Goal: Task Accomplishment & Management: Complete application form

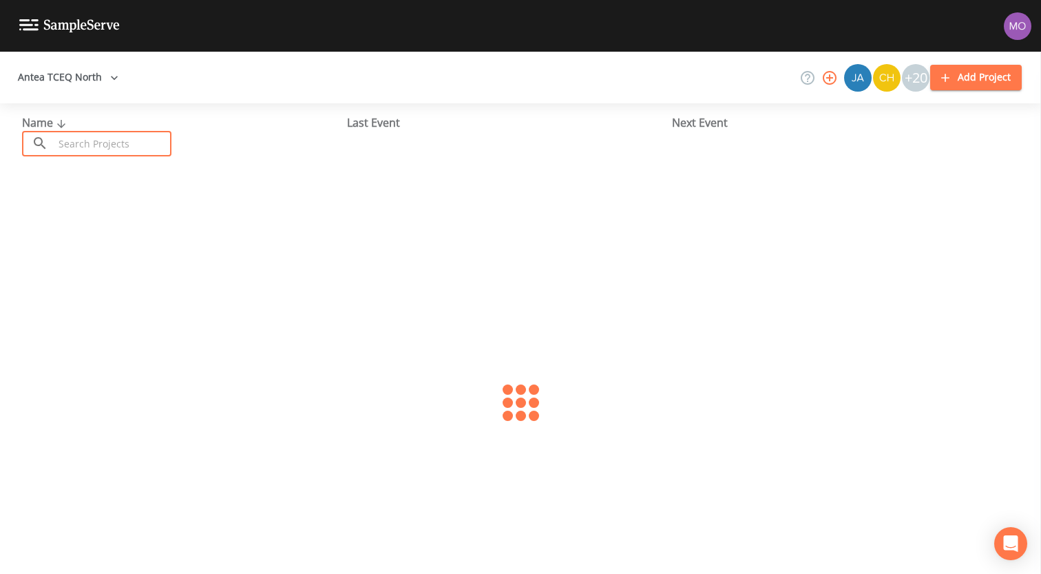
click at [106, 143] on input "text" at bounding box center [113, 143] width 118 height 25
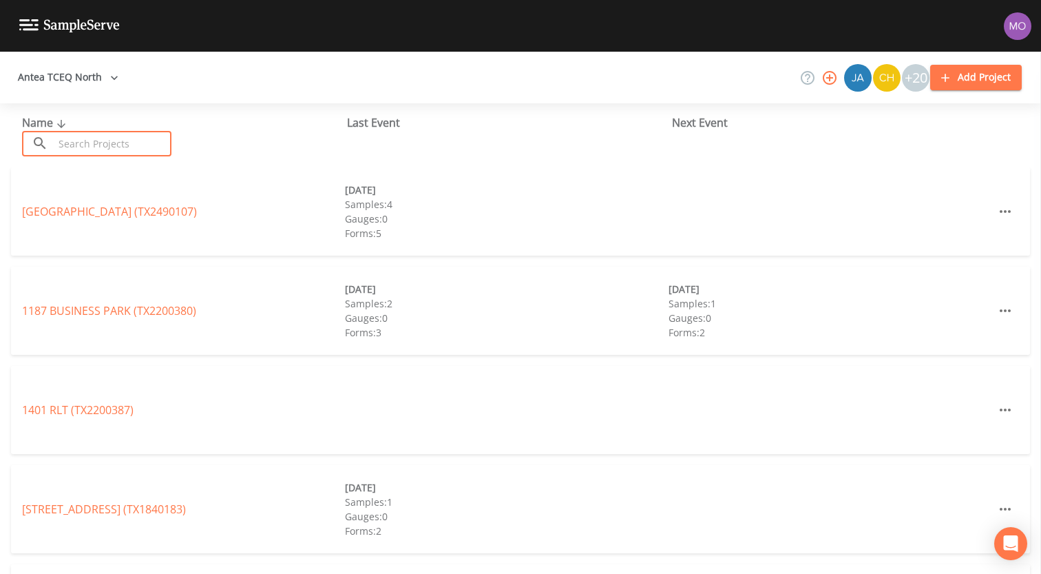
paste input "TX0050001"
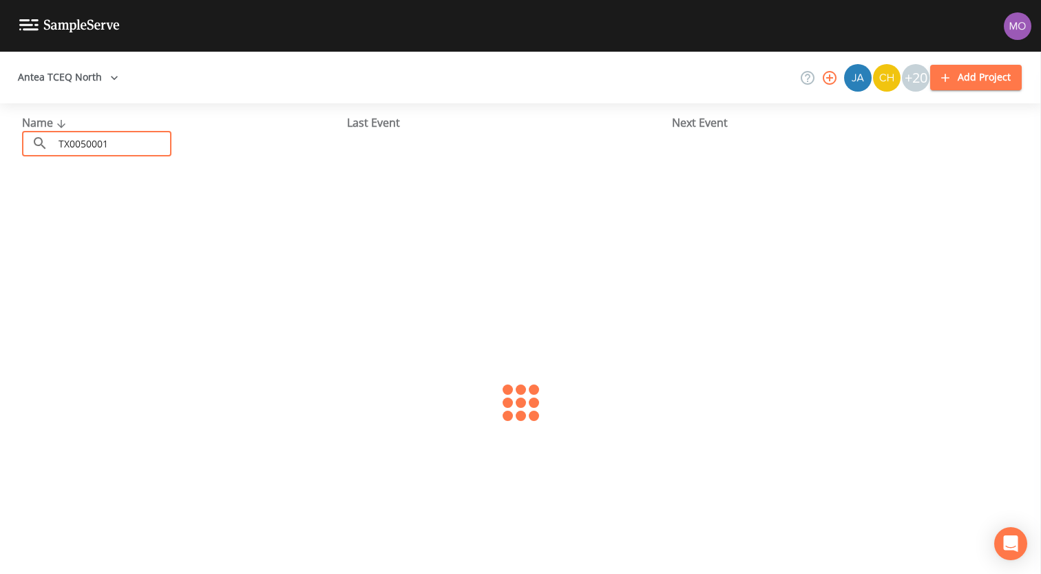
type input "TX0050001"
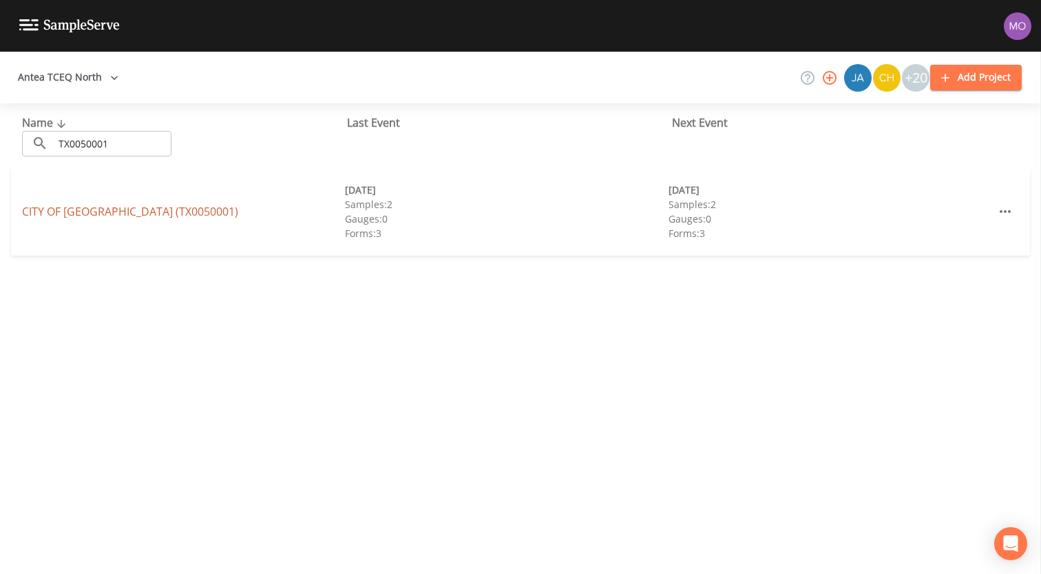
click at [132, 218] on link "CITY OF [GEOGRAPHIC_DATA] (TX0050001)" at bounding box center [130, 211] width 216 height 15
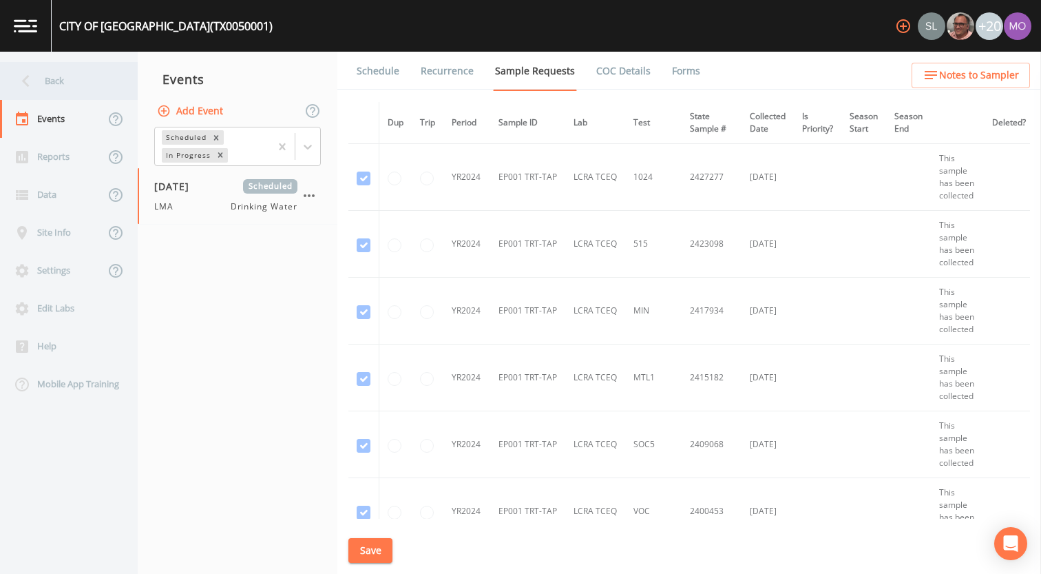
click at [63, 80] on div "Back" at bounding box center [62, 81] width 124 height 38
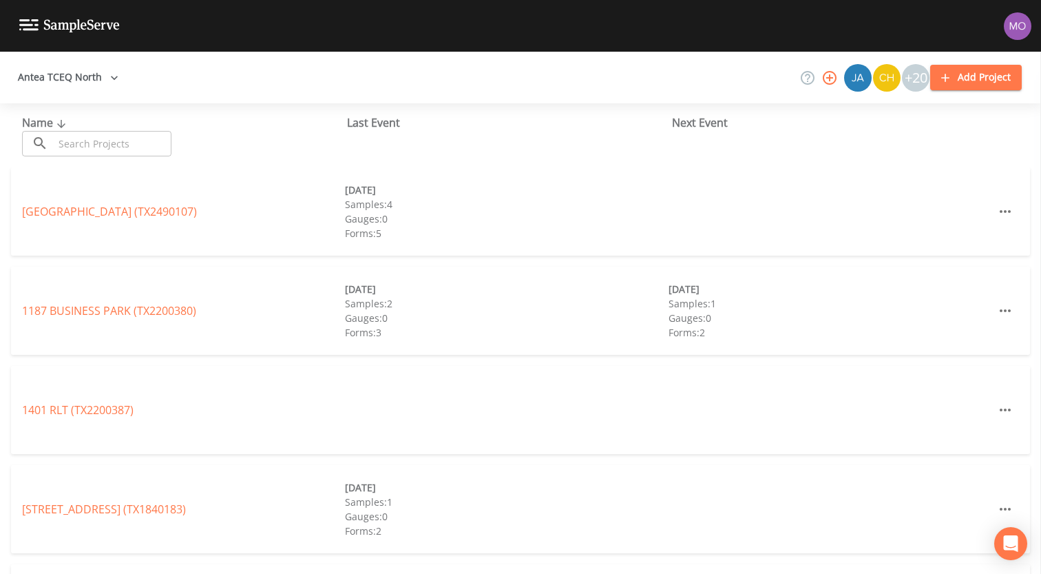
click at [88, 139] on input "text" at bounding box center [113, 143] width 118 height 25
paste input "TX1190001"
type input "TX1190001"
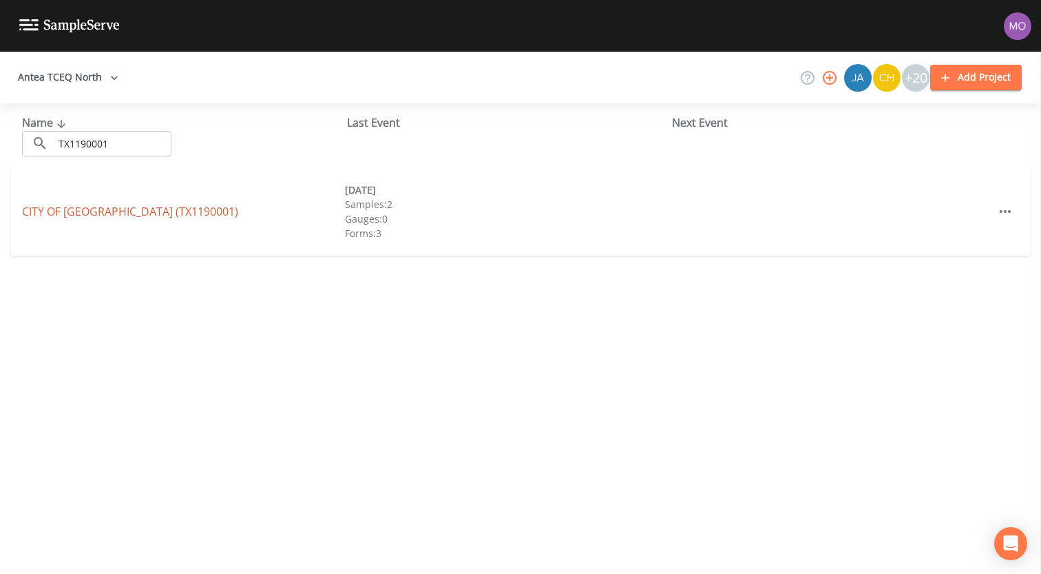
click at [85, 211] on link "CITY OF [GEOGRAPHIC_DATA] (TX1190001)" at bounding box center [130, 211] width 216 height 15
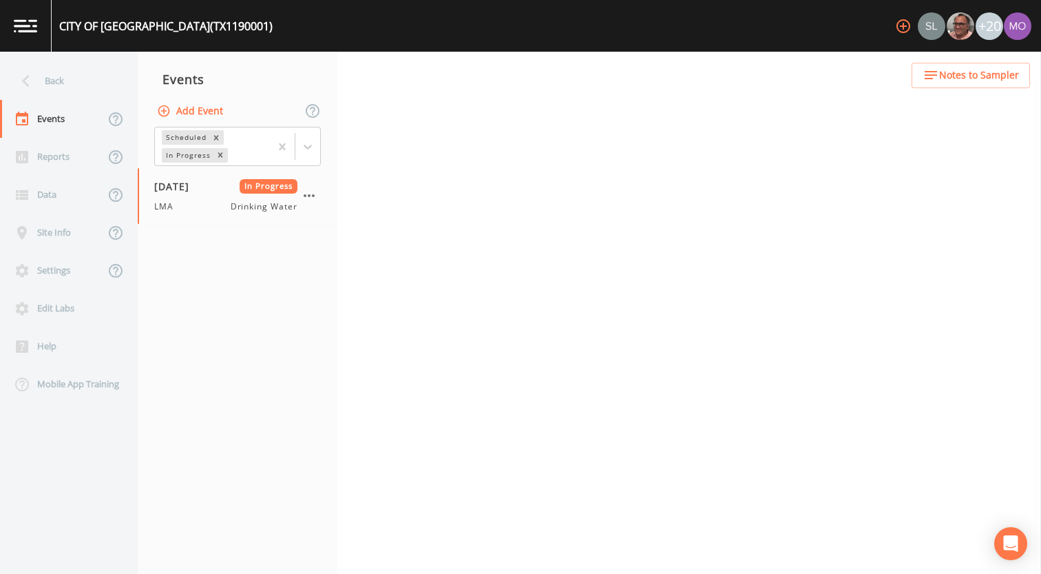
click at [183, 114] on button "Add Event" at bounding box center [191, 110] width 74 height 25
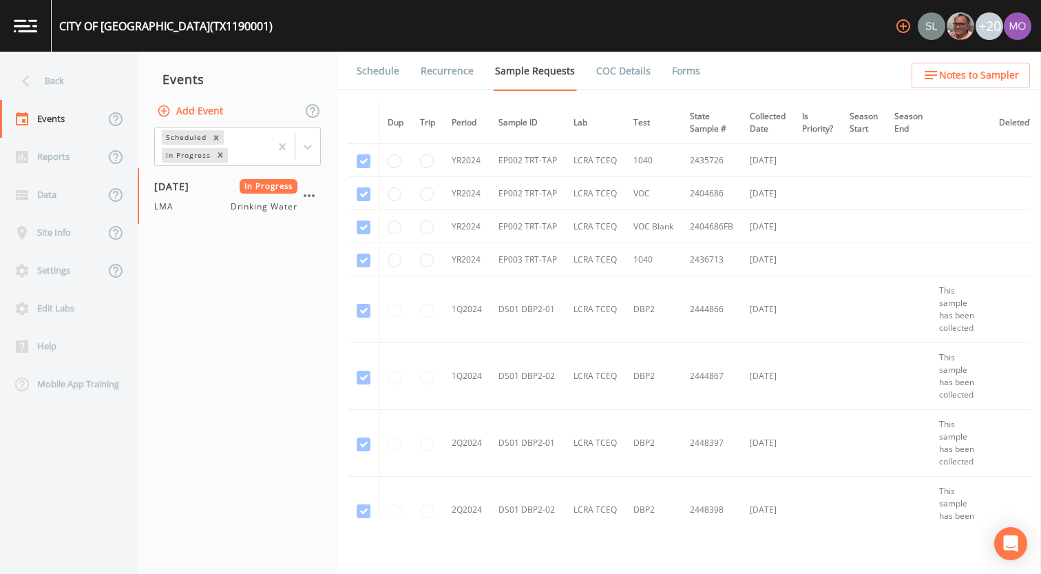
type input "LMA"
type input "[DATE]"
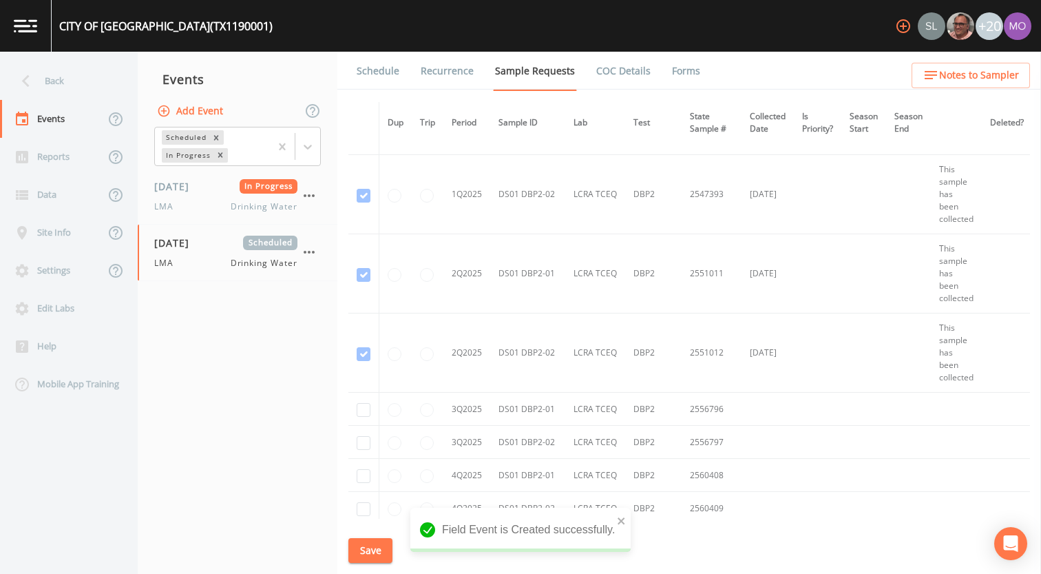
scroll to position [1436, 0]
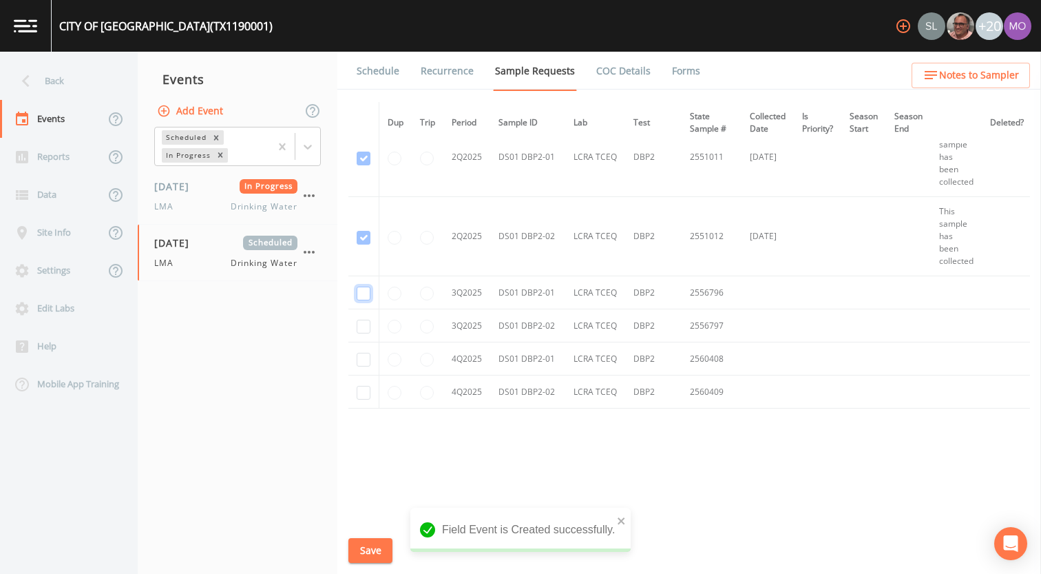
click at [360, 295] on input "checkbox" at bounding box center [364, 293] width 14 height 14
checkbox input "true"
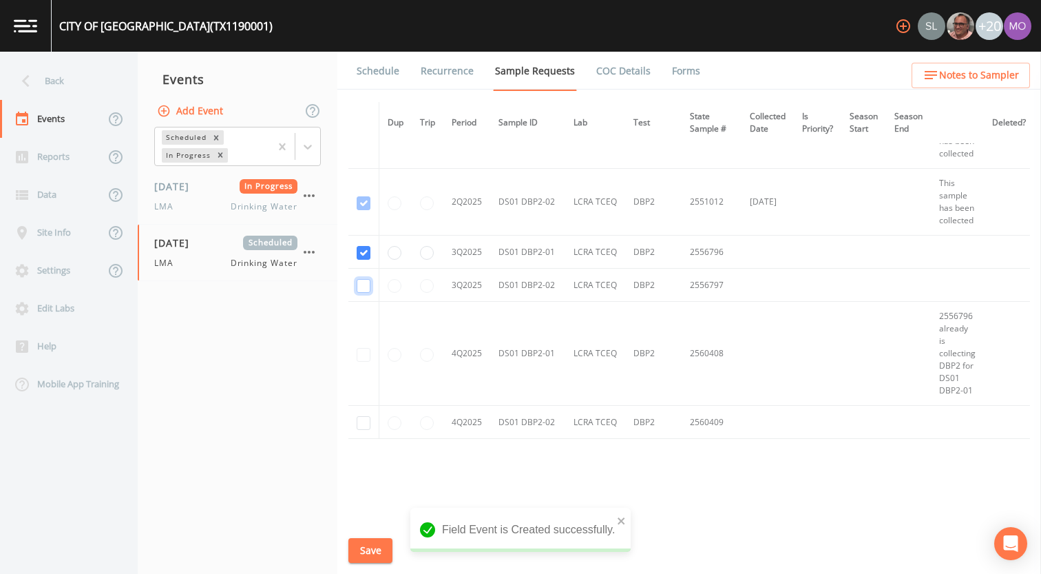
click at [361, 290] on input "checkbox" at bounding box center [364, 286] width 14 height 14
checkbox input "true"
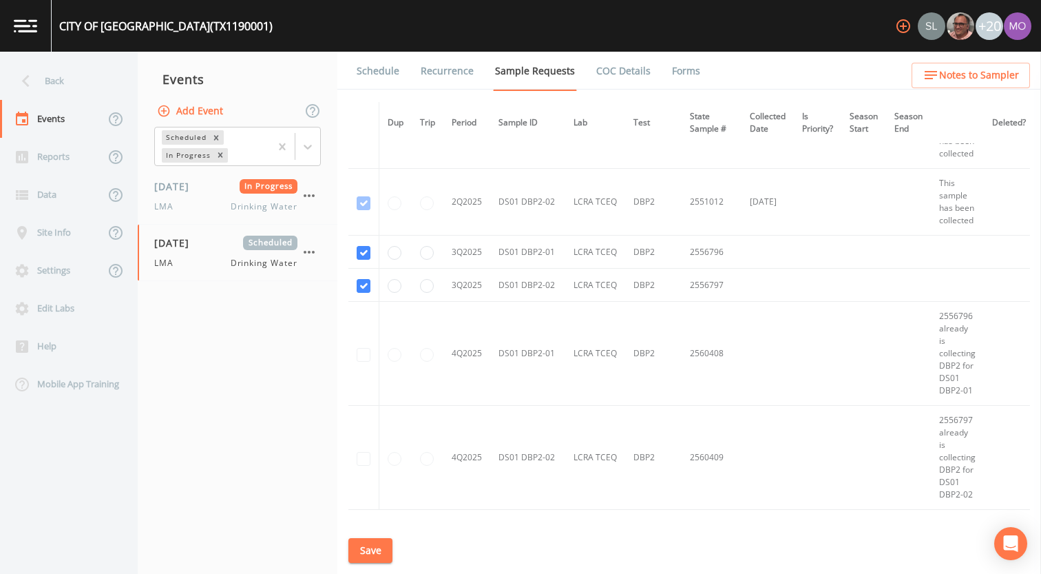
click at [368, 547] on button "Save" at bounding box center [370, 550] width 44 height 25
click at [381, 76] on link "Schedule" at bounding box center [378, 71] width 47 height 39
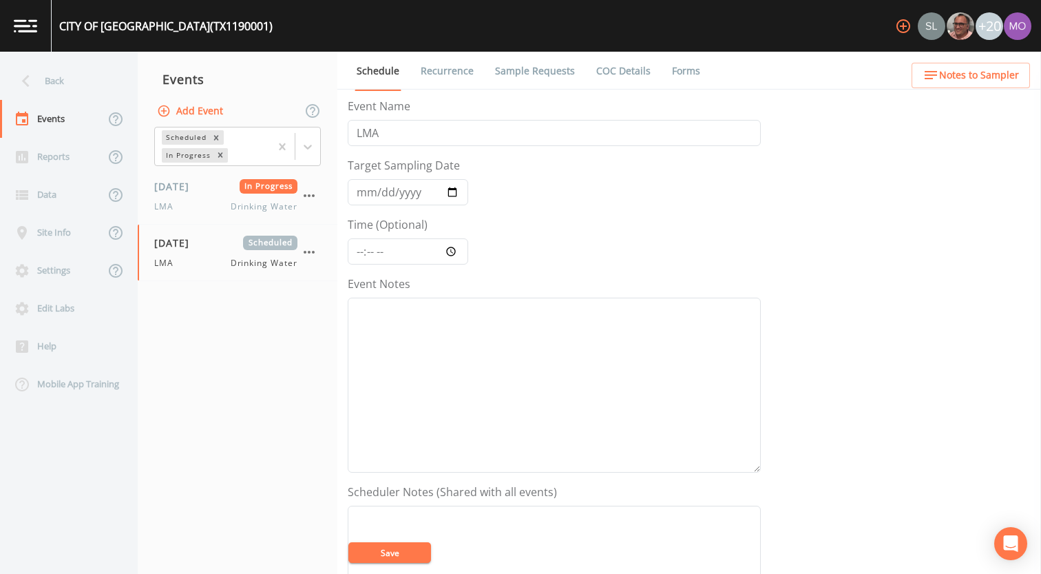
scroll to position [397, 0]
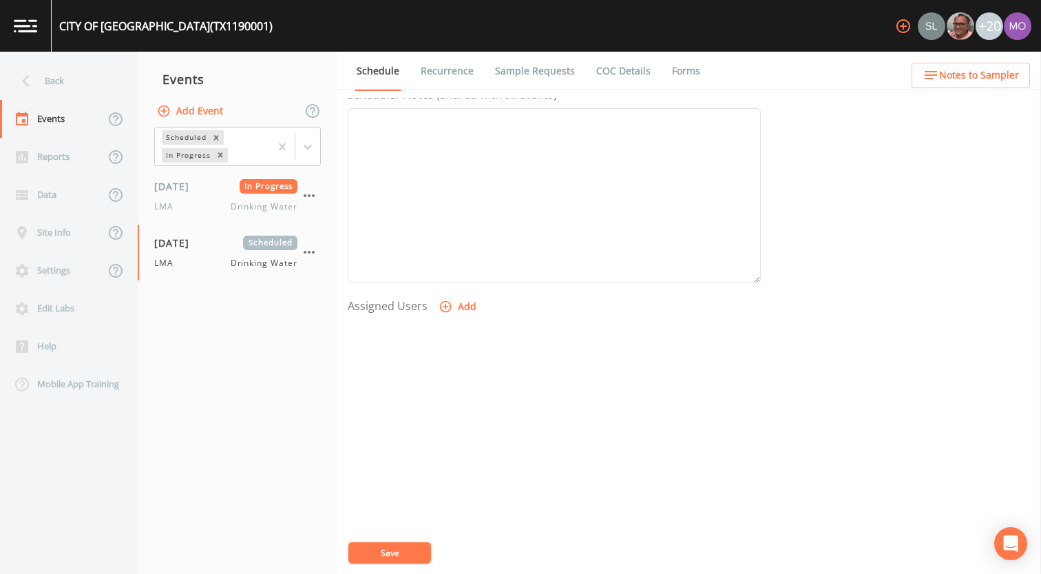
click at [447, 311] on icon "button" at bounding box center [446, 307] width 14 height 14
select select "929757a4-3a67-412e-8a17-ec670da8541b"
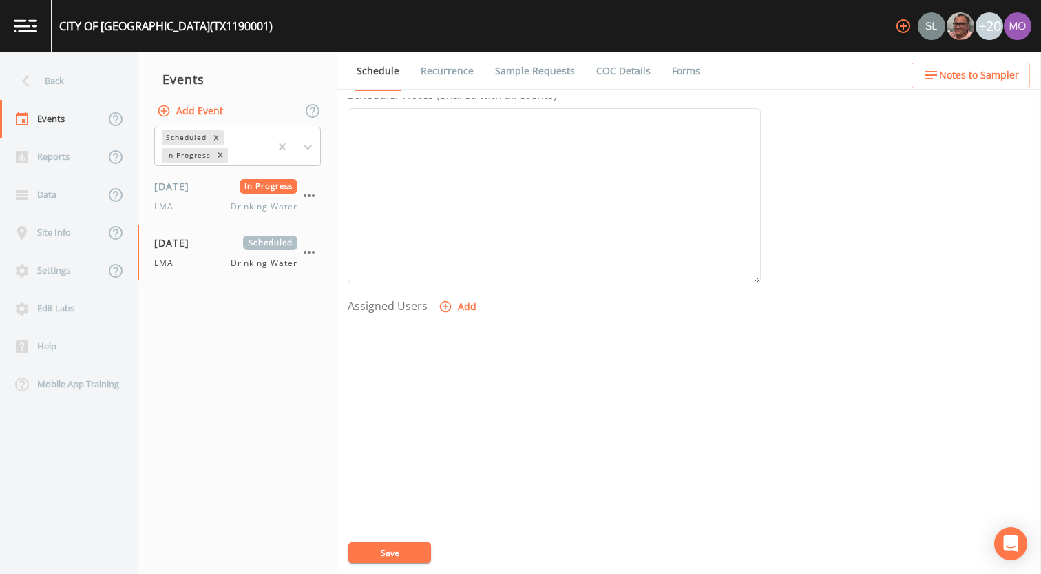
select select
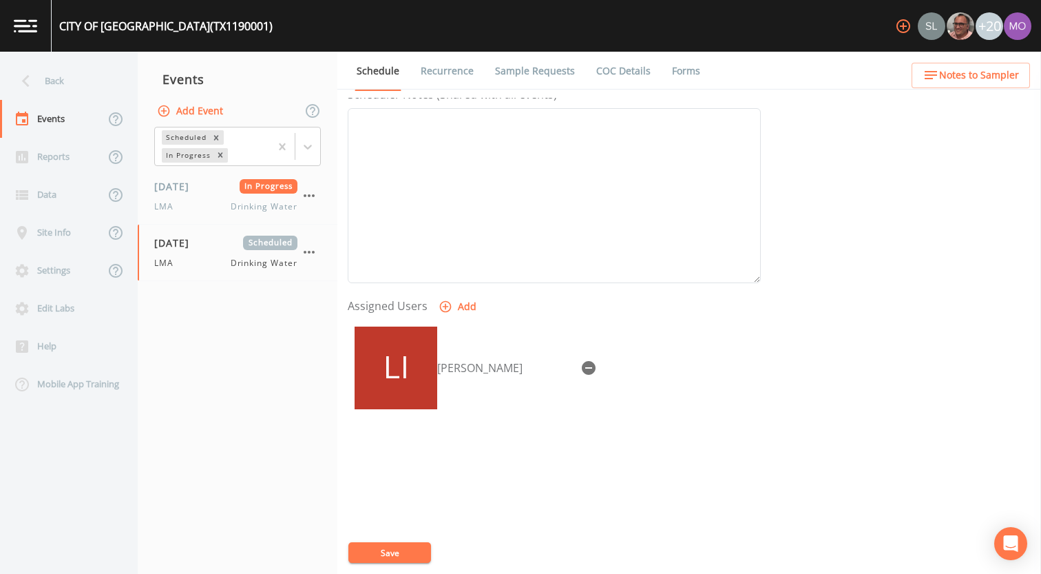
click at [383, 558] on button "Save" at bounding box center [389, 552] width 83 height 21
click at [85, 84] on div "Back" at bounding box center [62, 81] width 124 height 38
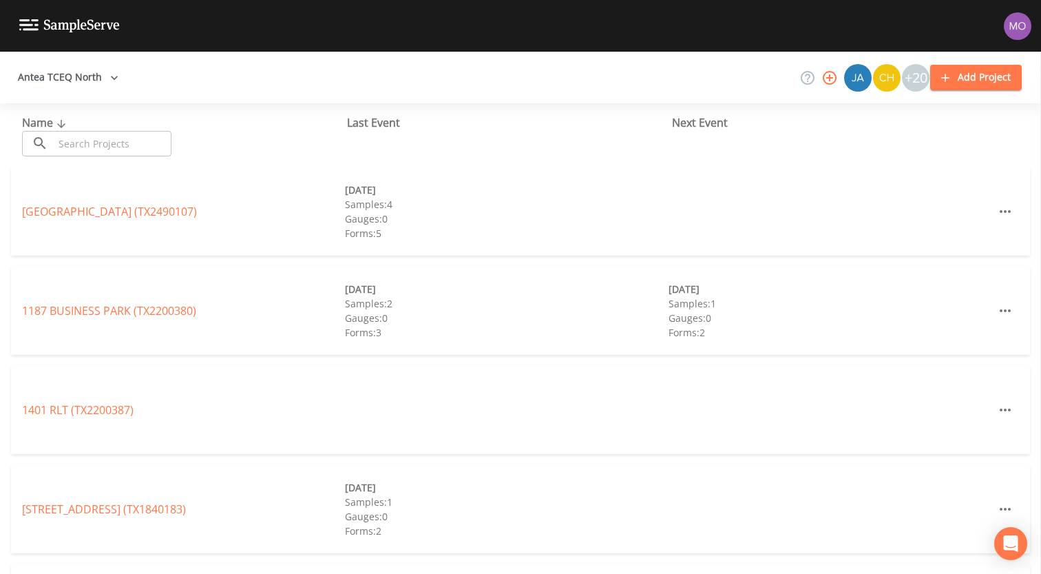
click at [116, 138] on input "text" at bounding box center [113, 143] width 118 height 25
paste input "TX2520008"
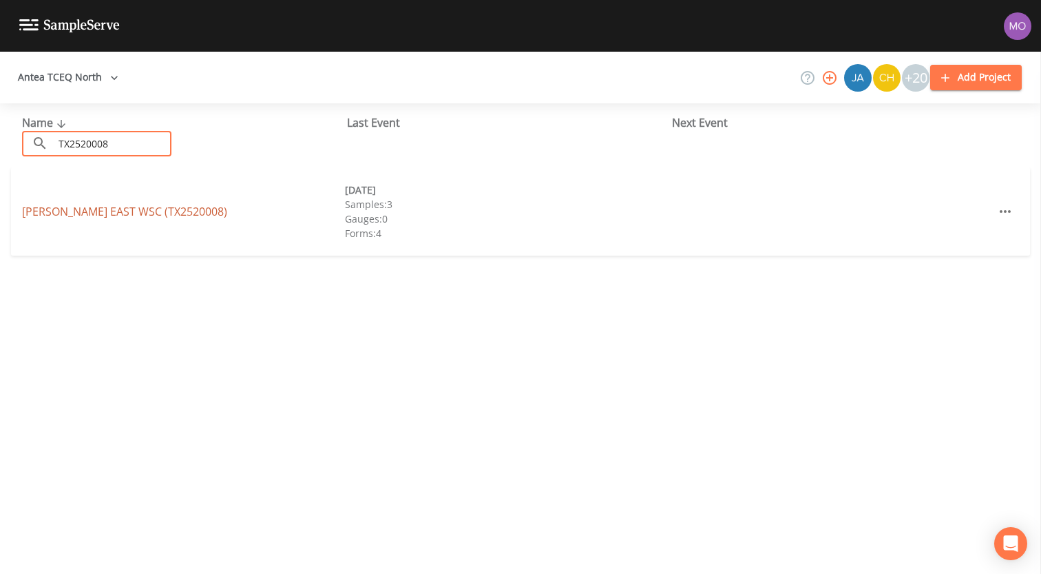
type input "TX2520008"
click at [134, 215] on link "[PERSON_NAME] [GEOGRAPHIC_DATA] (TX2520008)" at bounding box center [124, 211] width 205 height 15
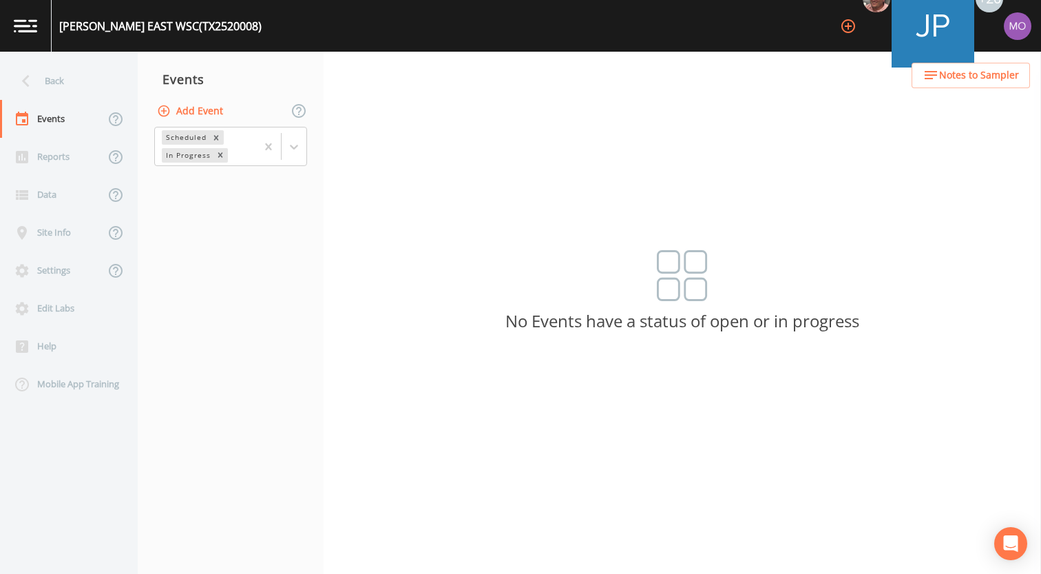
click at [209, 109] on button "Add Event" at bounding box center [191, 110] width 74 height 25
type input "LMA"
type input "[DATE]"
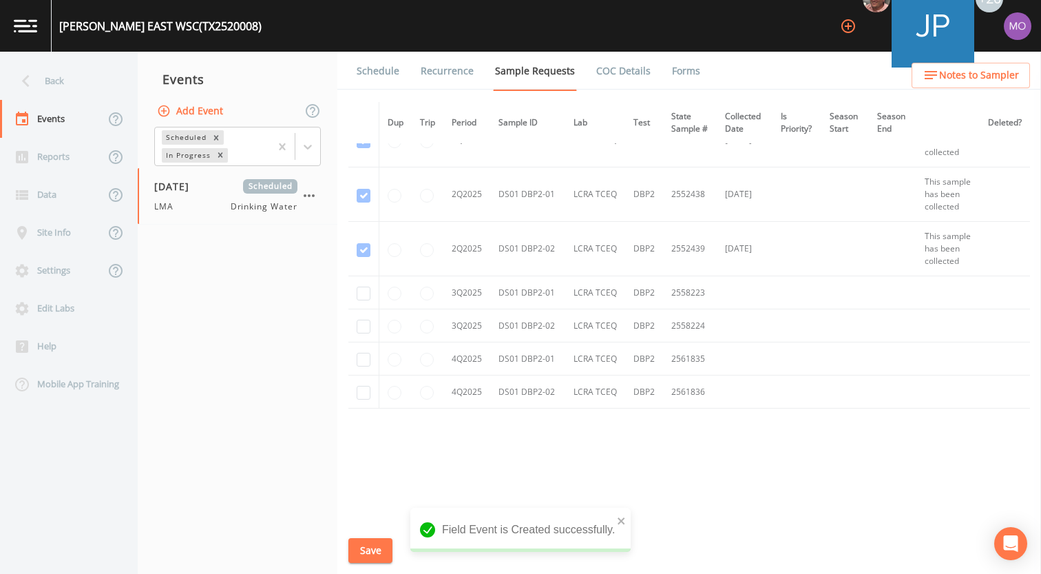
scroll to position [815, 0]
click at [358, 299] on input "checkbox" at bounding box center [364, 293] width 14 height 14
checkbox input "true"
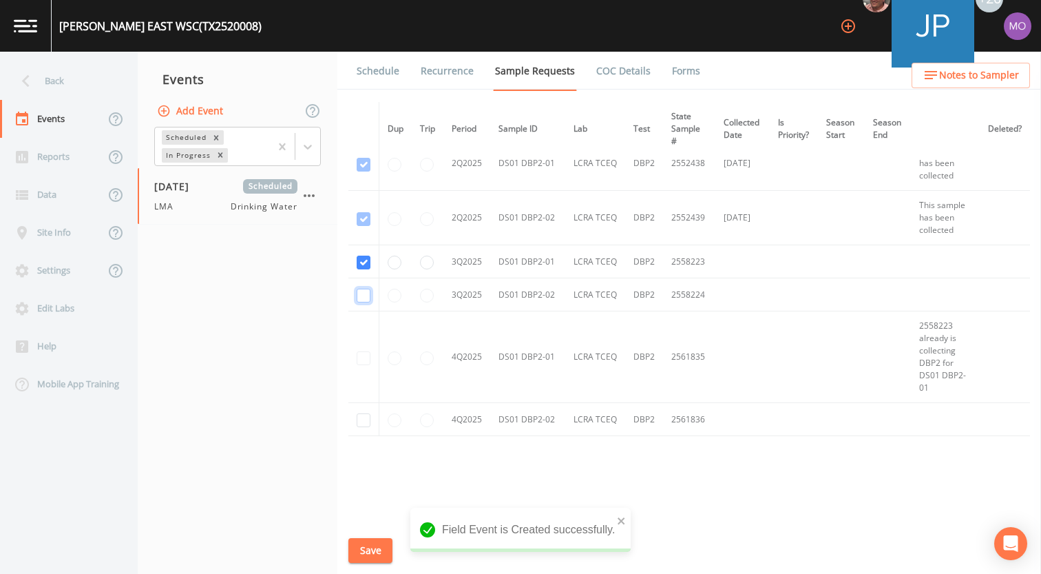
click at [358, 299] on input "checkbox" at bounding box center [364, 296] width 14 height 14
checkbox input "true"
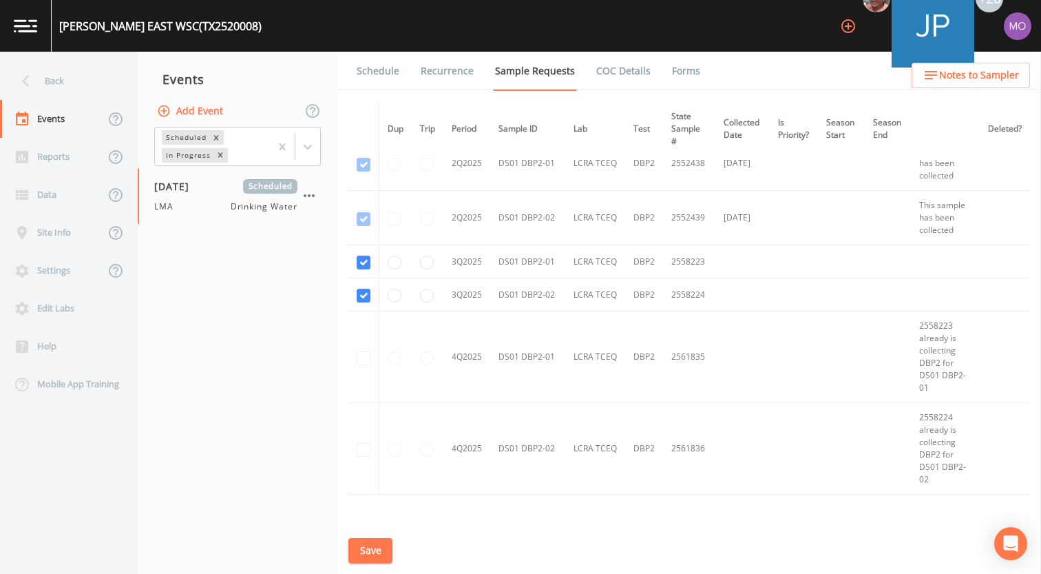
click at [364, 551] on button "Save" at bounding box center [370, 550] width 44 height 25
click at [384, 69] on link "Schedule" at bounding box center [378, 71] width 47 height 39
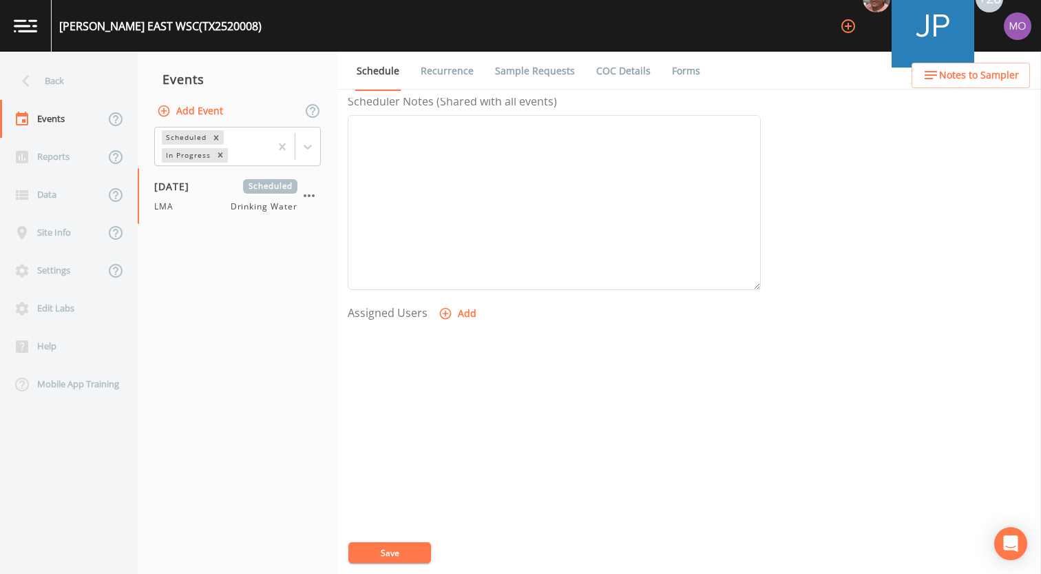
scroll to position [397, 0]
click at [451, 320] on div at bounding box center [554, 392] width 413 height 145
click at [450, 306] on icon "button" at bounding box center [446, 307] width 14 height 14
select select "929757a4-3a67-412e-8a17-ec670da8541b"
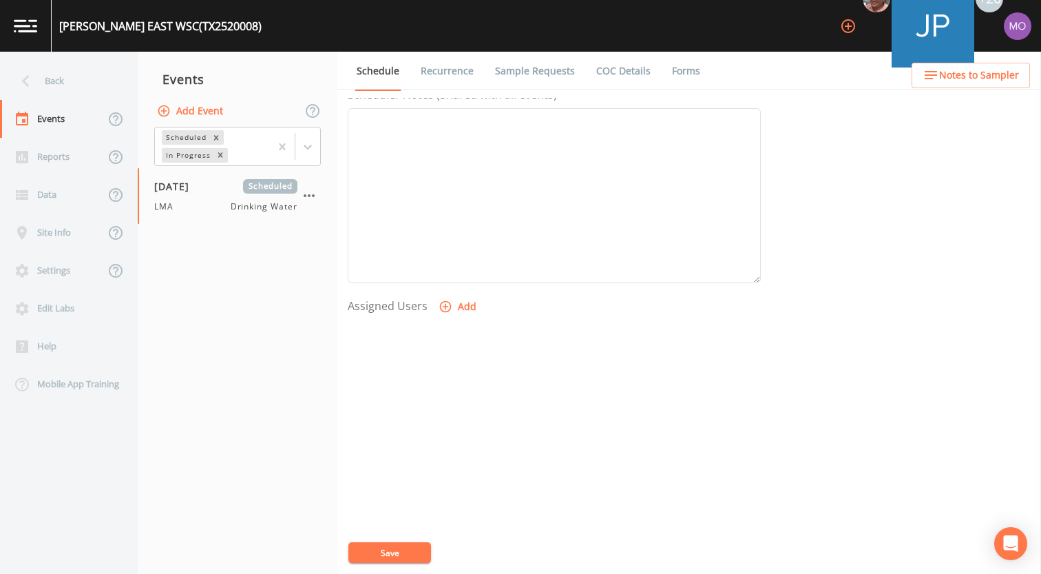
select select
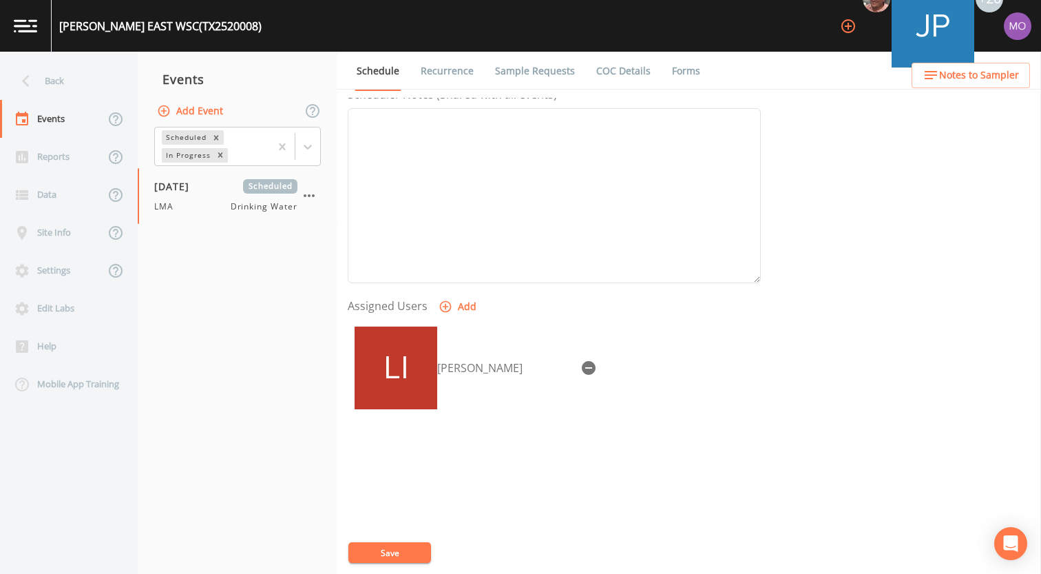
click at [399, 551] on button "Save" at bounding box center [389, 552] width 83 height 21
click at [102, 87] on div "Back" at bounding box center [62, 81] width 124 height 38
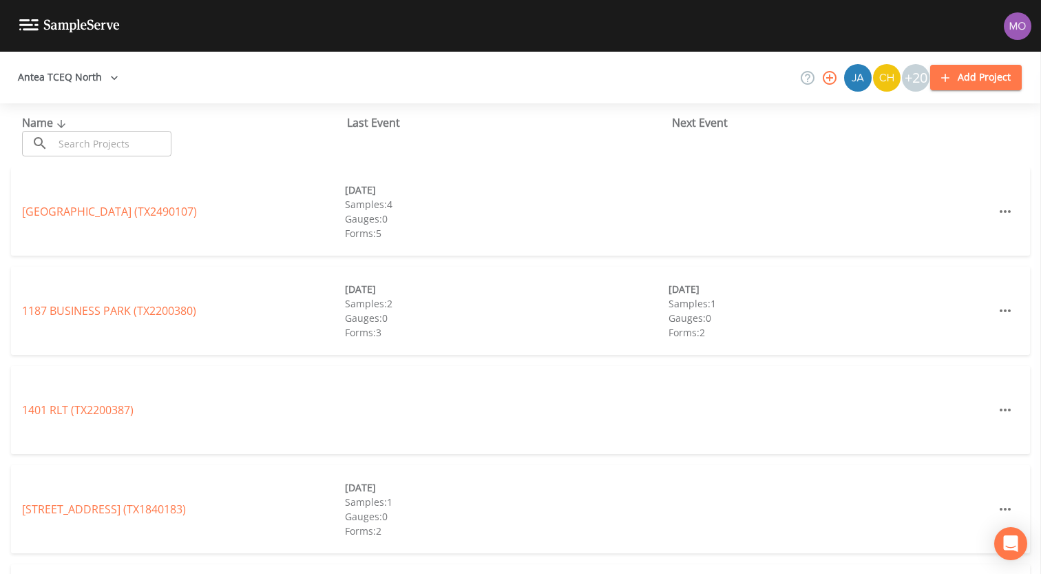
click at [112, 143] on input "text" at bounding box center [113, 143] width 118 height 25
paste input "TX2520001"
type input "TX2520001"
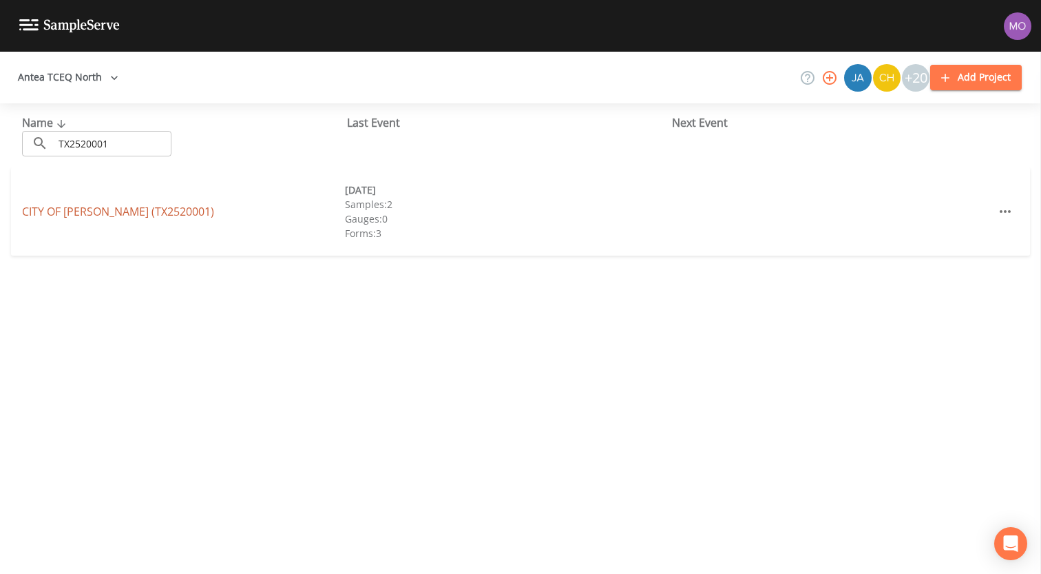
click at [98, 210] on link "CITY OF [PERSON_NAME] (TX2520001)" at bounding box center [118, 211] width 192 height 15
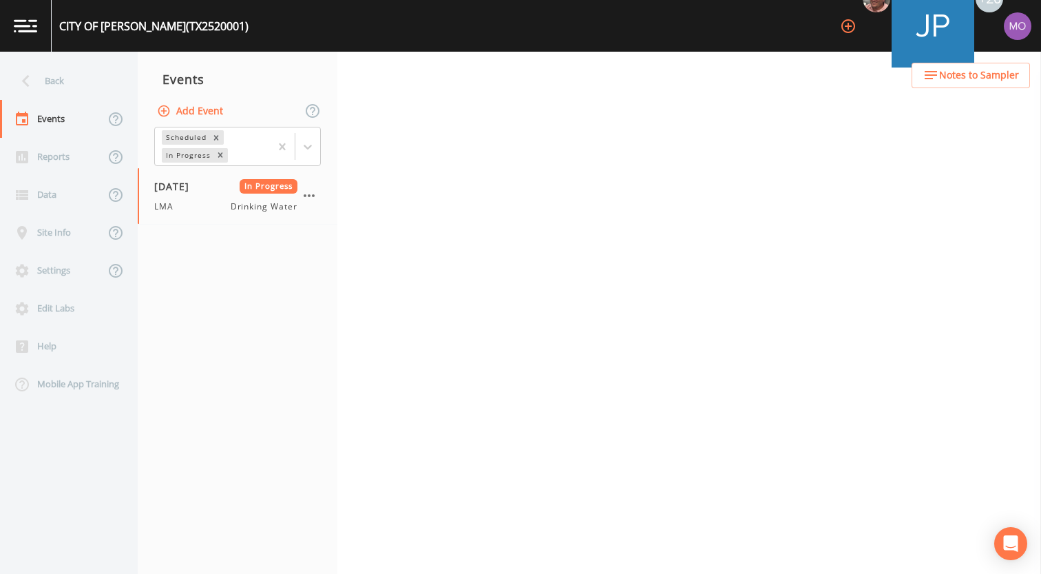
click at [215, 116] on button "Add Event" at bounding box center [191, 110] width 74 height 25
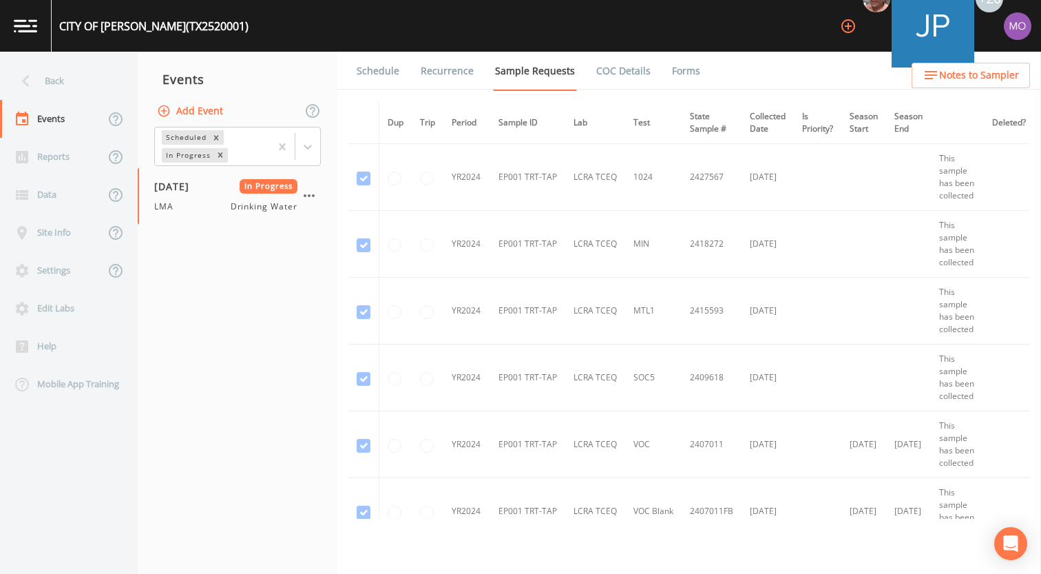
type input "LMA"
type input "[DATE]"
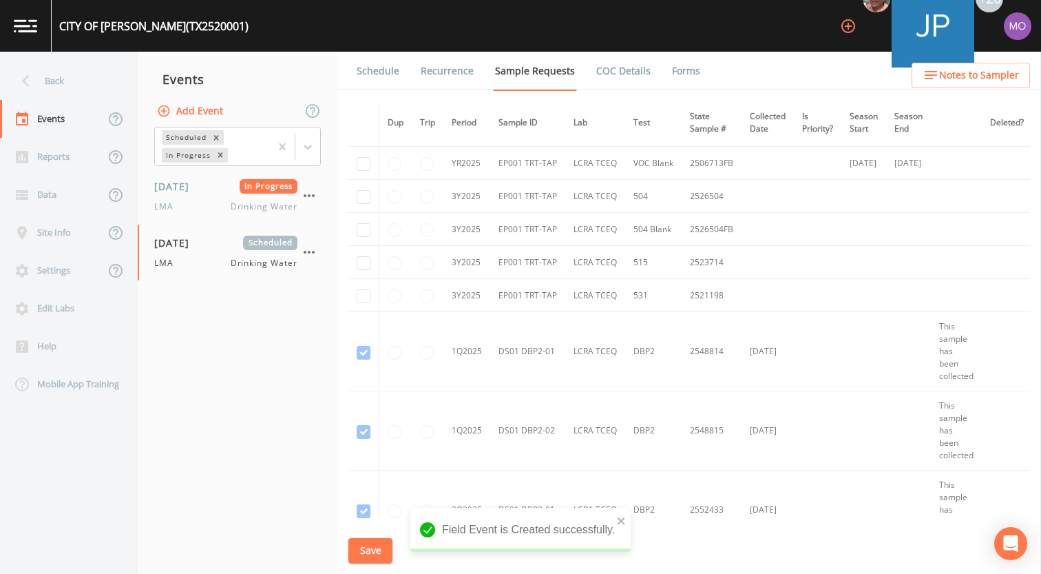
scroll to position [1627, 0]
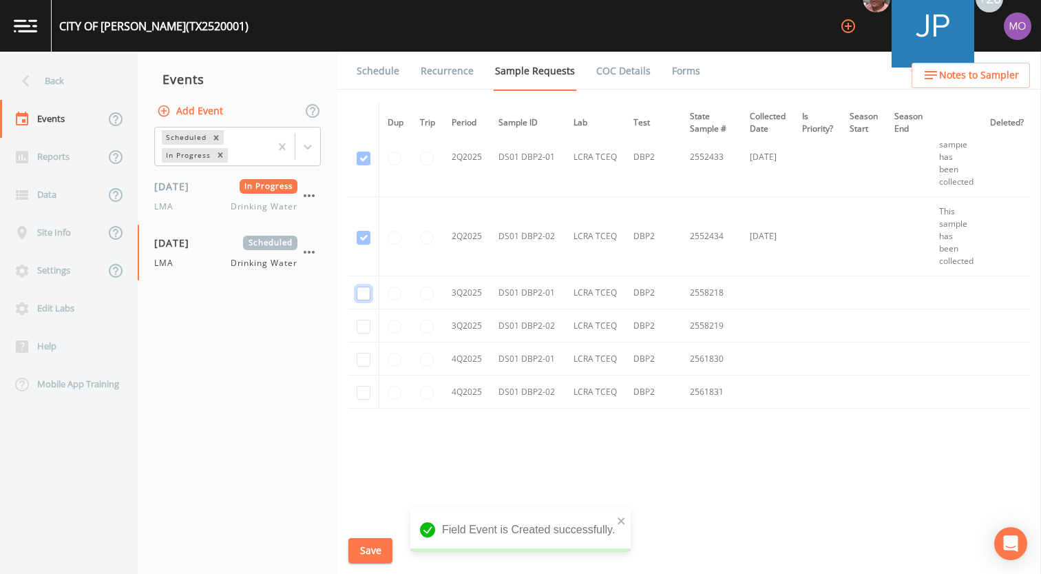
click at [359, 293] on input "checkbox" at bounding box center [364, 293] width 14 height 14
checkbox input "true"
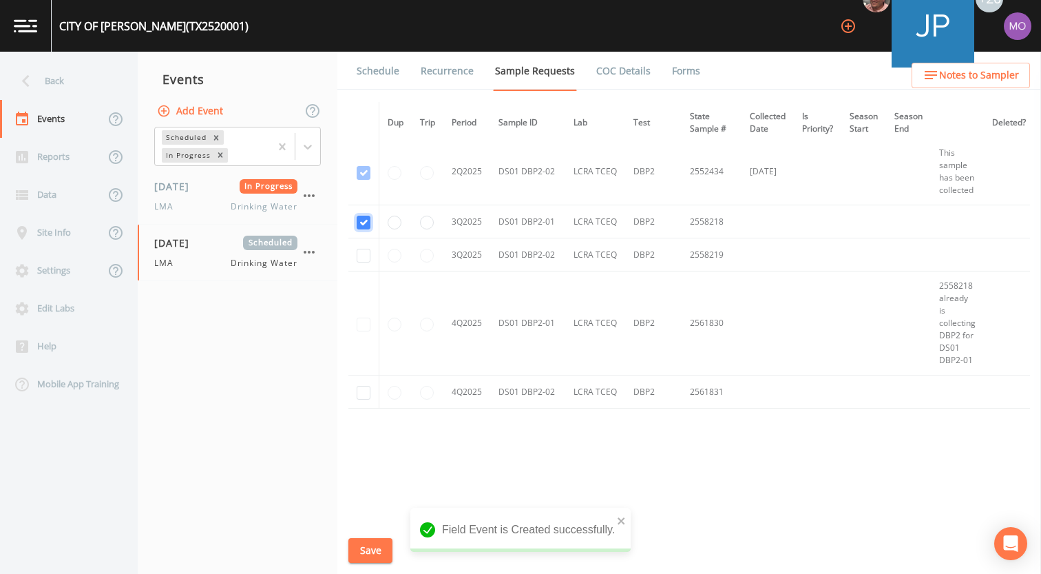
scroll to position [1441, 0]
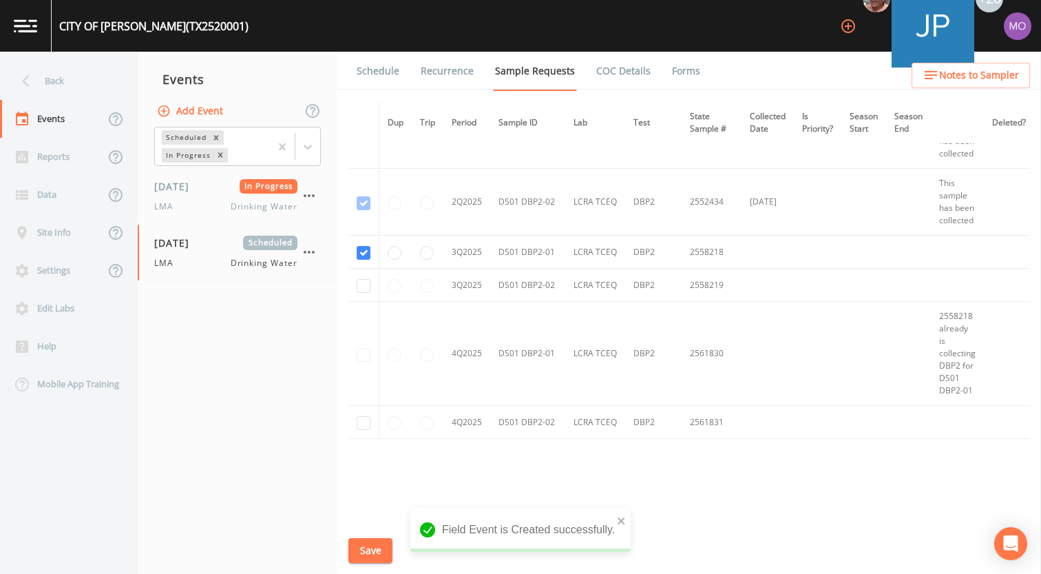
click at [359, 293] on td at bounding box center [363, 285] width 31 height 33
click at [362, 291] on input "checkbox" at bounding box center [364, 286] width 14 height 14
checkbox input "true"
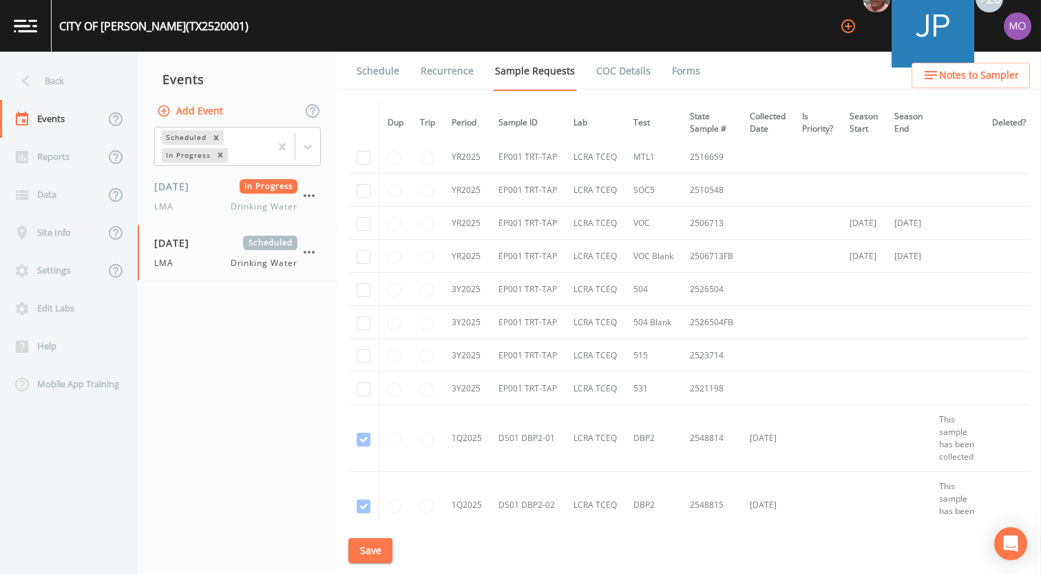
scroll to position [1003, 0]
click at [361, 236] on td at bounding box center [363, 224] width 31 height 33
click at [361, 231] on input "checkbox" at bounding box center [364, 225] width 14 height 14
checkbox input "true"
click at [362, 253] on input "checkbox" at bounding box center [364, 258] width 14 height 14
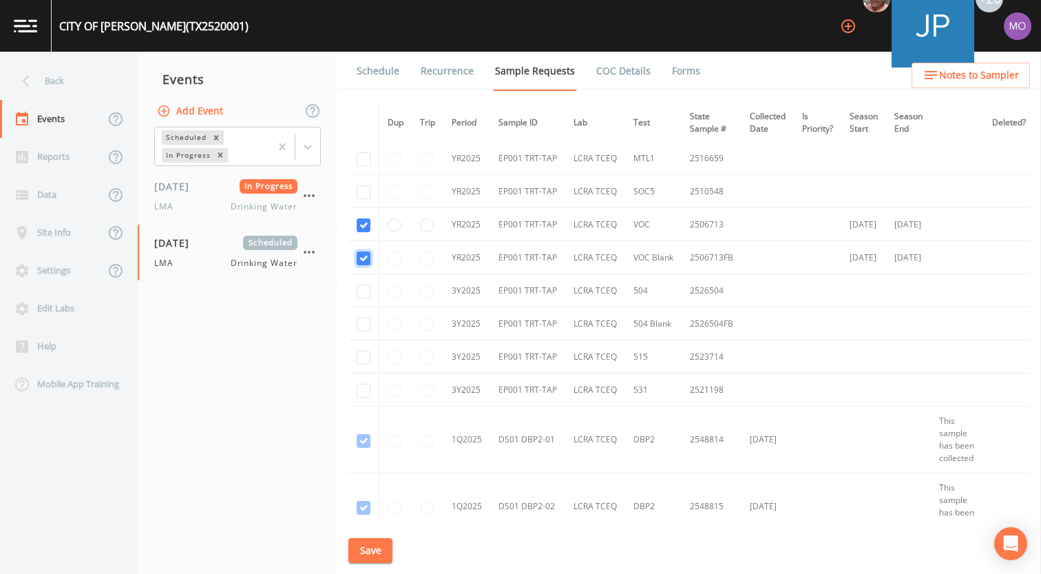
checkbox input "true"
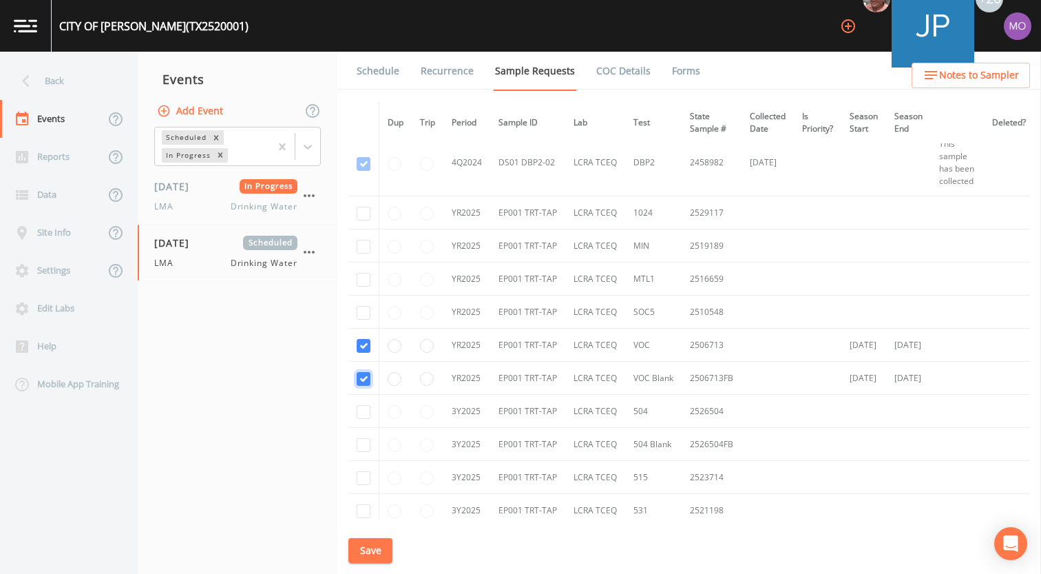
scroll to position [875, 0]
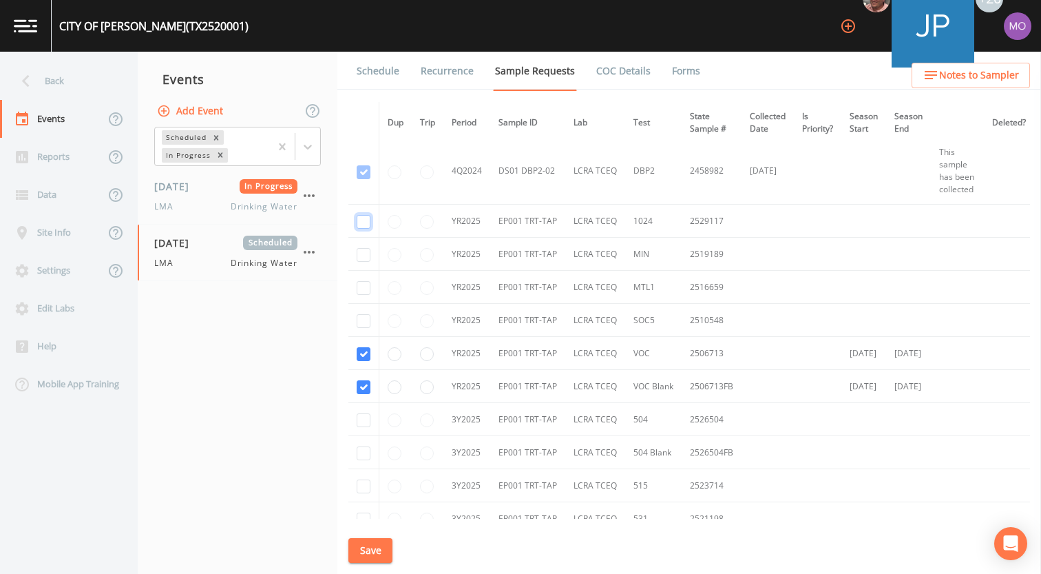
click at [364, 223] on input "checkbox" at bounding box center [364, 222] width 14 height 14
checkbox input "true"
click at [363, 245] on td at bounding box center [363, 254] width 31 height 33
click at [364, 253] on input "checkbox" at bounding box center [364, 255] width 14 height 14
checkbox input "true"
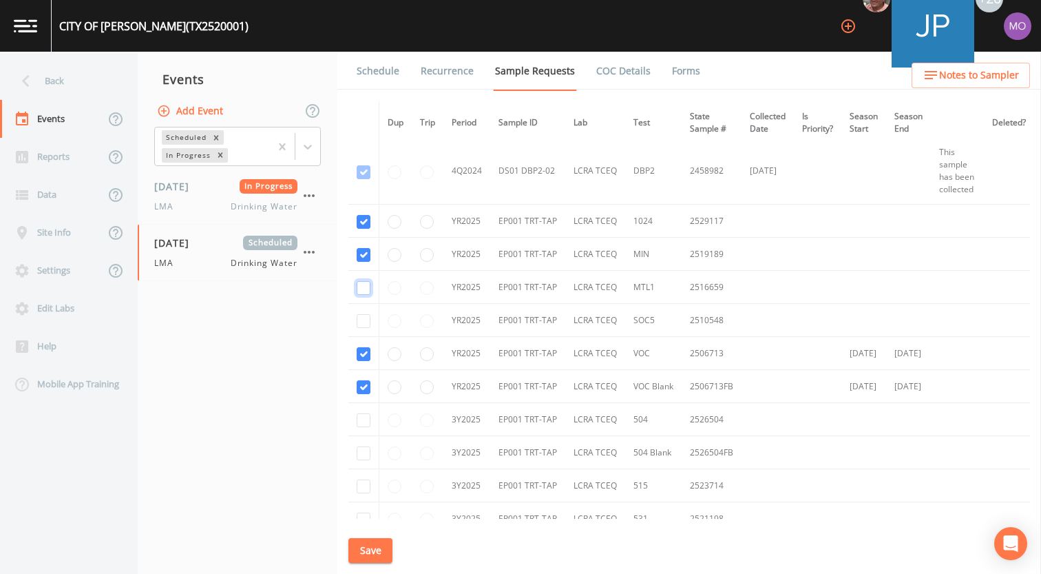
click at [364, 288] on input "checkbox" at bounding box center [364, 288] width 14 height 14
checkbox input "true"
click at [361, 320] on input "checkbox" at bounding box center [364, 321] width 14 height 14
checkbox input "true"
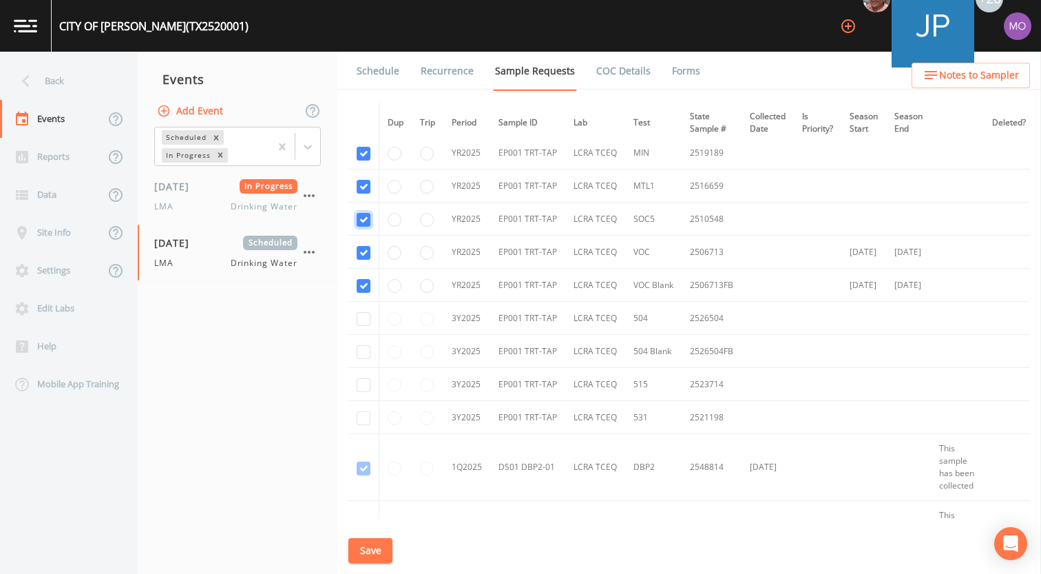
scroll to position [1028, 0]
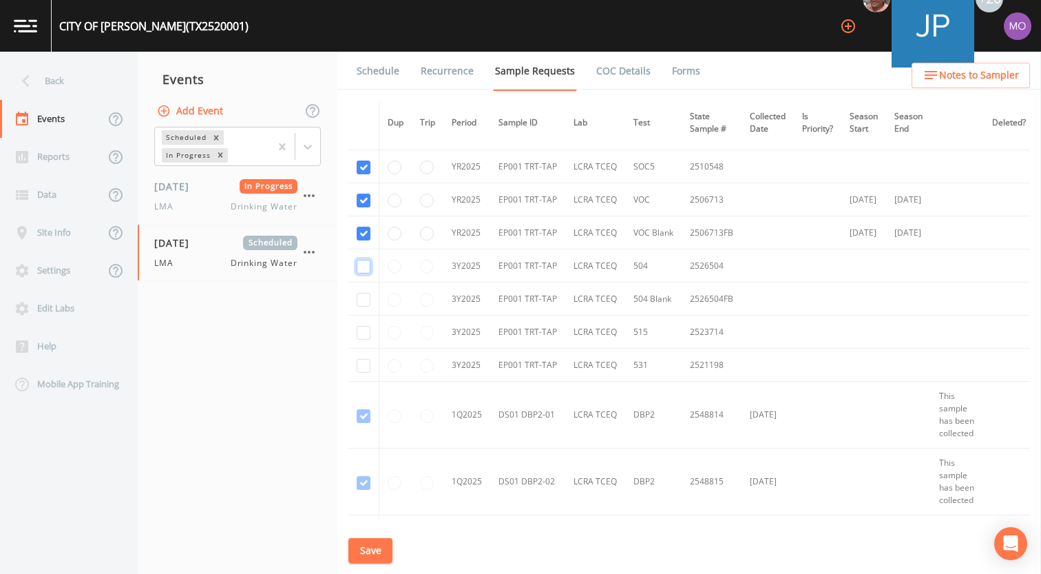
click at [362, 271] on input "checkbox" at bounding box center [364, 267] width 14 height 14
checkbox input "true"
click at [362, 295] on input "checkbox" at bounding box center [364, 300] width 14 height 14
checkbox input "true"
click at [361, 335] on input "checkbox" at bounding box center [364, 333] width 14 height 14
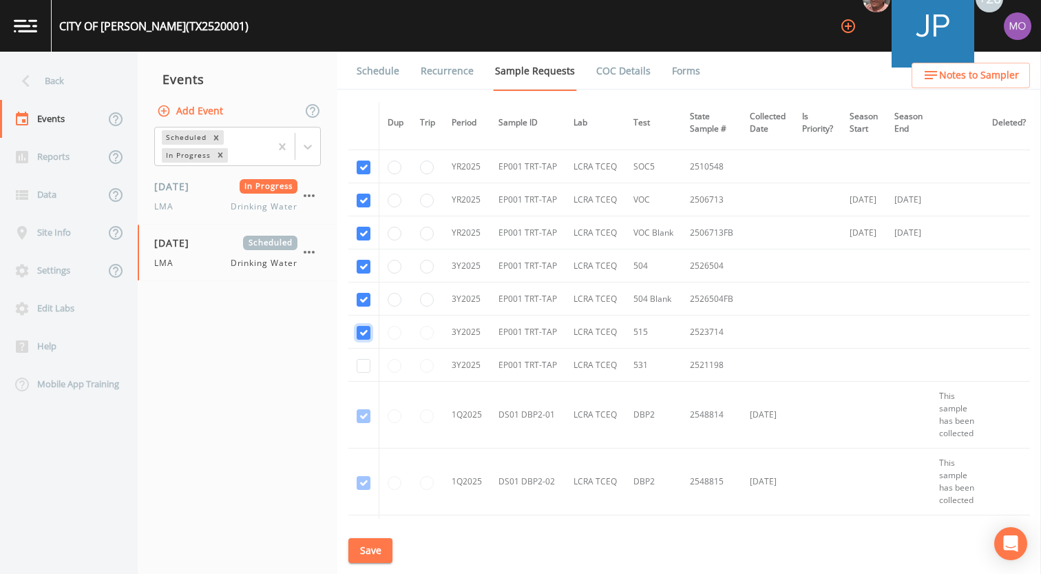
checkbox input "true"
click at [364, 365] on input "checkbox" at bounding box center [364, 366] width 14 height 14
checkbox input "true"
click at [367, 544] on button "Save" at bounding box center [370, 550] width 44 height 25
click at [366, 74] on link "Schedule" at bounding box center [378, 71] width 47 height 39
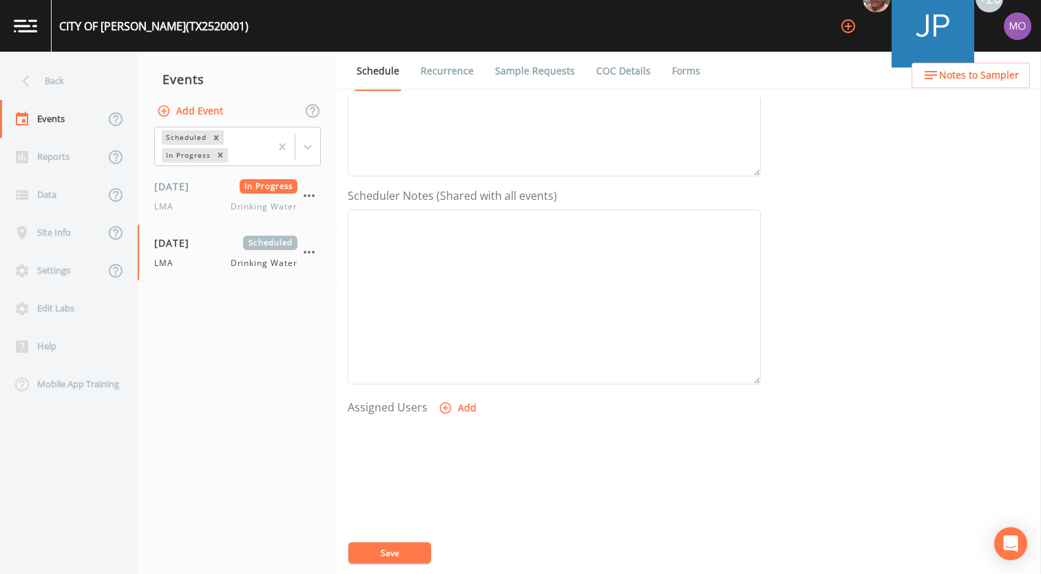
scroll to position [397, 0]
click at [459, 317] on button "Add" at bounding box center [459, 306] width 46 height 25
select select "929757a4-3a67-412e-8a17-ec670da8541b"
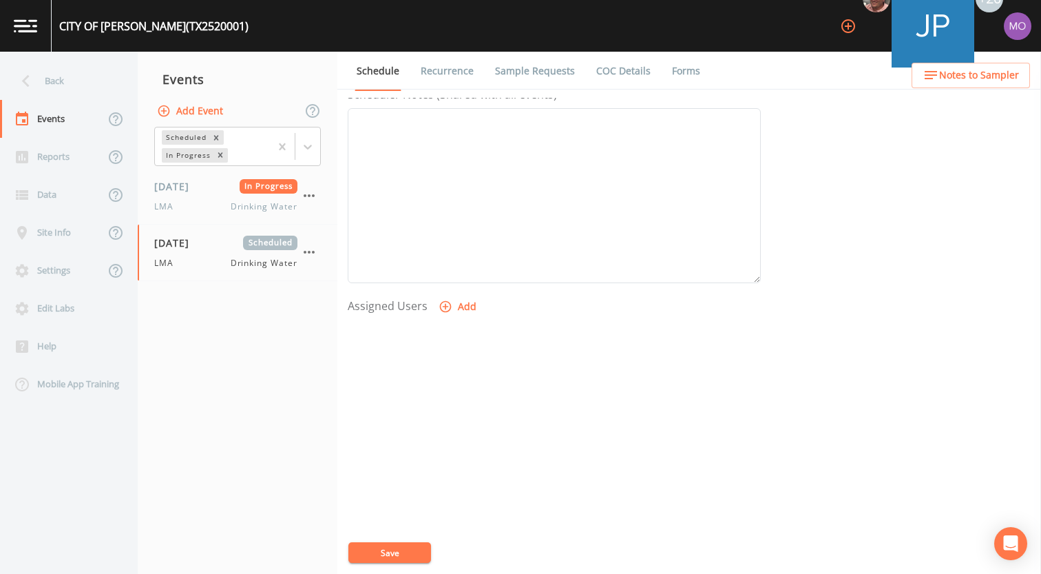
select select
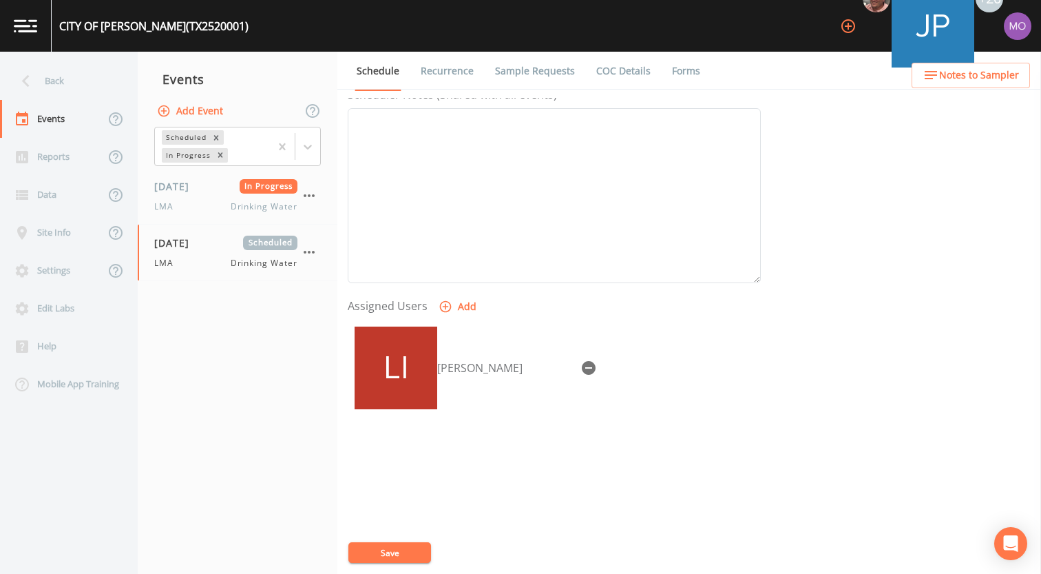
click at [400, 552] on button "Save" at bounding box center [389, 552] width 83 height 21
click at [76, 81] on div "Back" at bounding box center [62, 81] width 124 height 38
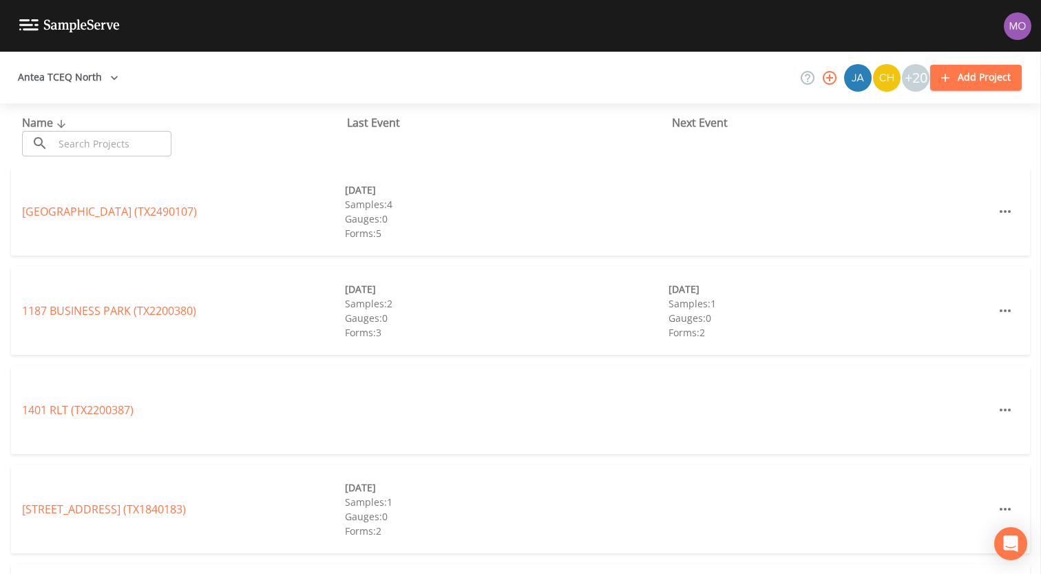
click at [112, 132] on input "text" at bounding box center [113, 143] width 118 height 25
paste input "TX1820003"
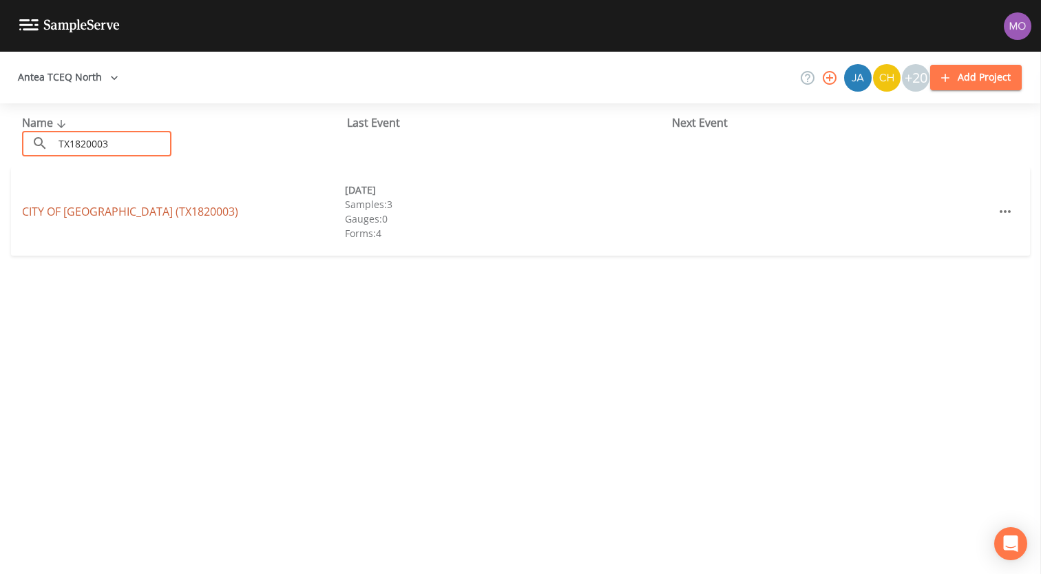
type input "TX1820003"
click at [123, 209] on link "CITY OF [GEOGRAPHIC_DATA] (TX1820003)" at bounding box center [130, 211] width 216 height 15
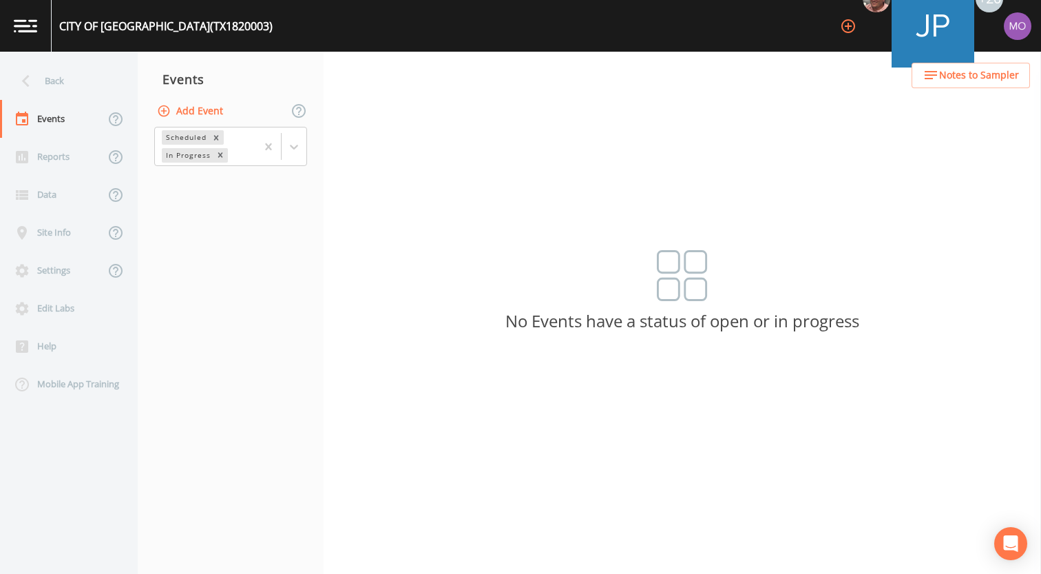
click at [174, 118] on button "Add Event" at bounding box center [191, 110] width 74 height 25
type input "LMA"
type input "[DATE]"
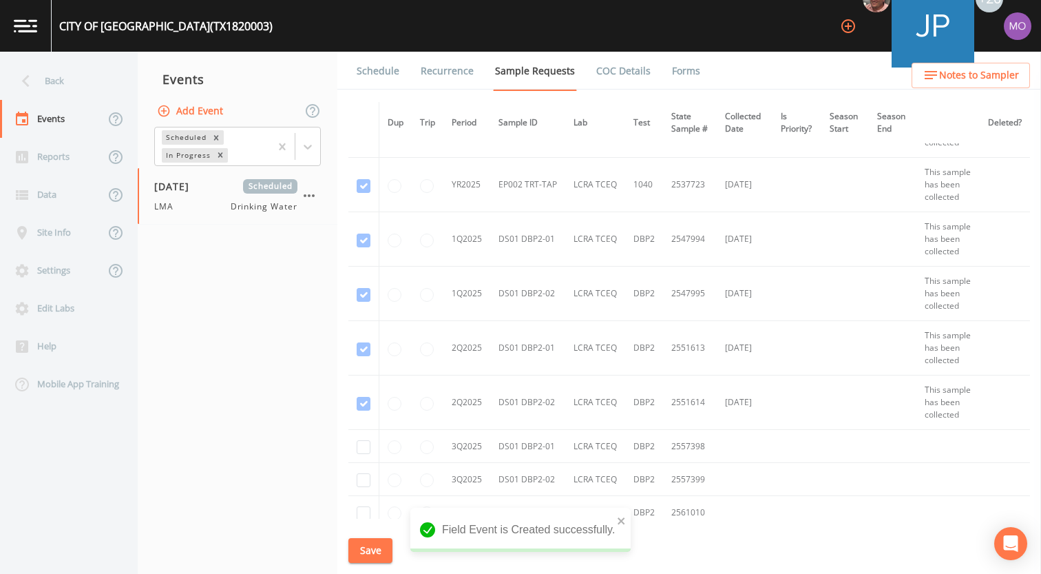
scroll to position [815, 0]
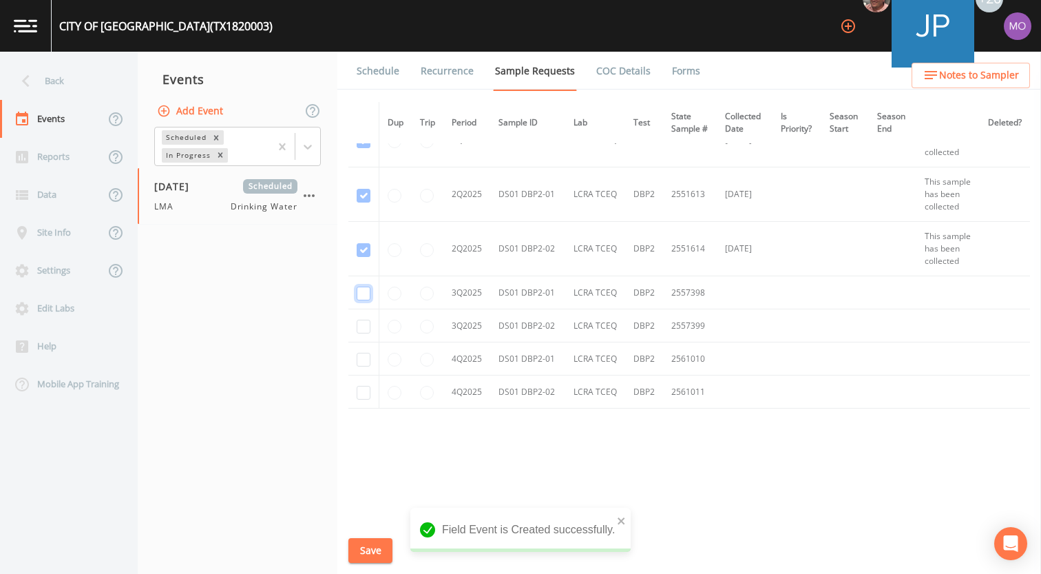
click at [366, 293] on input "checkbox" at bounding box center [364, 293] width 14 height 14
checkbox input "true"
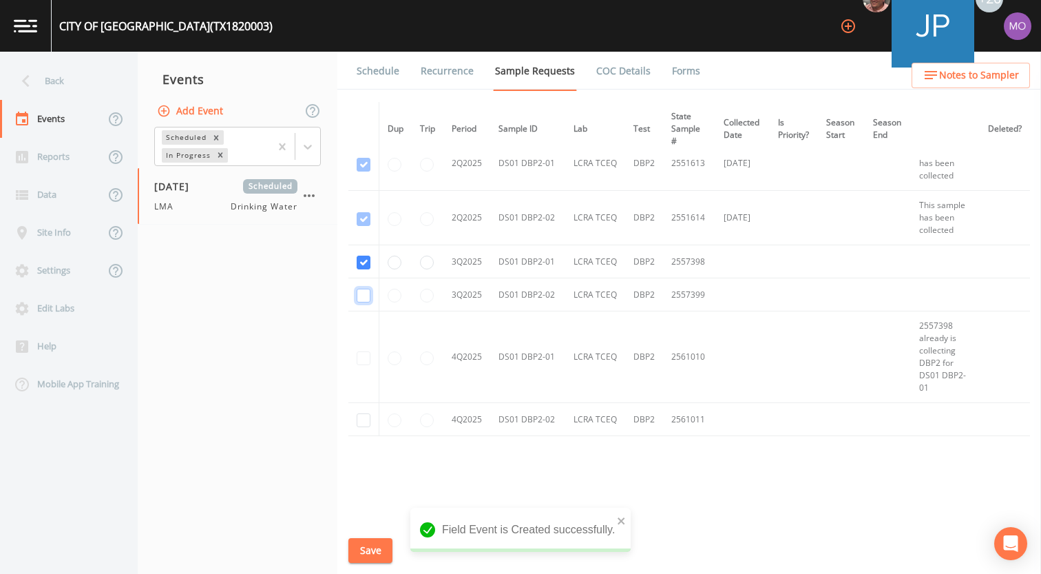
click at [366, 293] on input "checkbox" at bounding box center [364, 296] width 14 height 14
checkbox input "true"
click at [366, 547] on button "Save" at bounding box center [370, 550] width 44 height 25
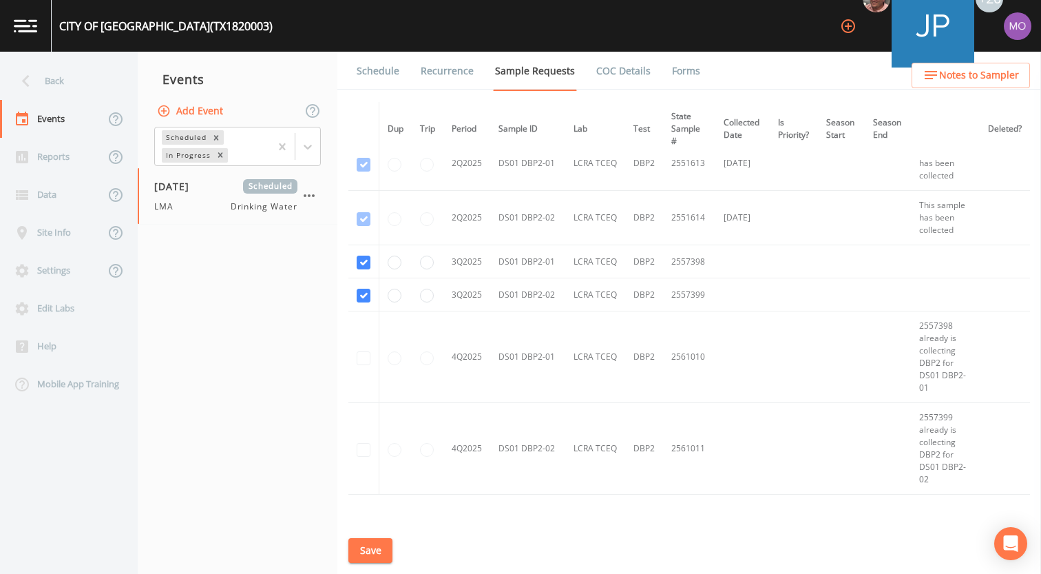
click at [375, 75] on link "Schedule" at bounding box center [378, 71] width 47 height 39
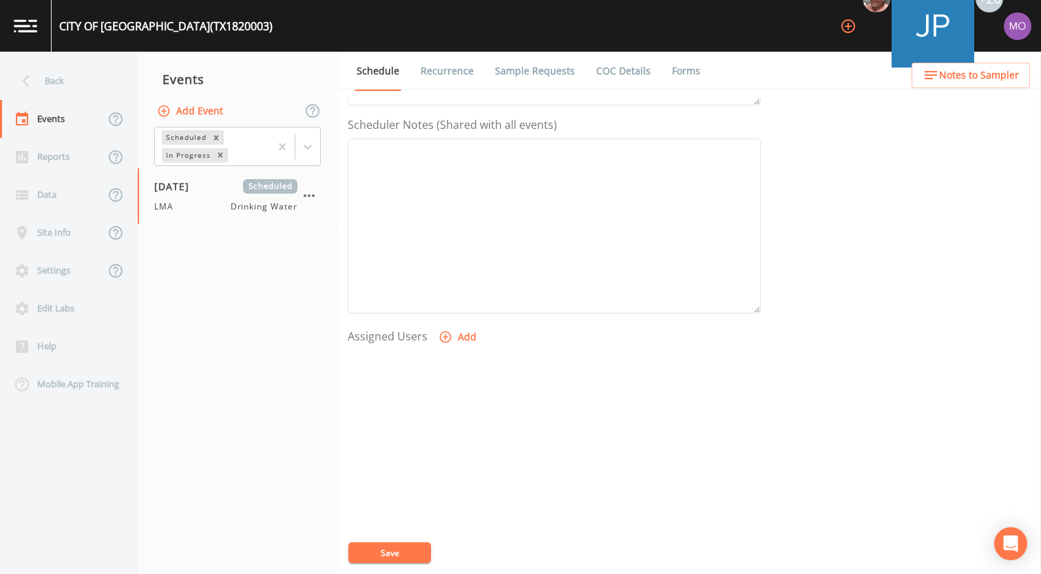
scroll to position [397, 0]
click at [439, 305] on icon "button" at bounding box center [446, 307] width 14 height 14
select select "929757a4-3a67-412e-8a17-ec670da8541b"
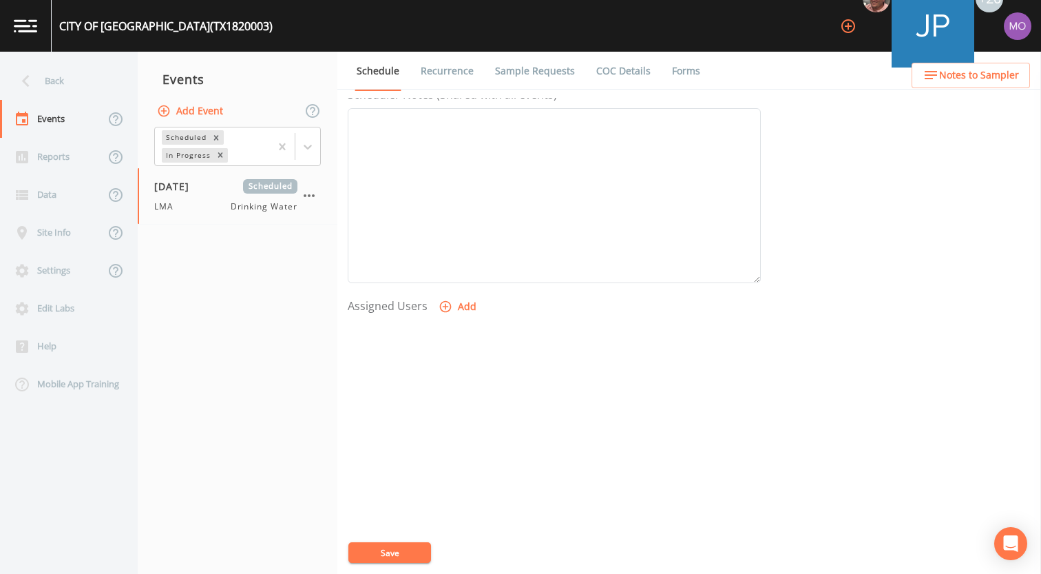
select select
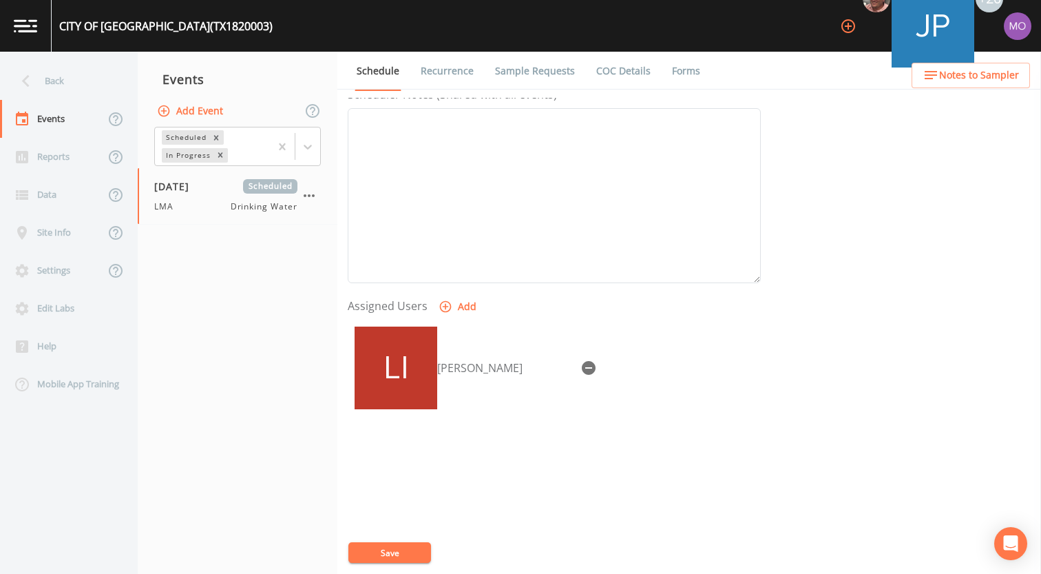
click at [386, 550] on button "Save" at bounding box center [389, 552] width 83 height 21
click at [63, 90] on div "Back" at bounding box center [62, 81] width 124 height 38
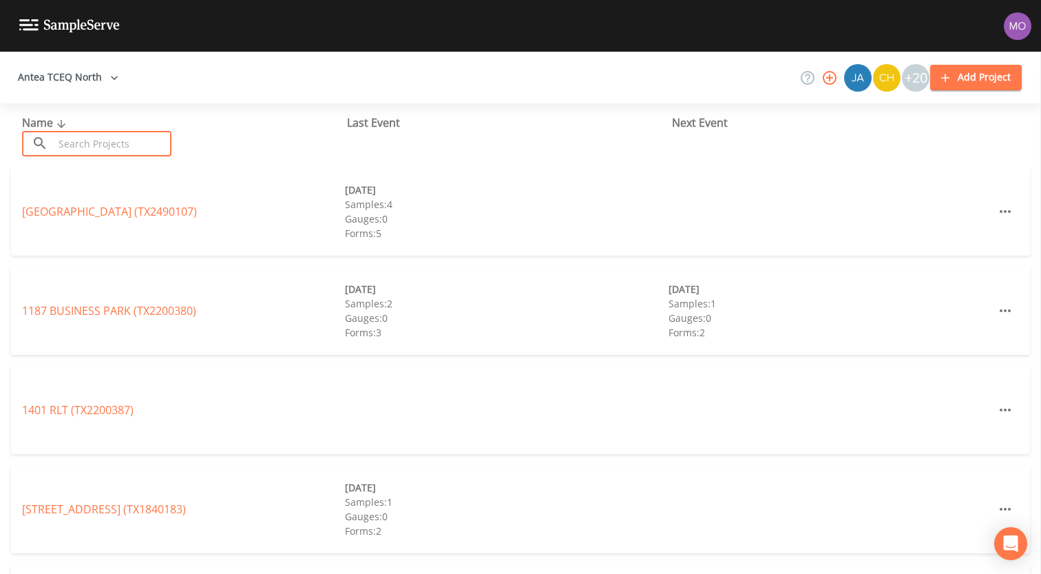
click at [74, 139] on input "text" at bounding box center [113, 143] width 118 height 25
paste input "TX1190005"
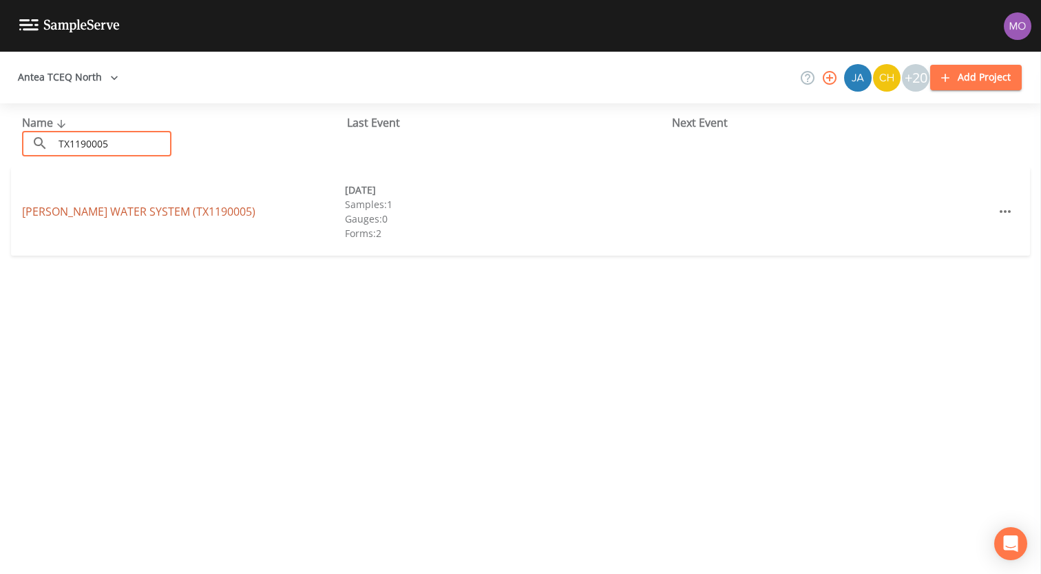
type input "TX1190005"
click at [83, 210] on link "[PERSON_NAME] WATER SYSTEM (TX1190005)" at bounding box center [138, 211] width 233 height 15
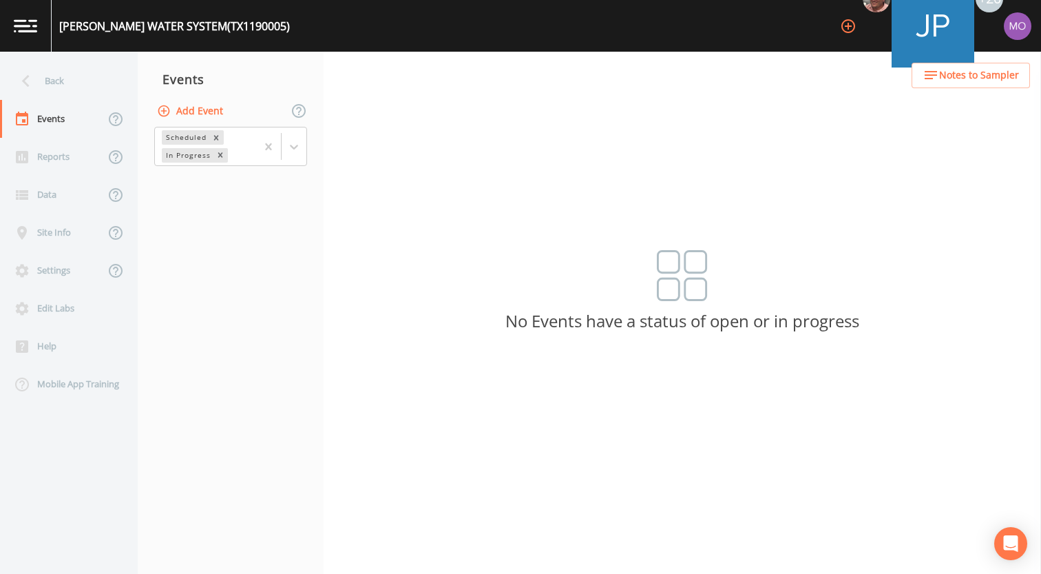
click at [175, 113] on button "Add Event" at bounding box center [191, 110] width 74 height 25
type input "LMA"
type input "[DATE]"
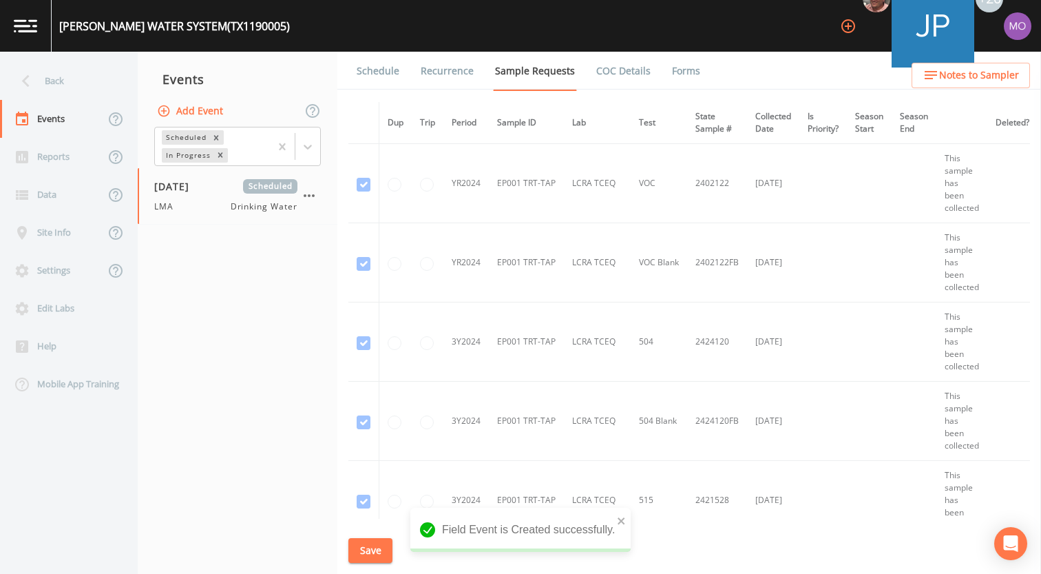
scroll to position [558, 0]
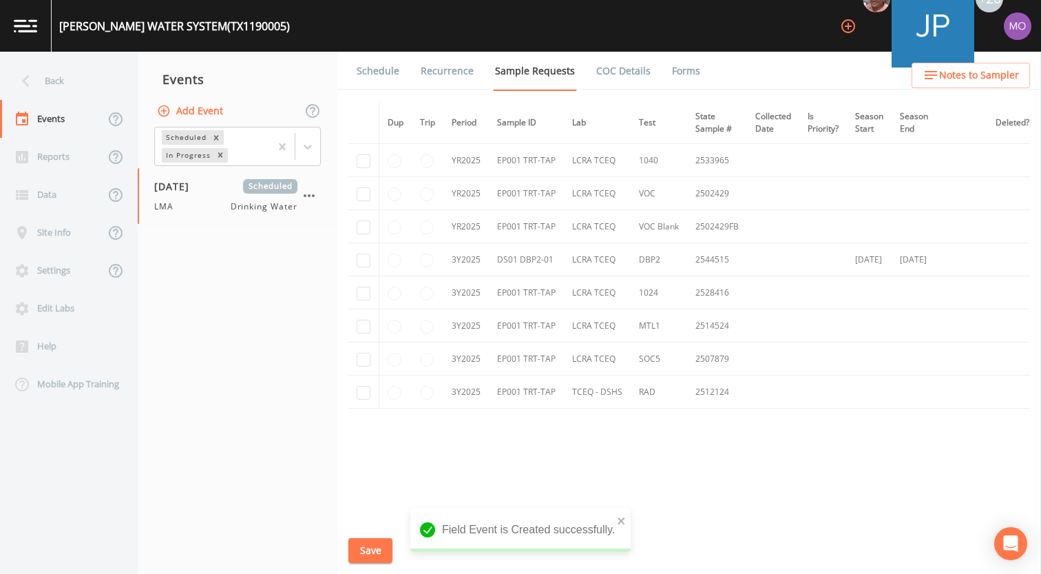
click at [355, 254] on td at bounding box center [363, 259] width 31 height 33
click at [357, 254] on input "checkbox" at bounding box center [364, 260] width 14 height 14
checkbox input "true"
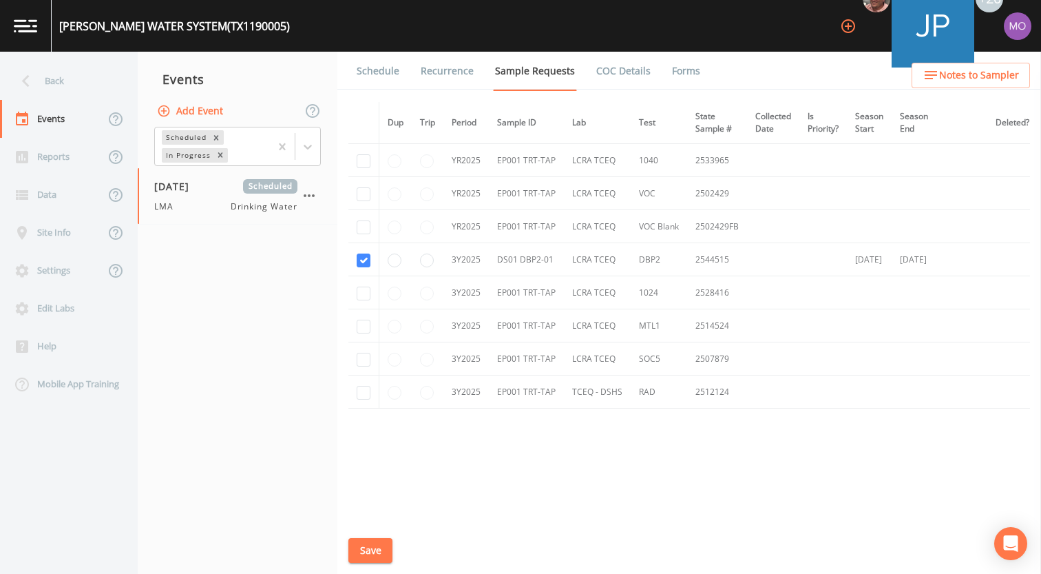
click at [375, 554] on button "Save" at bounding box center [370, 550] width 44 height 25
click at [371, 71] on link "Schedule" at bounding box center [378, 71] width 47 height 39
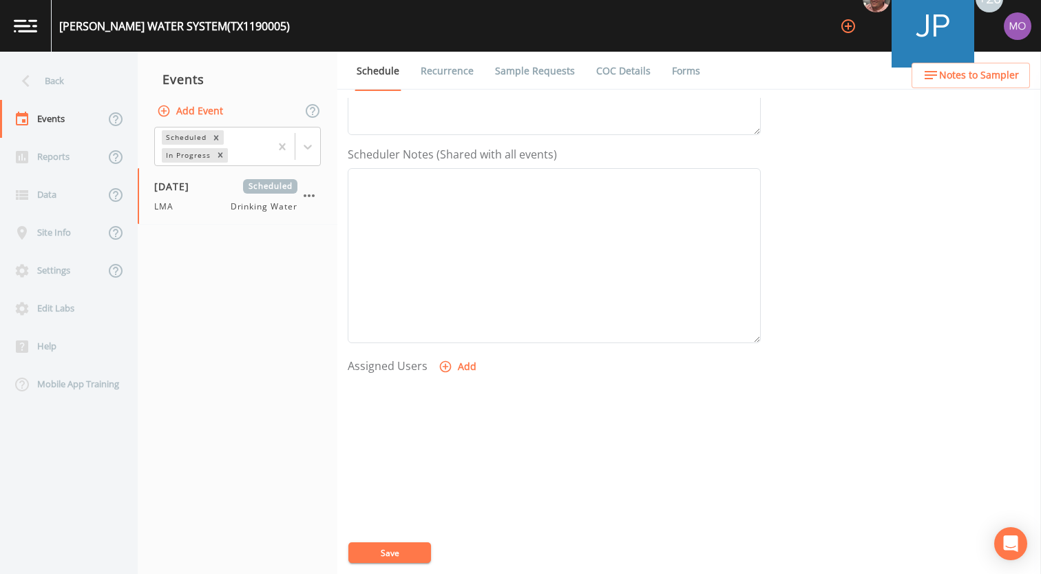
scroll to position [361, 0]
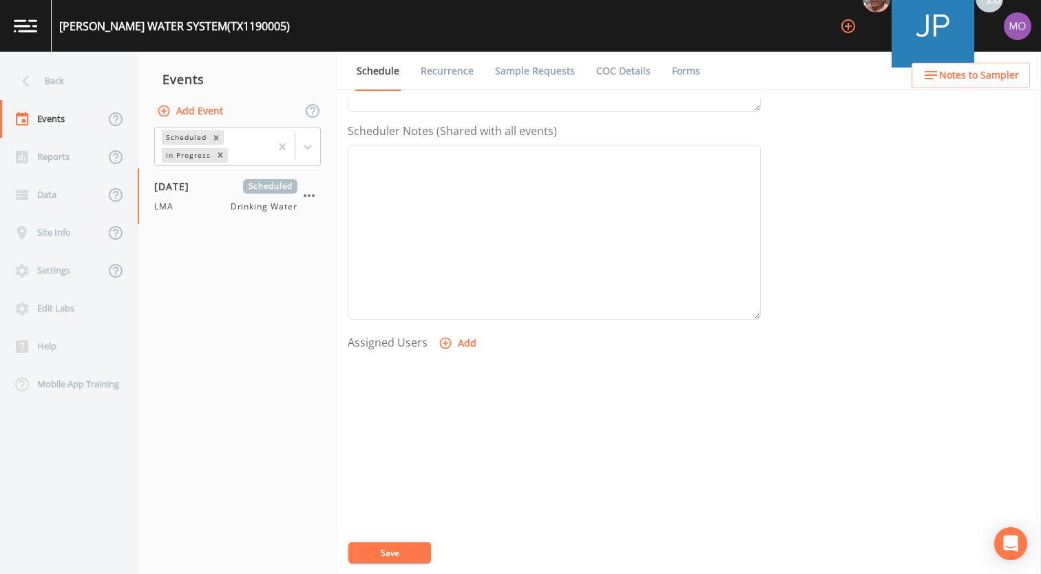
click at [443, 342] on icon "button" at bounding box center [446, 343] width 14 height 14
select select "929757a4-3a67-412e-8a17-ec670da8541b"
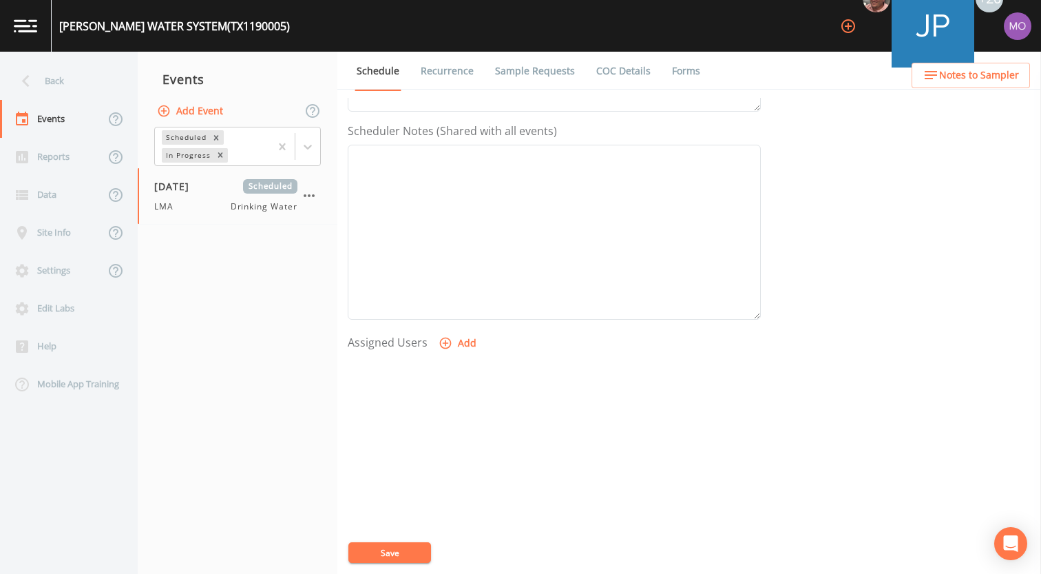
select select
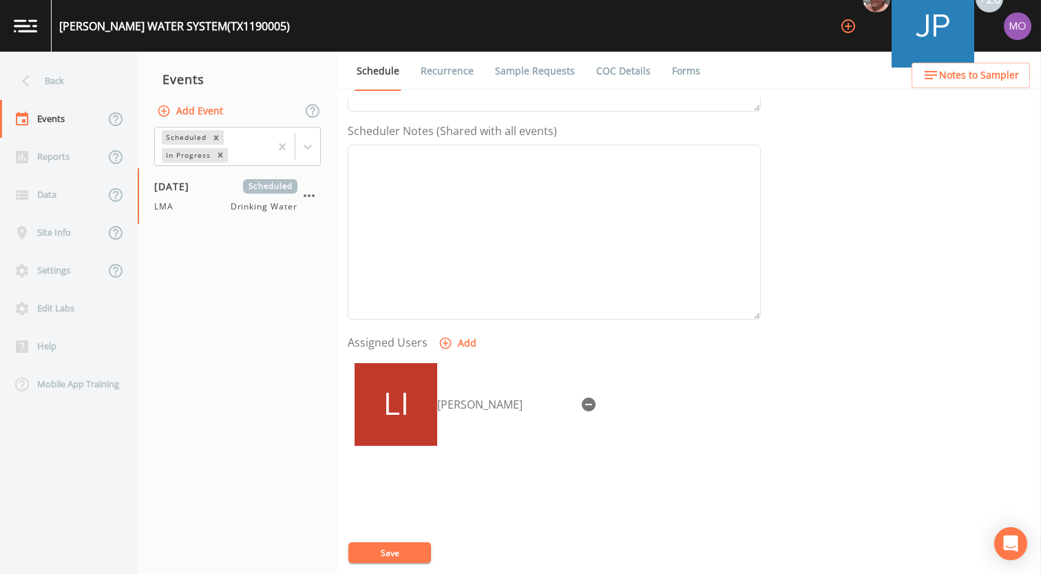
click at [395, 547] on button "Save" at bounding box center [389, 552] width 83 height 21
click at [61, 94] on div "Back" at bounding box center [62, 81] width 124 height 38
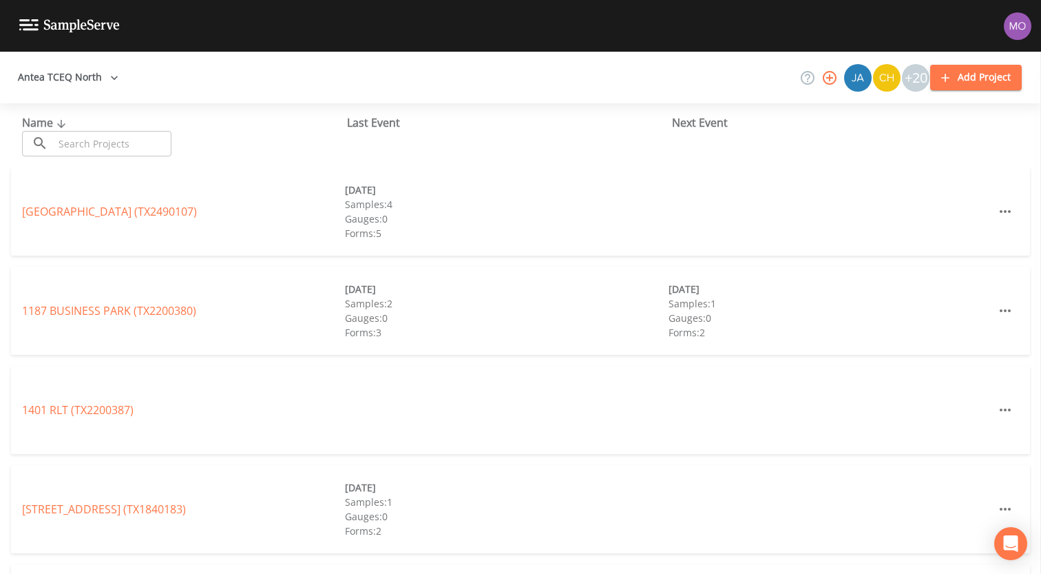
click at [105, 143] on input "text" at bounding box center [113, 143] width 118 height 25
paste input "TX1190007"
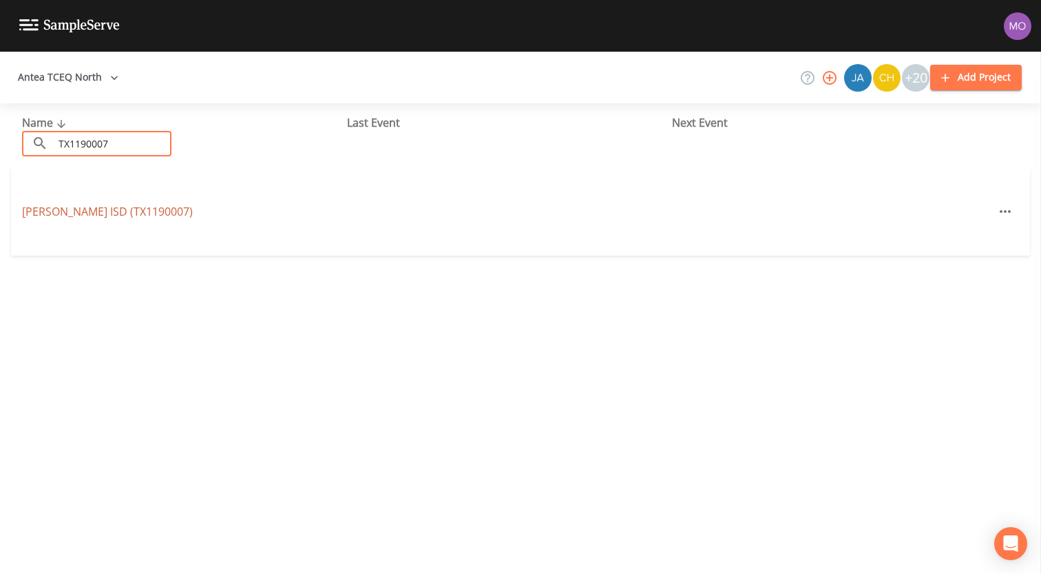
type input "TX1190007"
click at [81, 213] on link "[PERSON_NAME] ISD (TX1190007)" at bounding box center [107, 211] width 171 height 15
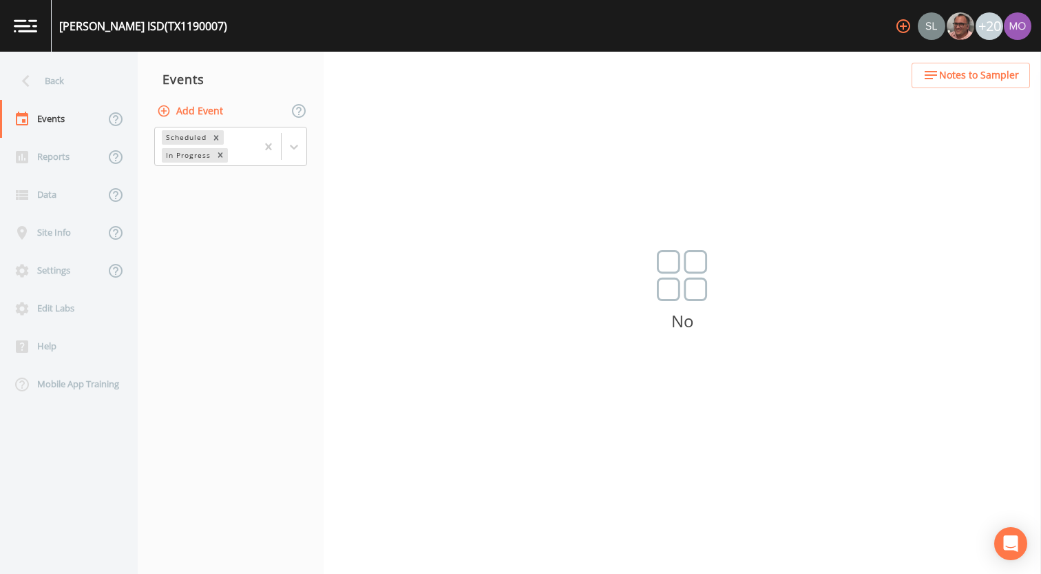
click at [211, 105] on button "Add Event" at bounding box center [191, 110] width 74 height 25
type input "LMA"
type input "[DATE]"
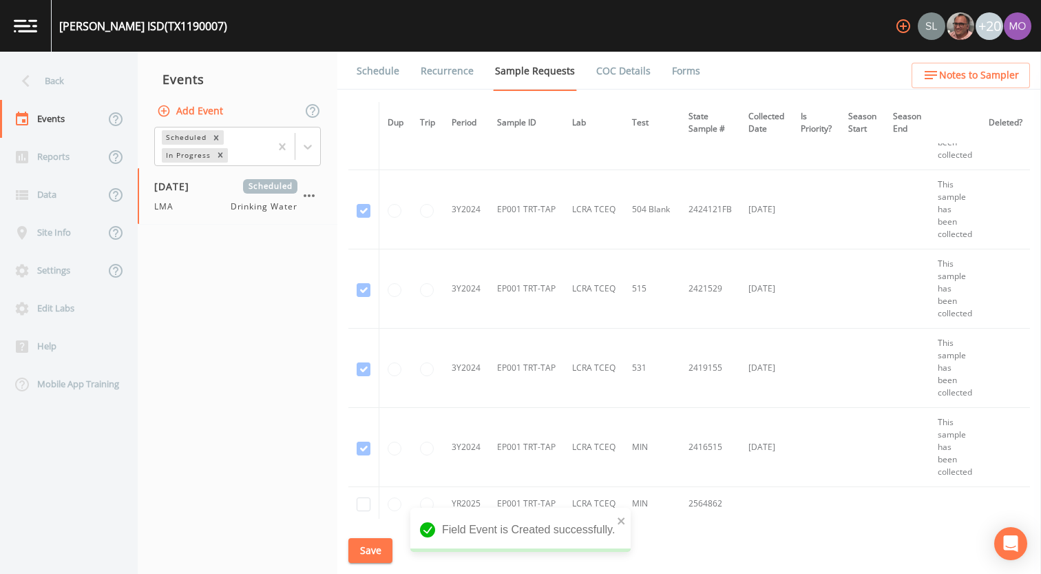
scroll to position [525, 0]
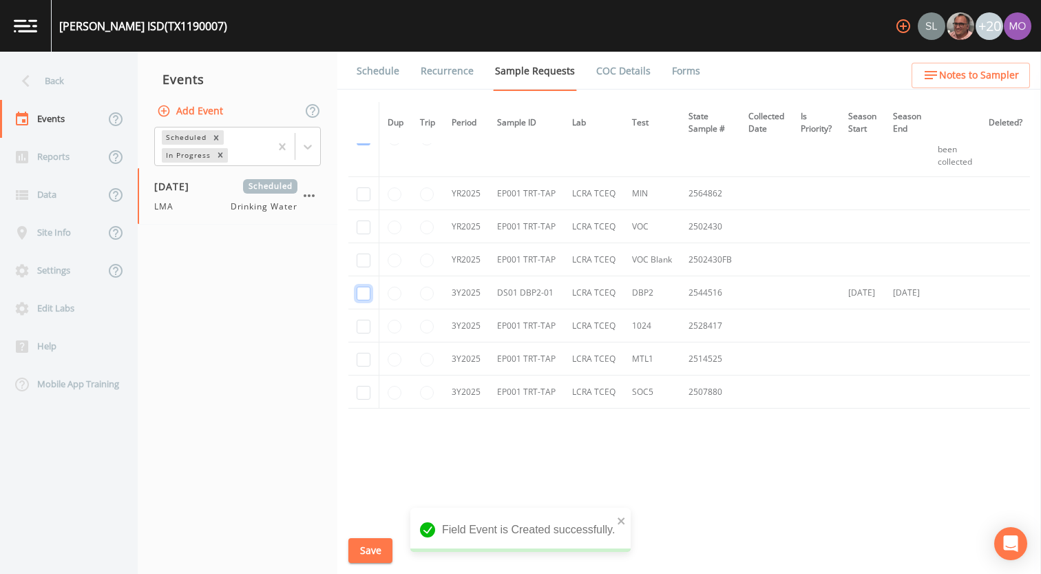
click at [362, 295] on input "checkbox" at bounding box center [364, 293] width 14 height 14
checkbox input "true"
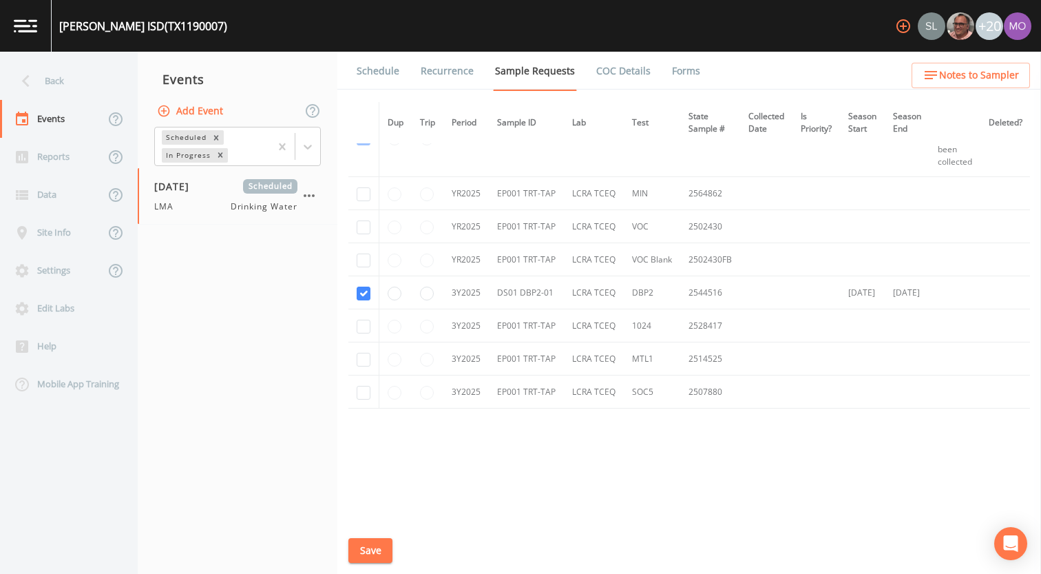
click at [367, 552] on button "Save" at bounding box center [370, 550] width 44 height 25
click at [380, 72] on link "Schedule" at bounding box center [378, 71] width 47 height 39
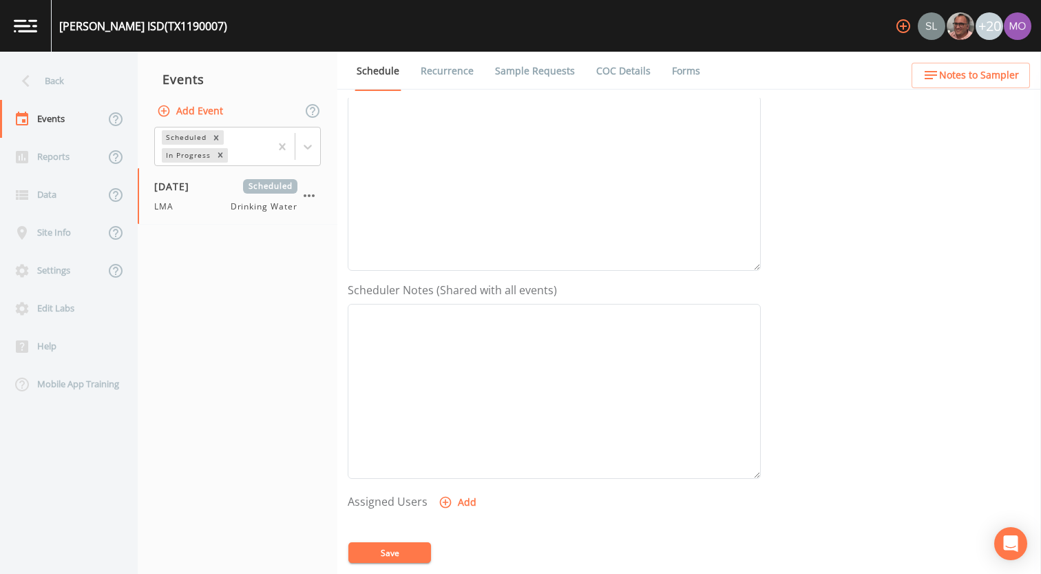
scroll to position [397, 0]
click at [446, 313] on button "Add" at bounding box center [459, 306] width 46 height 25
select select "929757a4-3a67-412e-8a17-ec670da8541b"
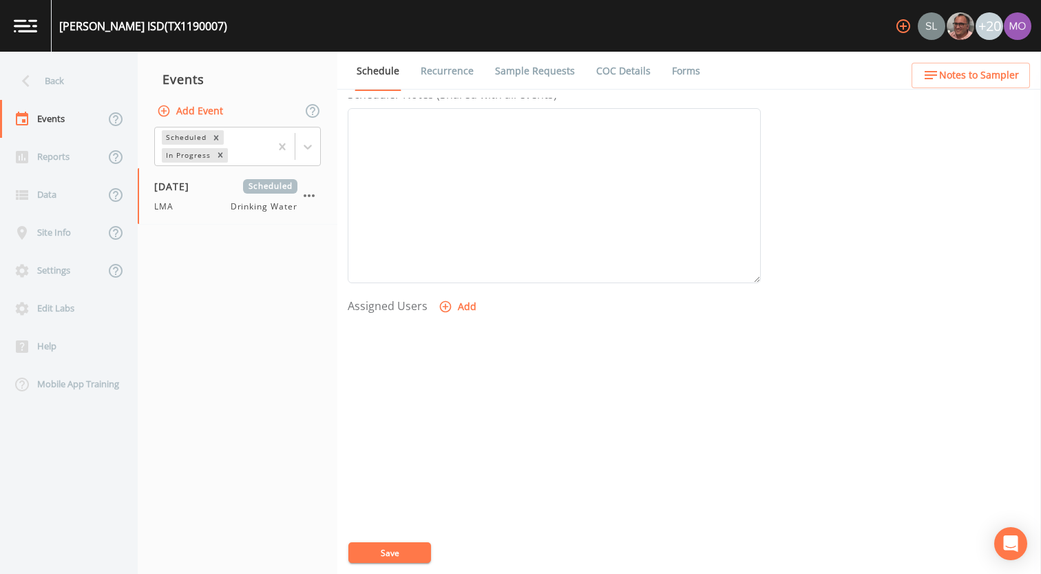
select select
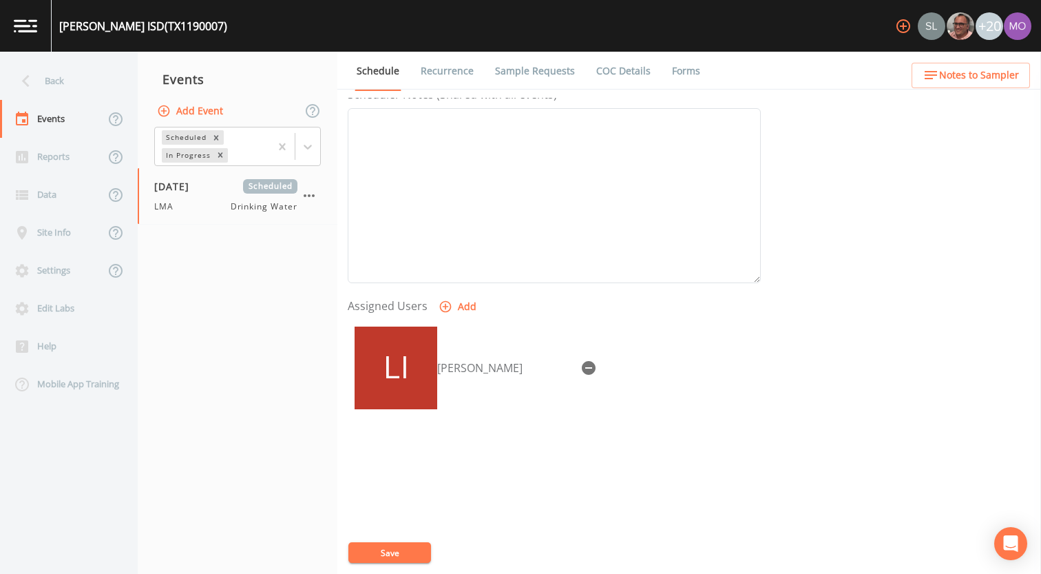
click at [399, 554] on button "Save" at bounding box center [389, 552] width 83 height 21
click at [92, 85] on div "Back" at bounding box center [62, 81] width 124 height 38
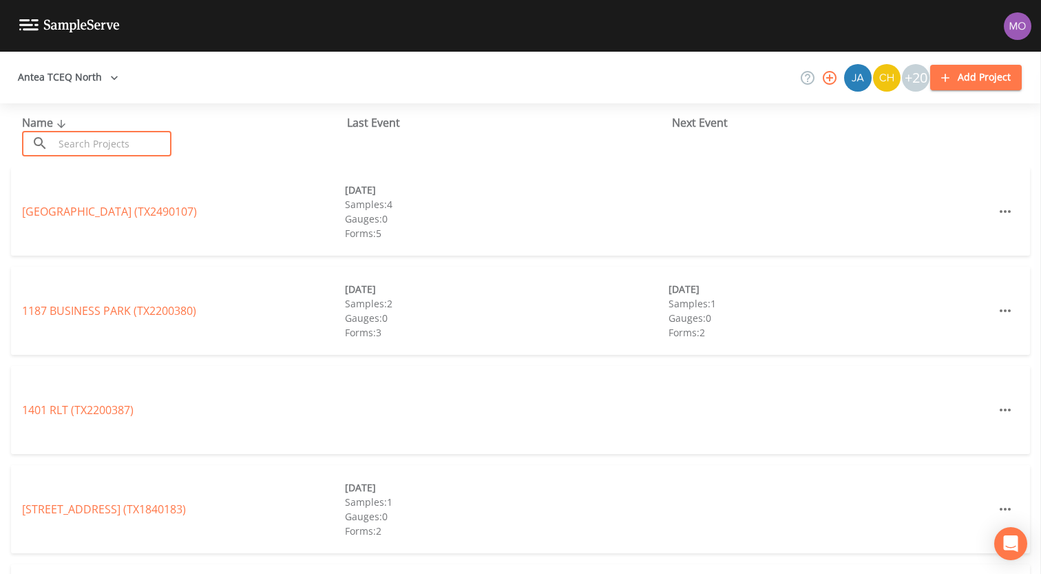
click at [112, 136] on input "text" at bounding box center [113, 143] width 118 height 25
paste input "TX1840005"
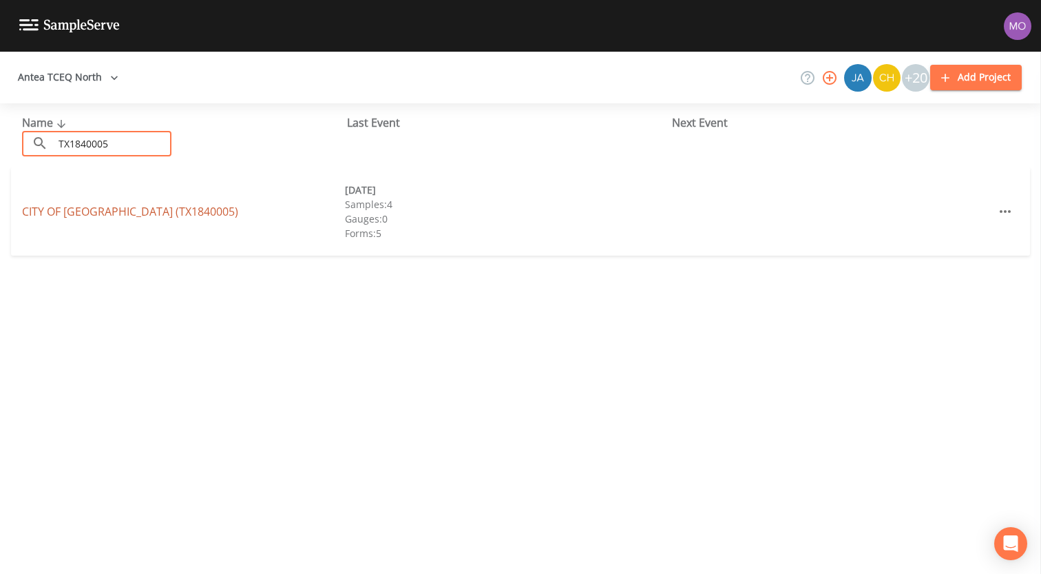
type input "TX1840005"
click at [94, 211] on link "CITY OF [GEOGRAPHIC_DATA] (TX1840005)" at bounding box center [130, 211] width 216 height 15
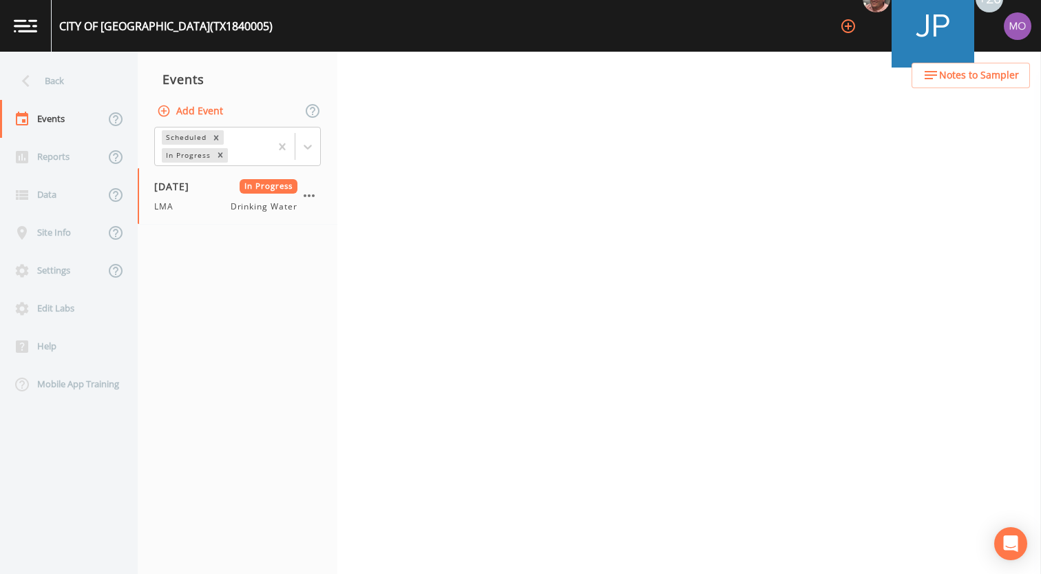
click at [206, 110] on button "Add Event" at bounding box center [191, 110] width 74 height 25
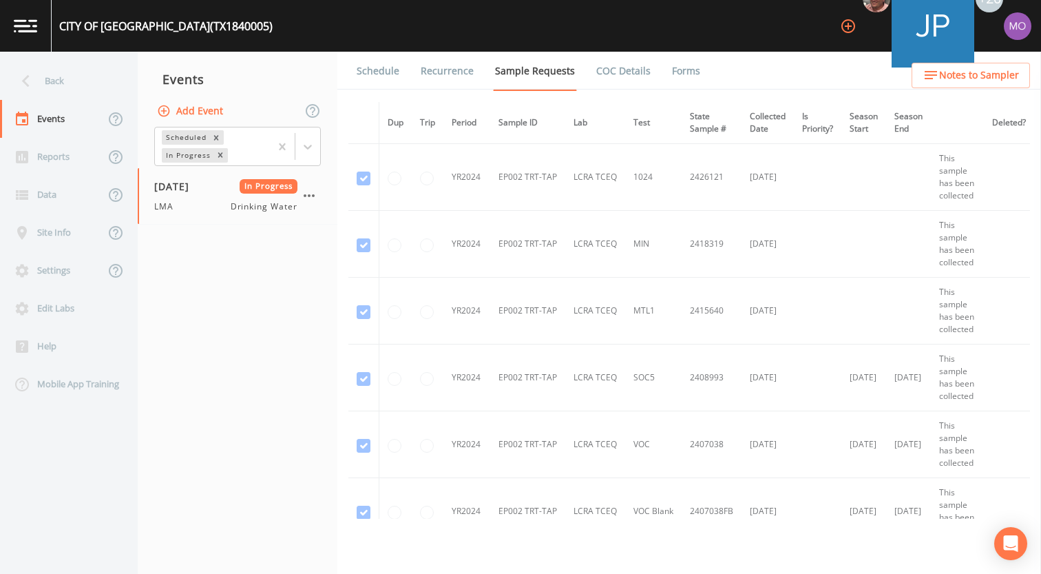
type input "LMA"
type input "[DATE]"
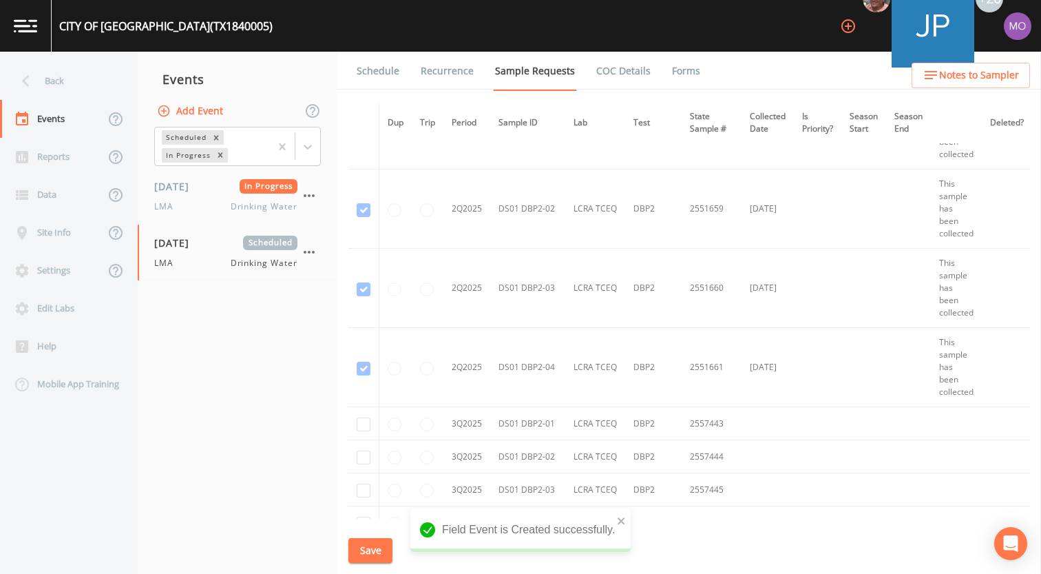
scroll to position [3022, 0]
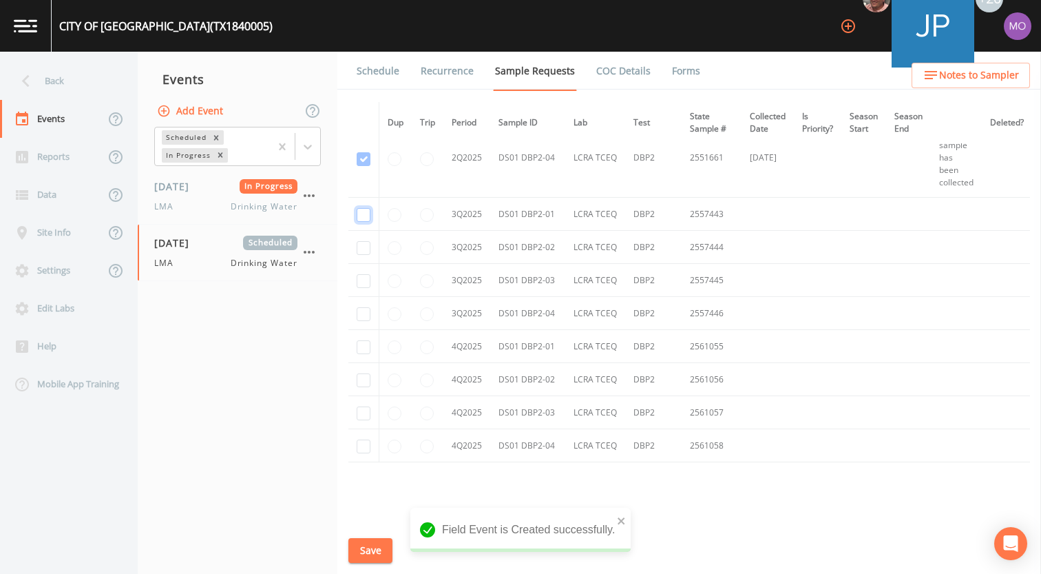
click at [363, 220] on input "checkbox" at bounding box center [364, 215] width 14 height 14
checkbox input "true"
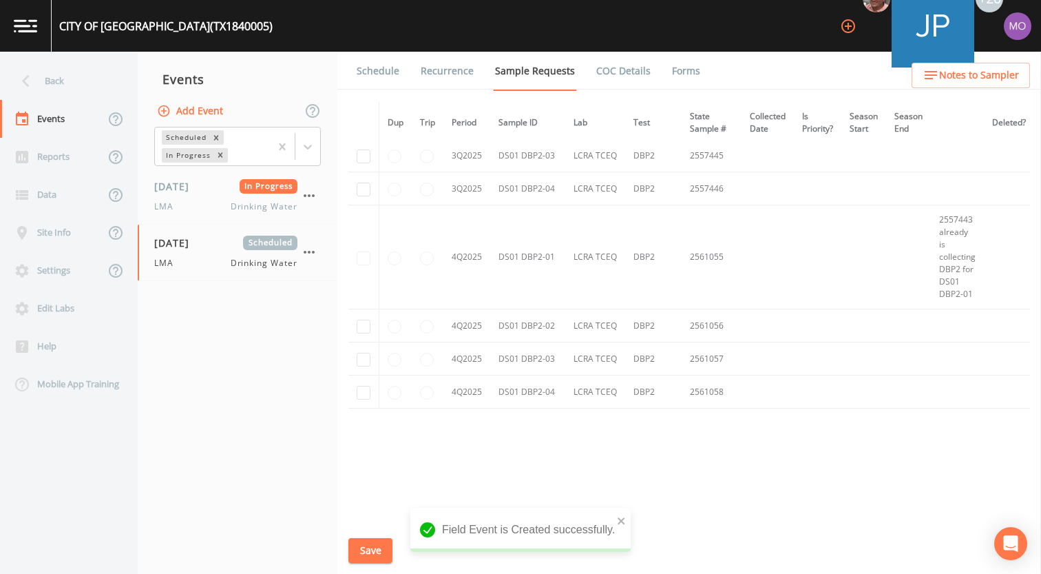
scroll to position [2575, 0]
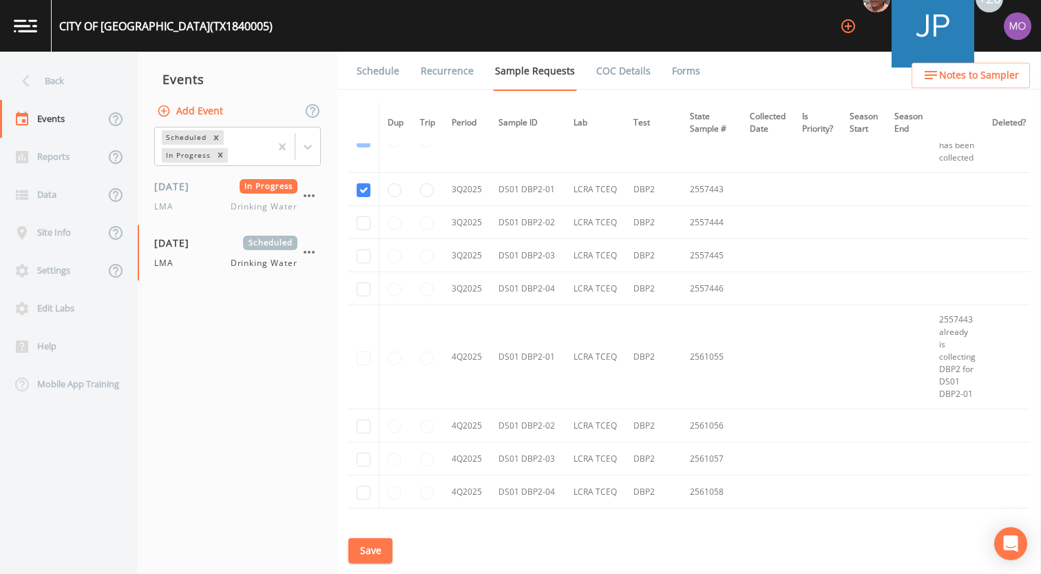
click at [361, 230] on td at bounding box center [363, 222] width 31 height 33
click at [361, 253] on input "checkbox" at bounding box center [364, 256] width 14 height 14
checkbox input "true"
click at [361, 284] on input "checkbox" at bounding box center [364, 289] width 14 height 14
checkbox input "true"
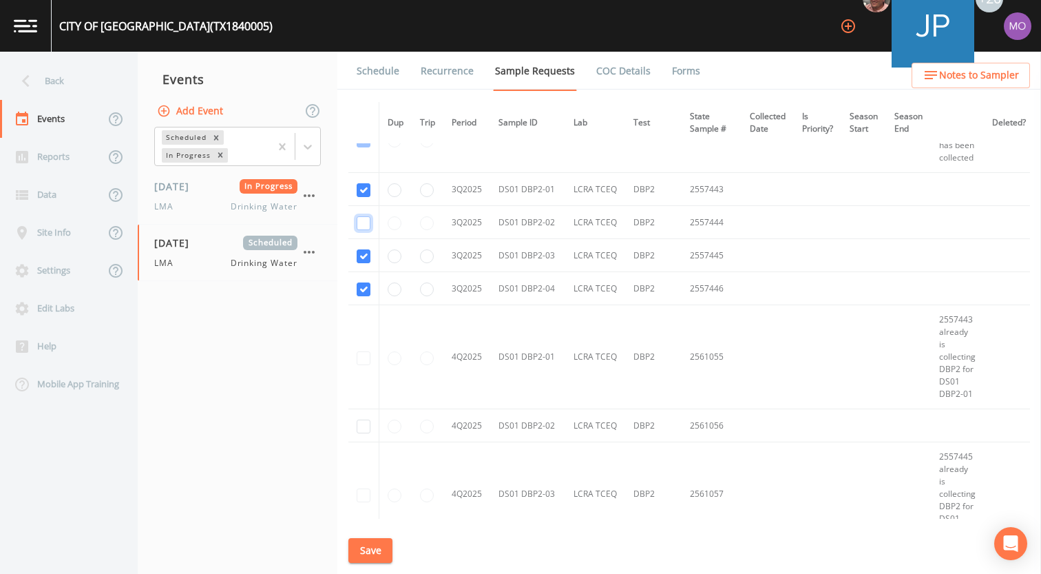
click at [362, 225] on input "checkbox" at bounding box center [364, 223] width 14 height 14
checkbox input "true"
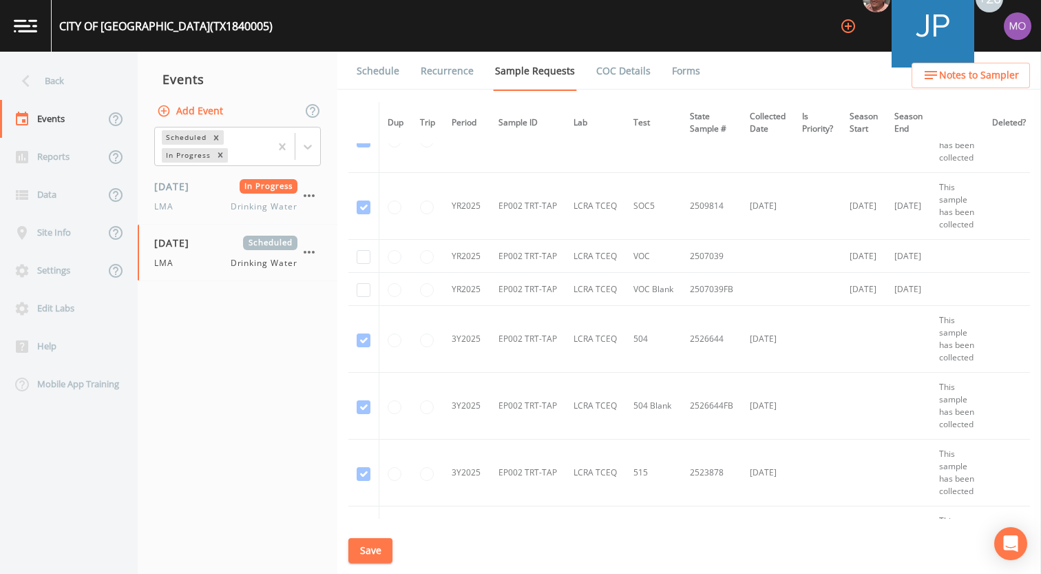
scroll to position [1637, 0]
click at [362, 256] on input "checkbox" at bounding box center [364, 261] width 14 height 14
checkbox input "true"
click at [362, 297] on input "checkbox" at bounding box center [364, 294] width 14 height 14
checkbox input "true"
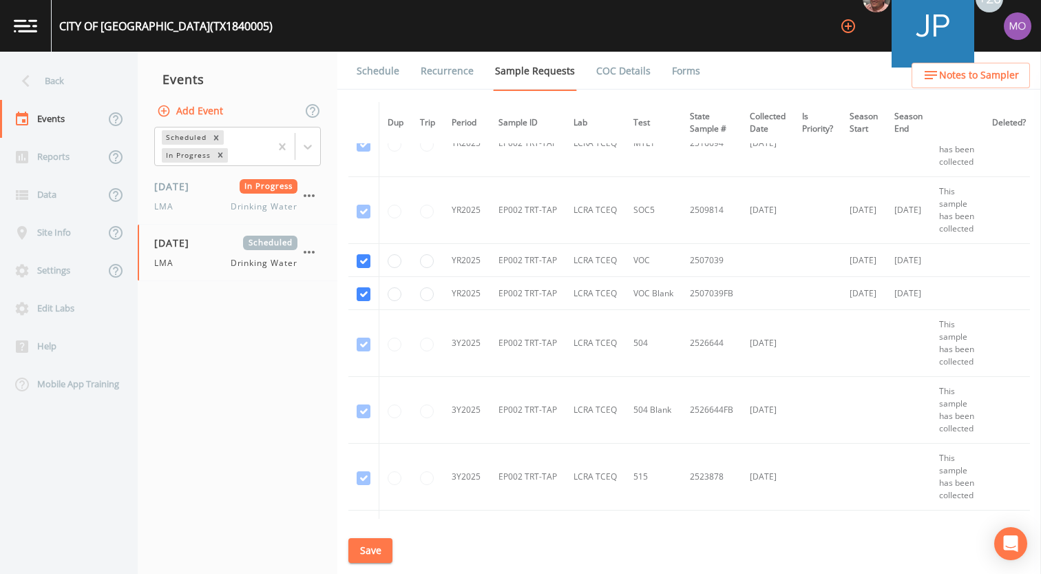
click at [384, 553] on button "Save" at bounding box center [370, 550] width 44 height 25
click at [368, 67] on link "Schedule" at bounding box center [378, 71] width 47 height 39
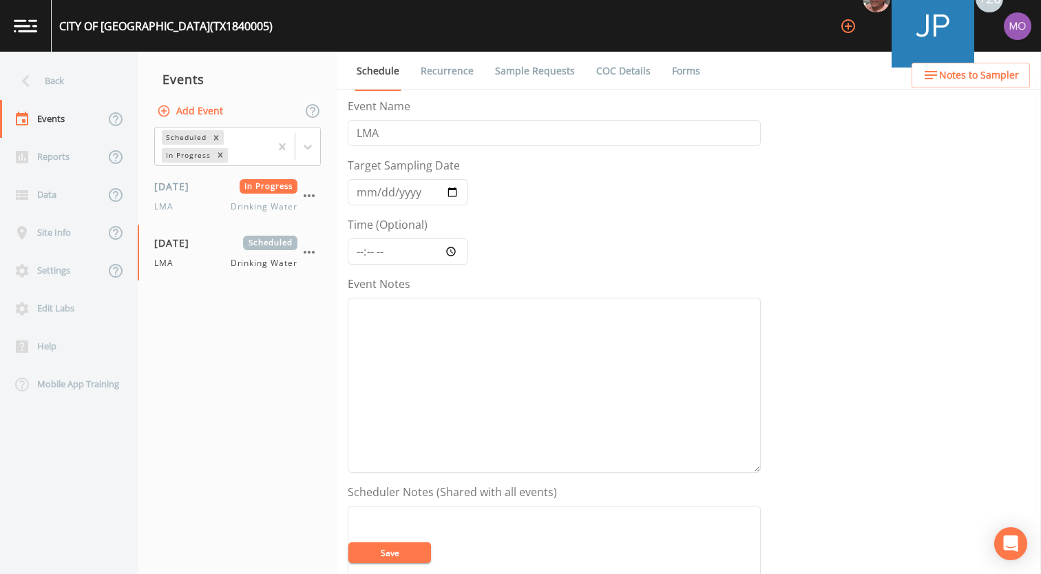
scroll to position [397, 0]
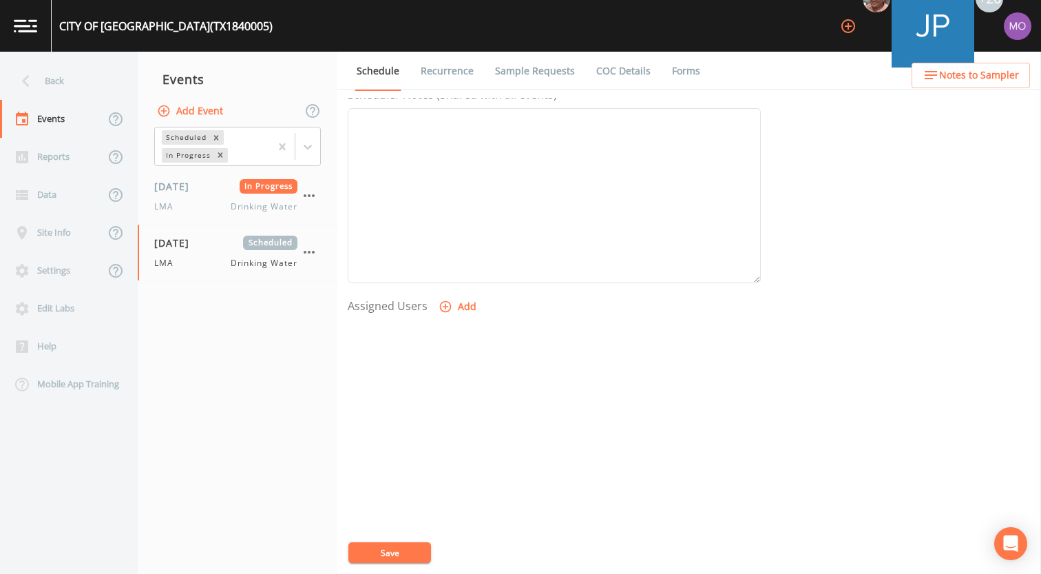
click at [441, 305] on icon "button" at bounding box center [446, 307] width 14 height 14
select select "929757a4-3a67-412e-8a17-ec670da8541b"
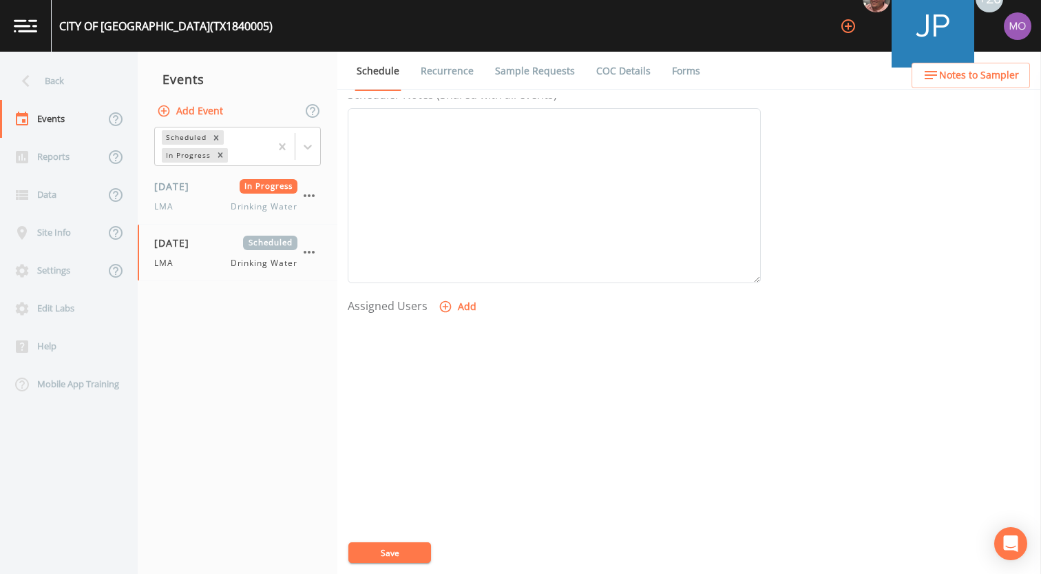
select select
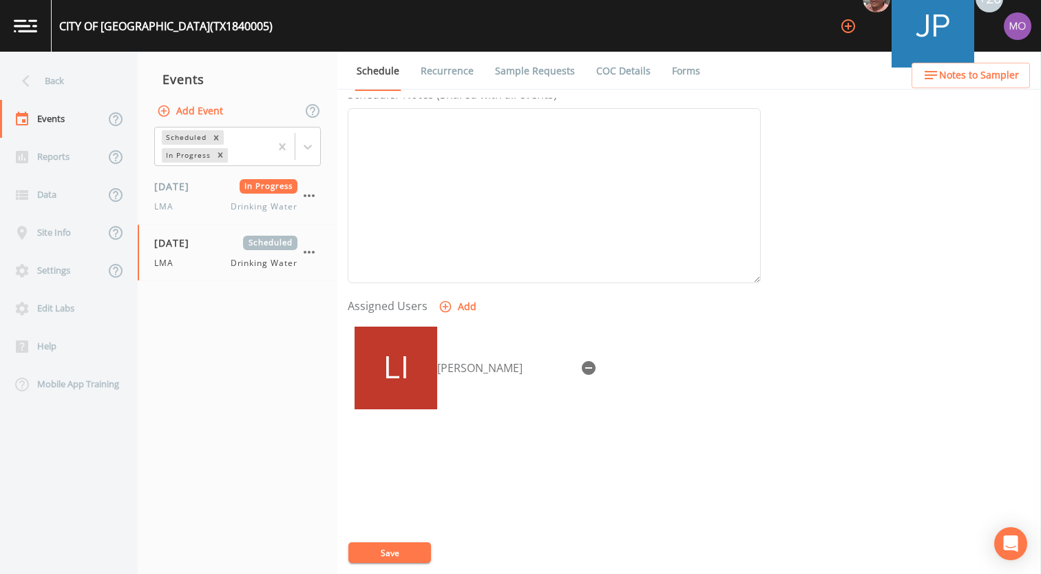
click at [411, 554] on button "Save" at bounding box center [389, 552] width 83 height 21
click at [64, 76] on div "Back" at bounding box center [62, 81] width 124 height 38
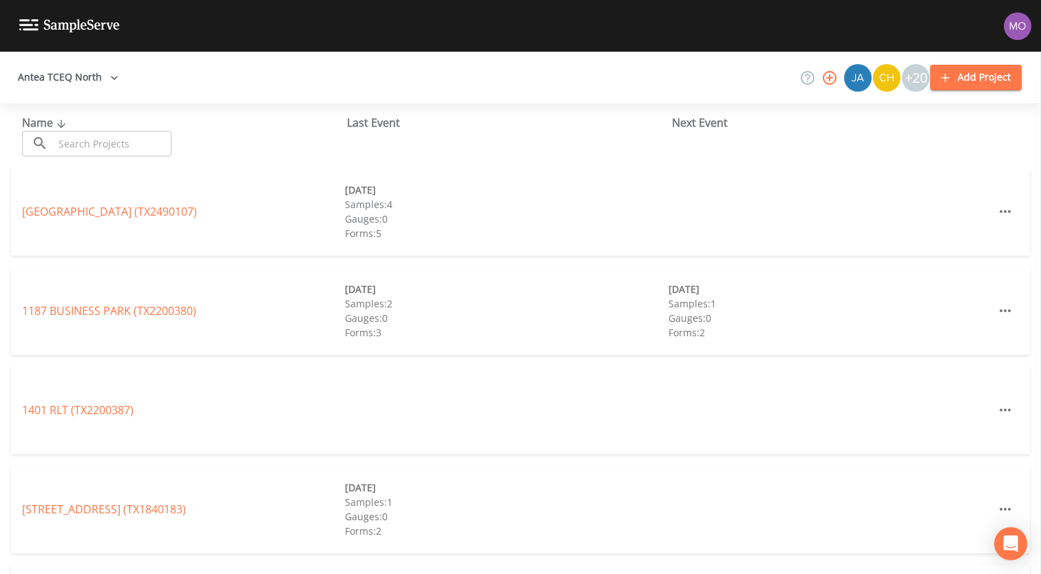
click at [83, 140] on input "text" at bounding box center [113, 143] width 118 height 25
paste input "TX2200061"
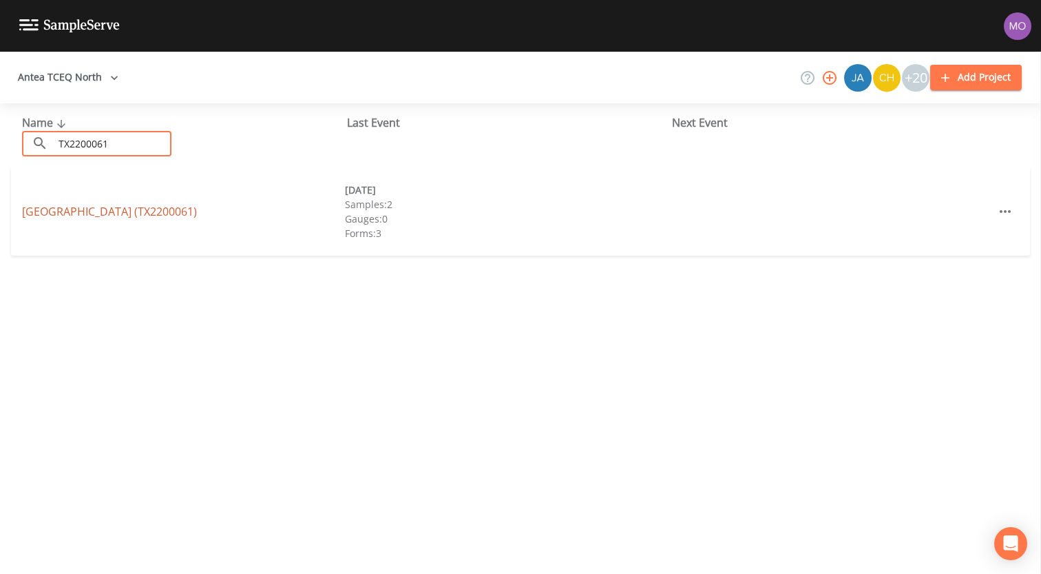
type input "TX2200061"
click at [128, 211] on link "[GEOGRAPHIC_DATA] (TX2200061)" at bounding box center [109, 211] width 175 height 15
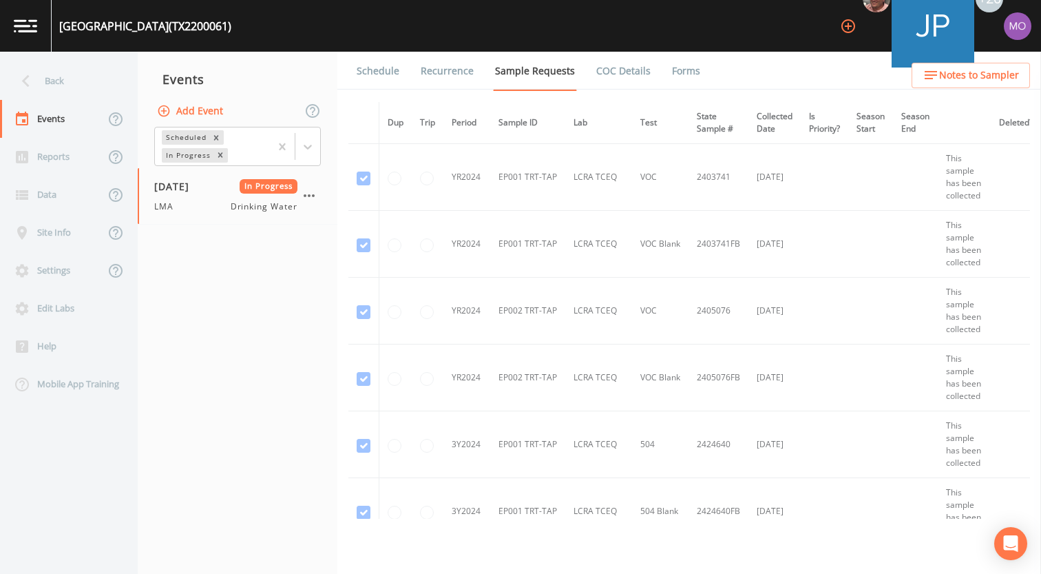
click at [202, 107] on button "Add Event" at bounding box center [191, 110] width 74 height 25
type input "LMA"
type input "[DATE]"
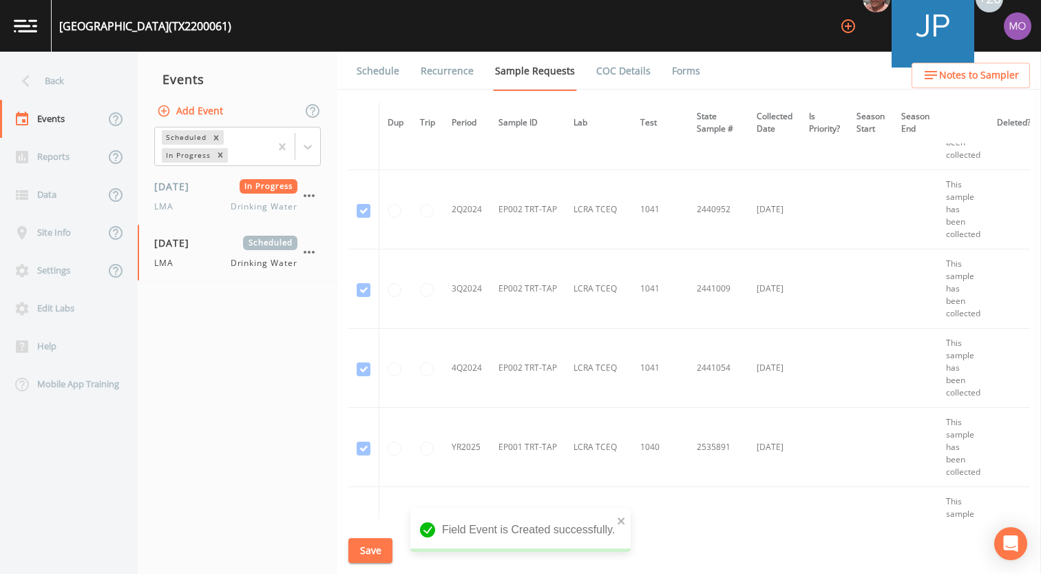
scroll to position [2405, 0]
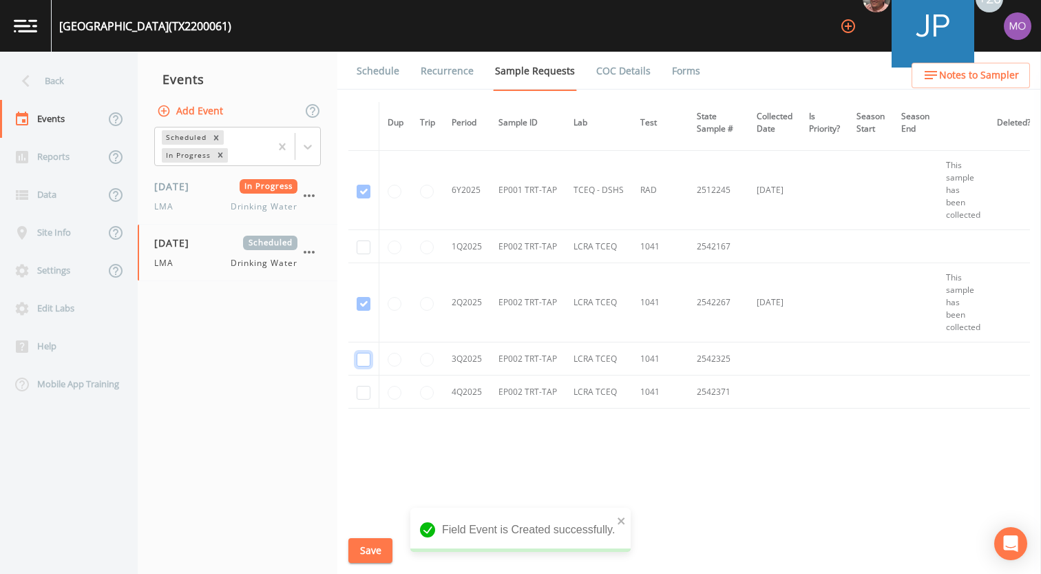
click at [362, 355] on input "checkbox" at bounding box center [364, 360] width 14 height 14
checkbox input "true"
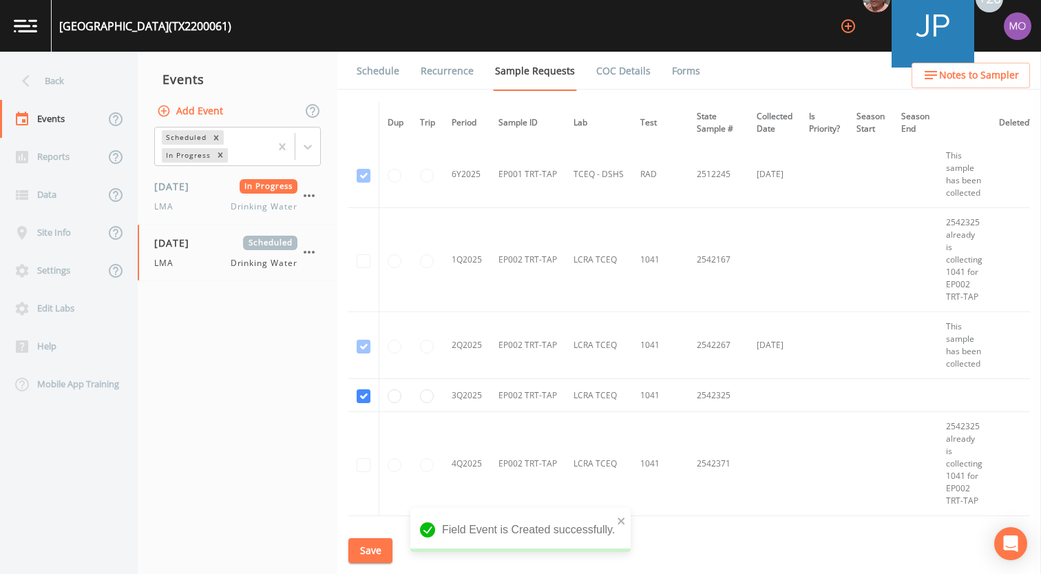
click at [371, 547] on button "Save" at bounding box center [370, 550] width 44 height 25
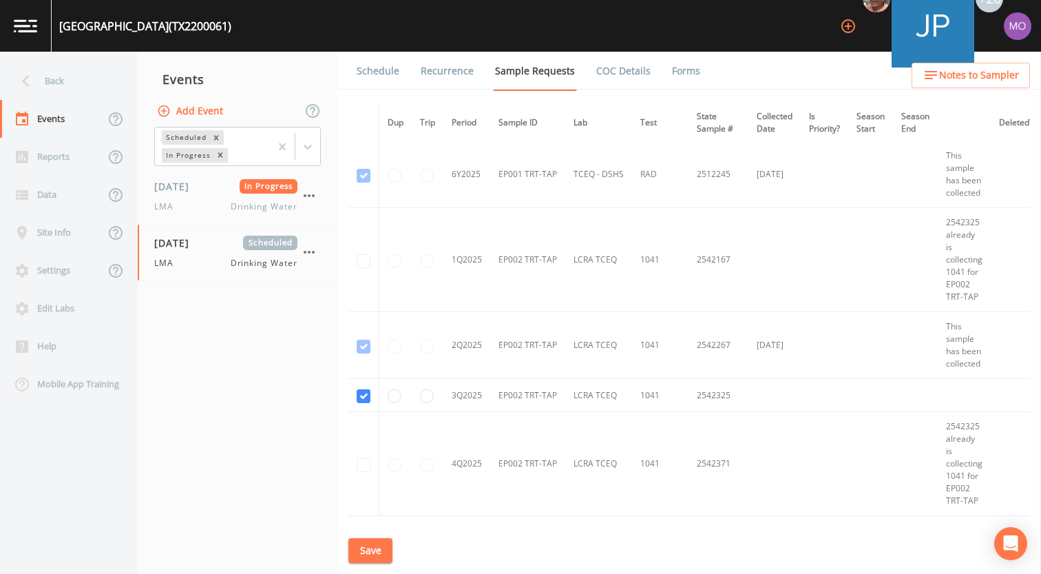
click at [376, 72] on link "Schedule" at bounding box center [378, 71] width 47 height 39
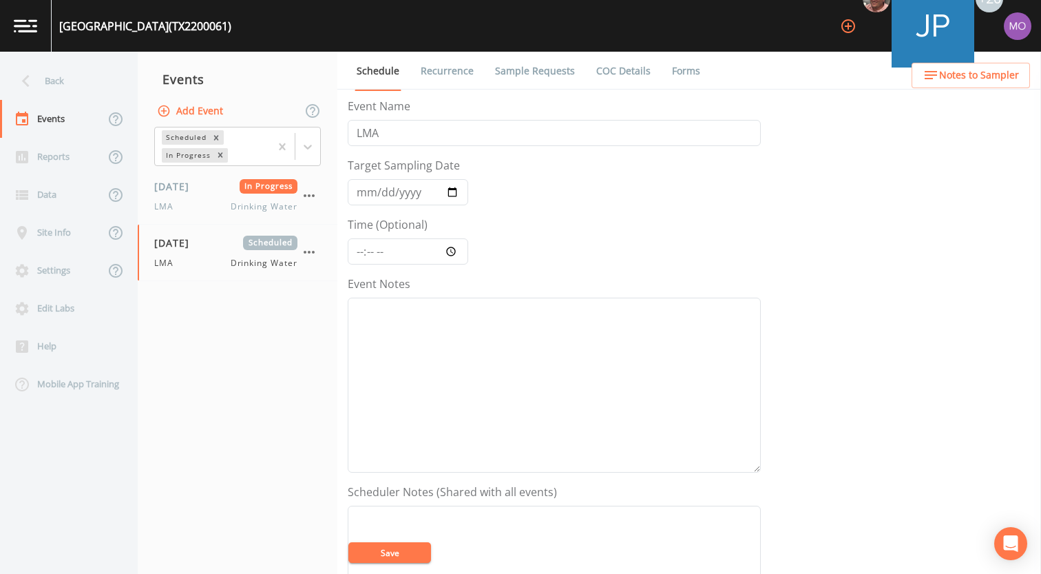
scroll to position [397, 0]
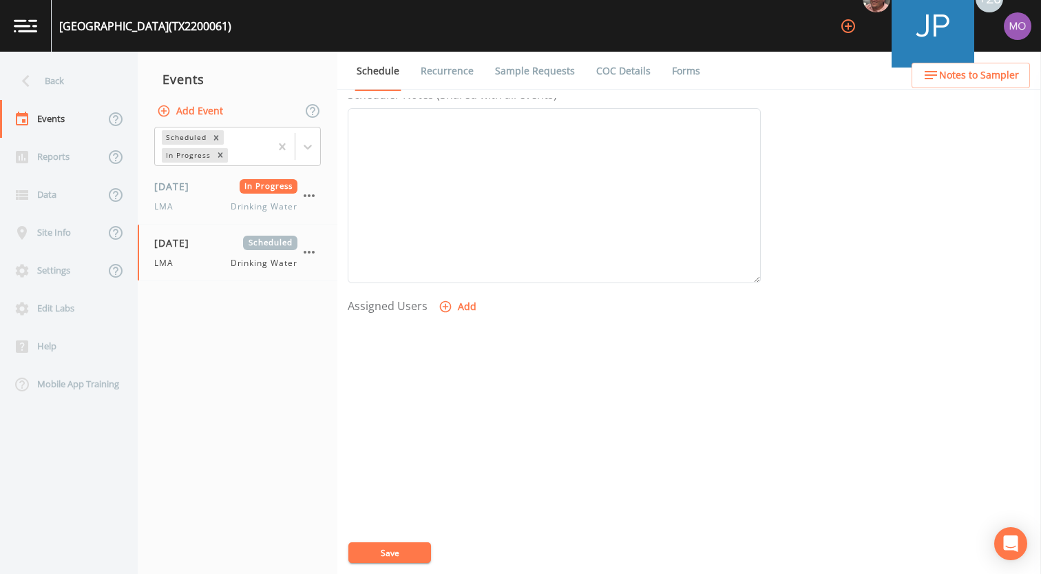
click at [443, 309] on icon "button" at bounding box center [446, 307] width 14 height 14
select select "929757a4-3a67-412e-8a17-ec670da8541b"
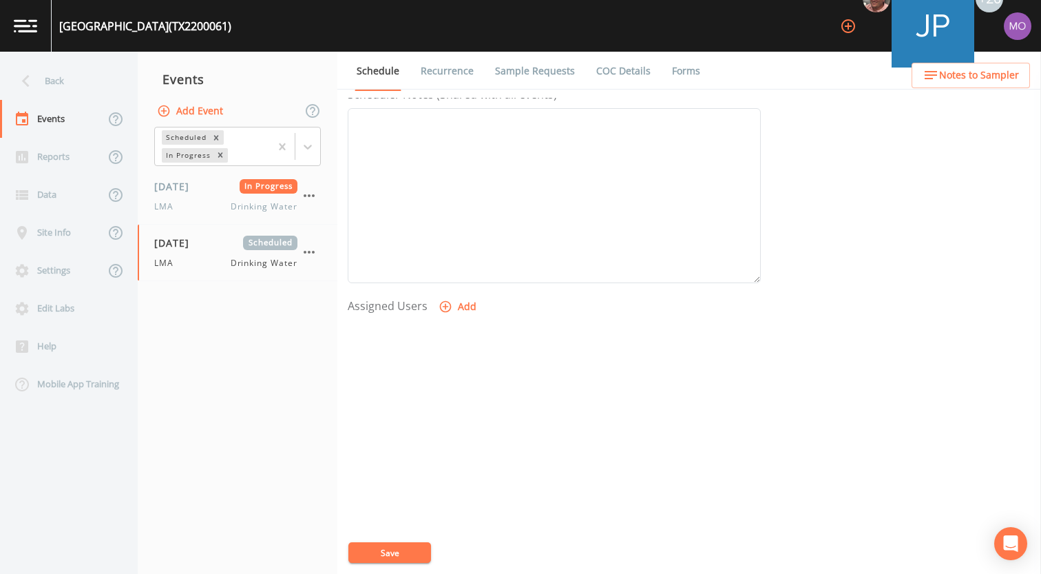
select select
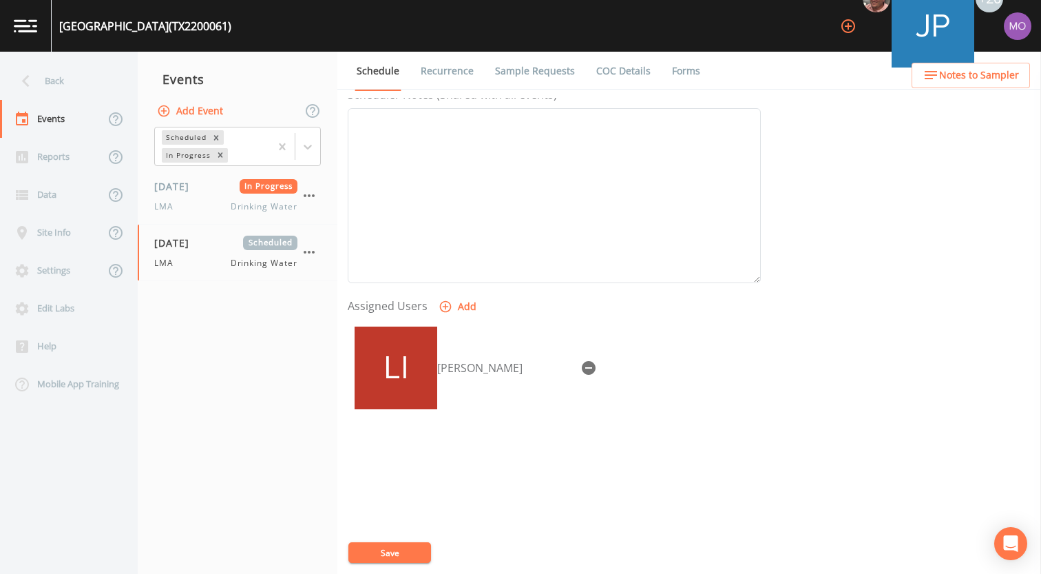
click at [413, 552] on button "Save" at bounding box center [389, 552] width 83 height 21
click at [95, 74] on div "Back" at bounding box center [62, 81] width 124 height 38
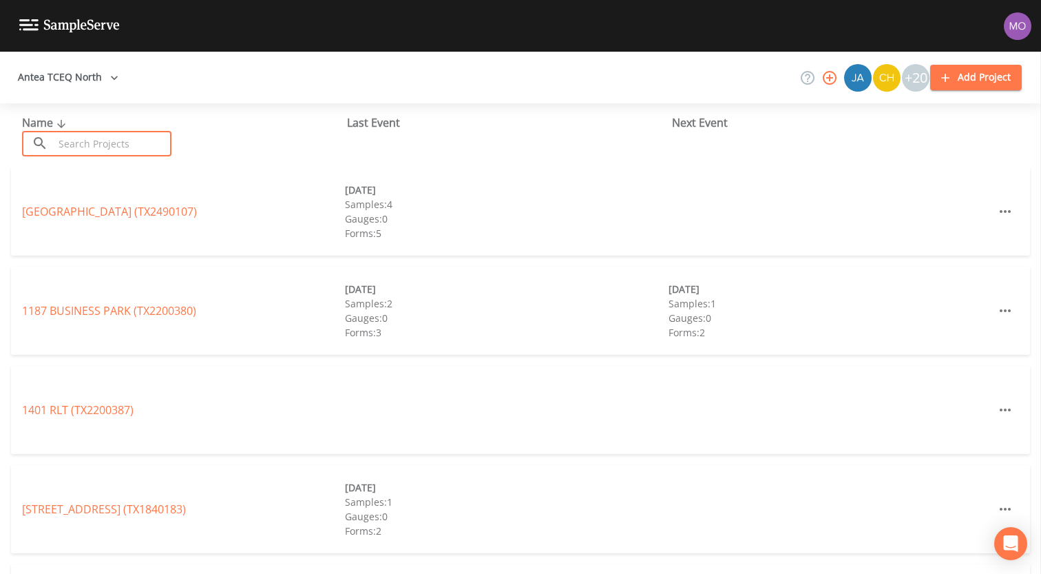
click at [103, 143] on input "text" at bounding box center [113, 143] width 118 height 25
paste input "TX1840130"
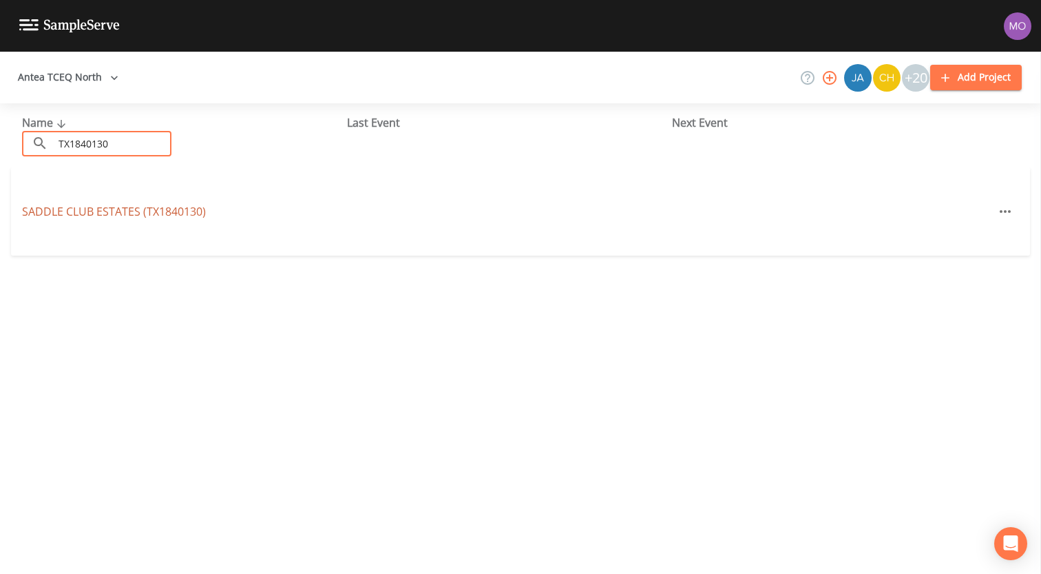
type input "TX1840130"
click at [121, 211] on link "[GEOGRAPHIC_DATA] (TX1840130)" at bounding box center [114, 211] width 184 height 15
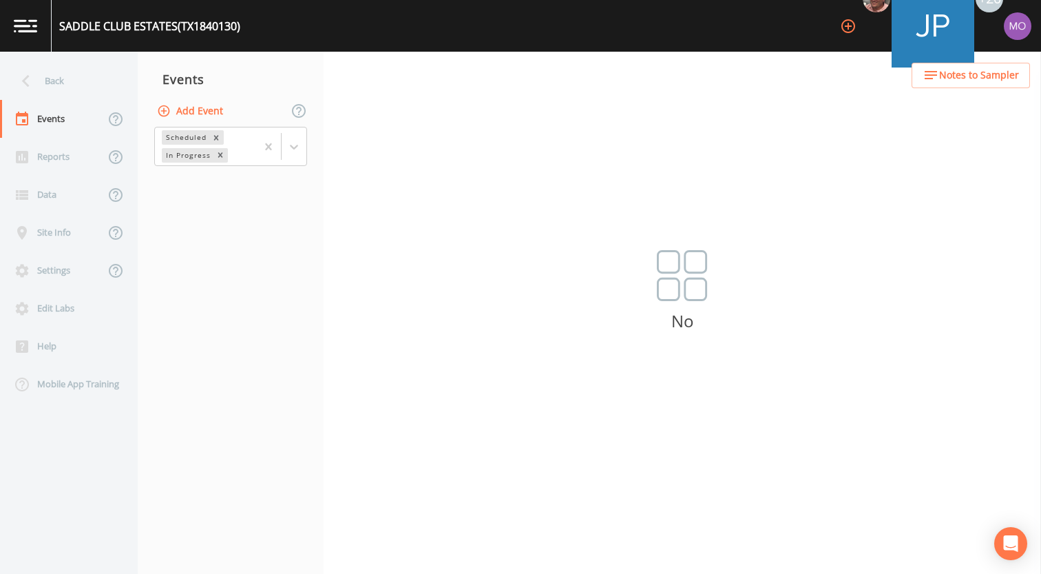
click at [200, 108] on button "Add Event" at bounding box center [191, 110] width 74 height 25
type input "LMA"
type input "[DATE]"
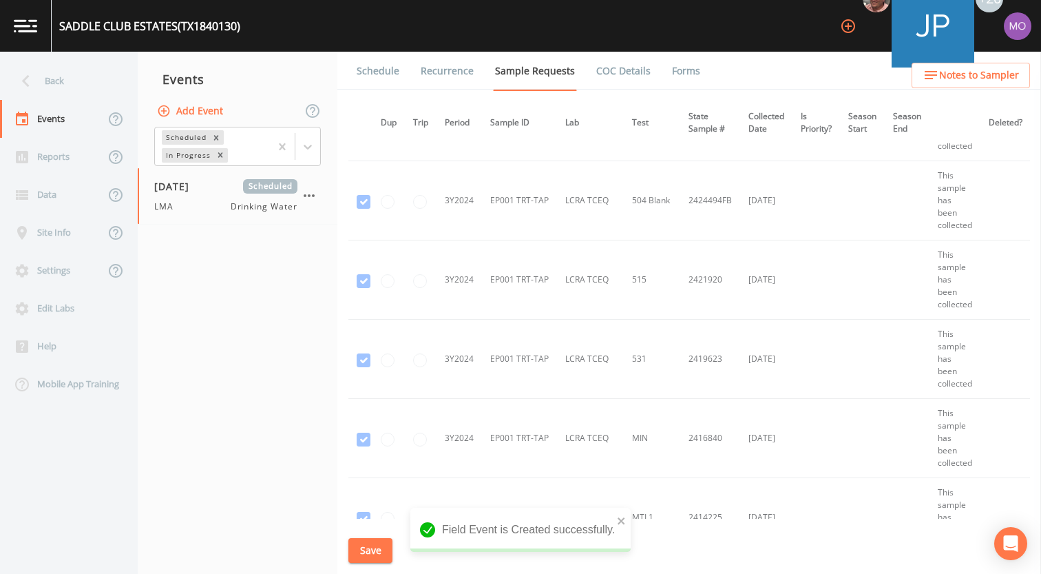
scroll to position [696, 7]
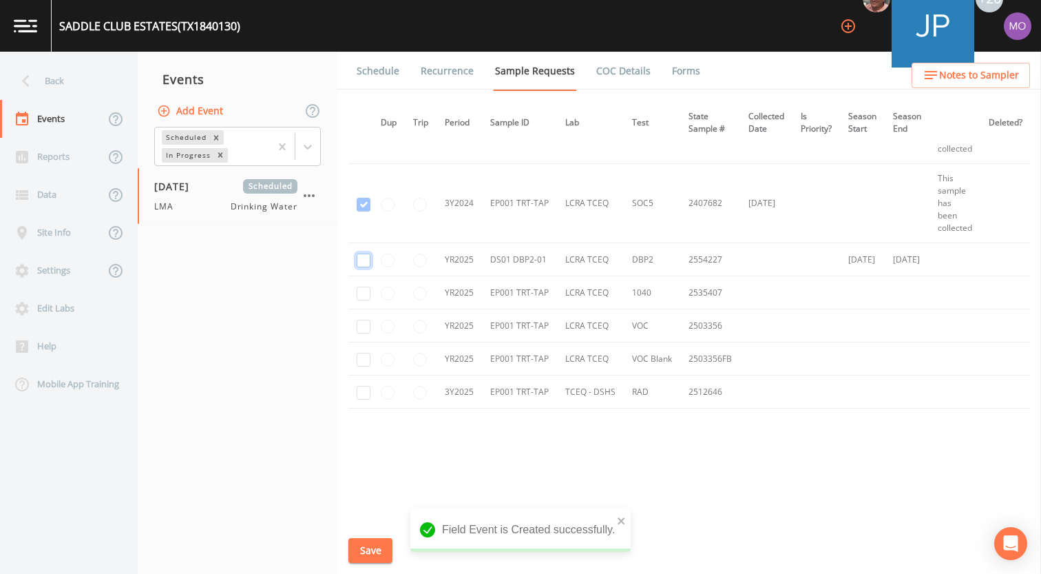
click at [362, 260] on input "checkbox" at bounding box center [364, 260] width 14 height 14
checkbox input "true"
click at [375, 545] on button "Save" at bounding box center [370, 550] width 44 height 25
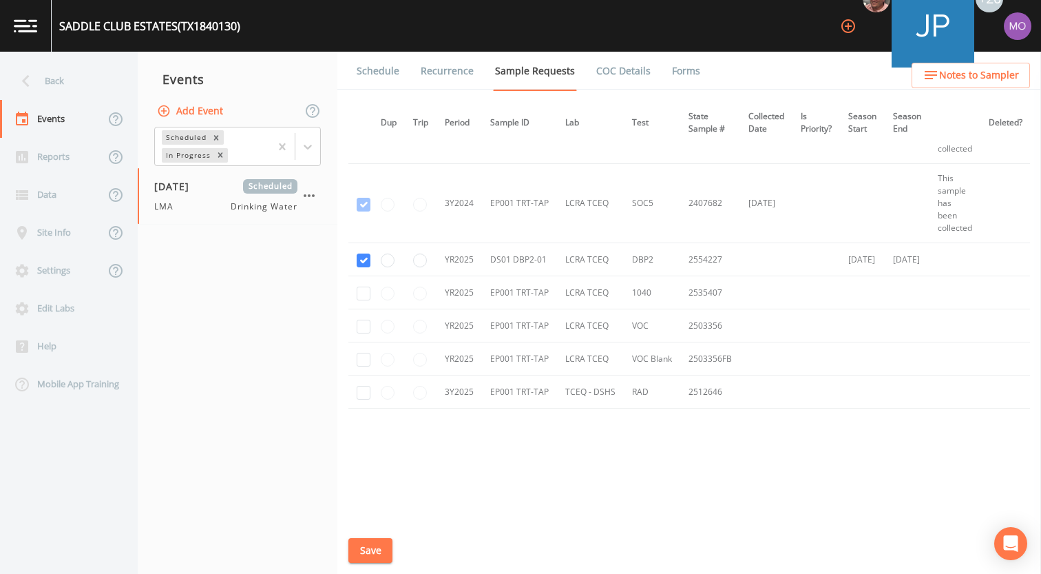
click at [373, 76] on link "Schedule" at bounding box center [378, 71] width 47 height 39
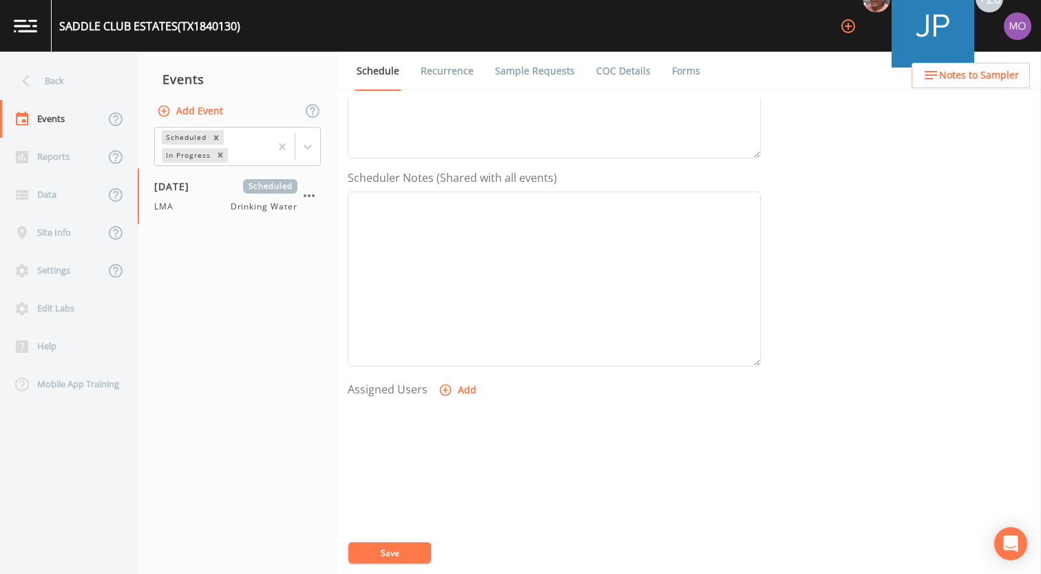
scroll to position [397, 0]
click at [443, 302] on icon "button" at bounding box center [446, 307] width 14 height 14
select select "929757a4-3a67-412e-8a17-ec670da8541b"
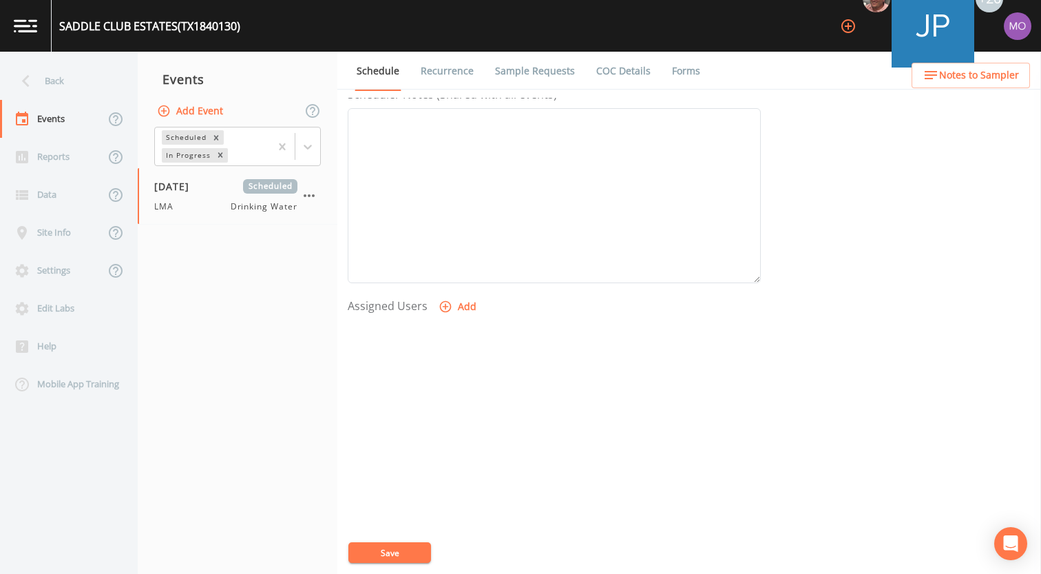
select select
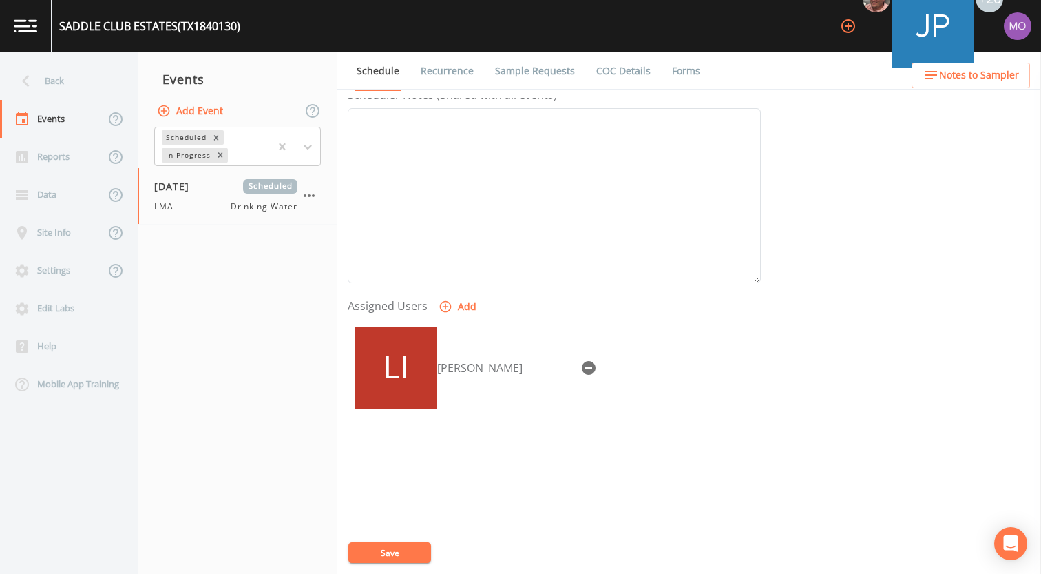
click at [381, 552] on button "Save" at bounding box center [389, 552] width 83 height 21
click at [62, 79] on div "Back" at bounding box center [62, 81] width 124 height 38
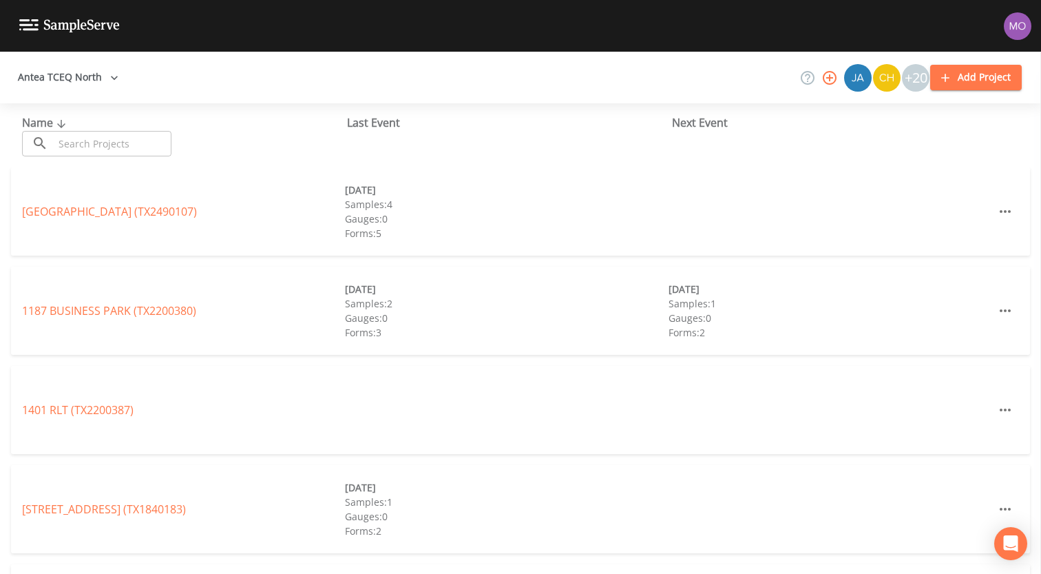
click at [96, 150] on input "text" at bounding box center [113, 143] width 118 height 25
paste input "TX1840038"
type input "TX1840038"
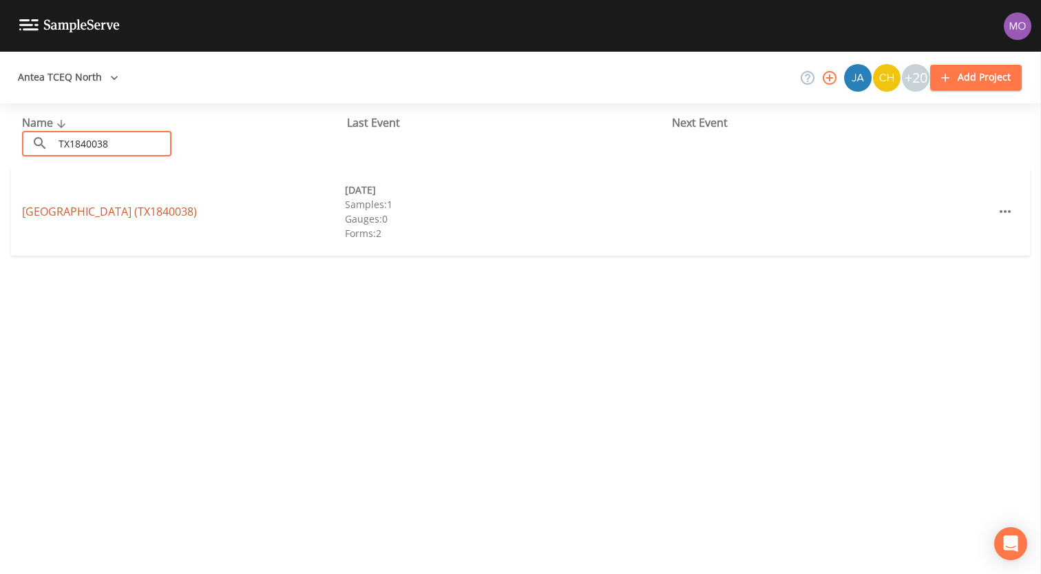
click at [108, 211] on link "[GEOGRAPHIC_DATA] (TX1840038)" at bounding box center [109, 211] width 175 height 15
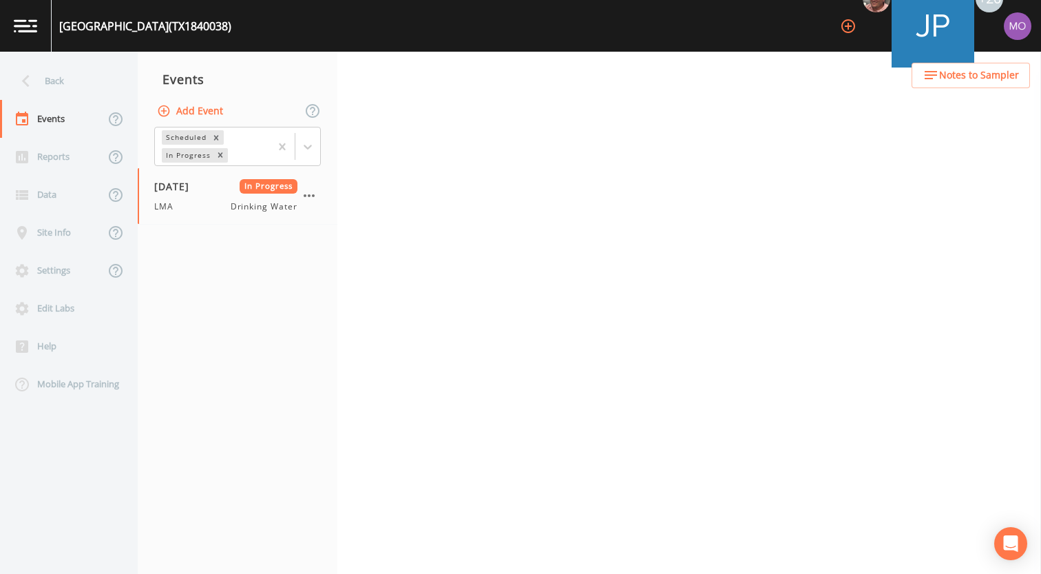
click at [215, 103] on button "Add Event" at bounding box center [191, 110] width 74 height 25
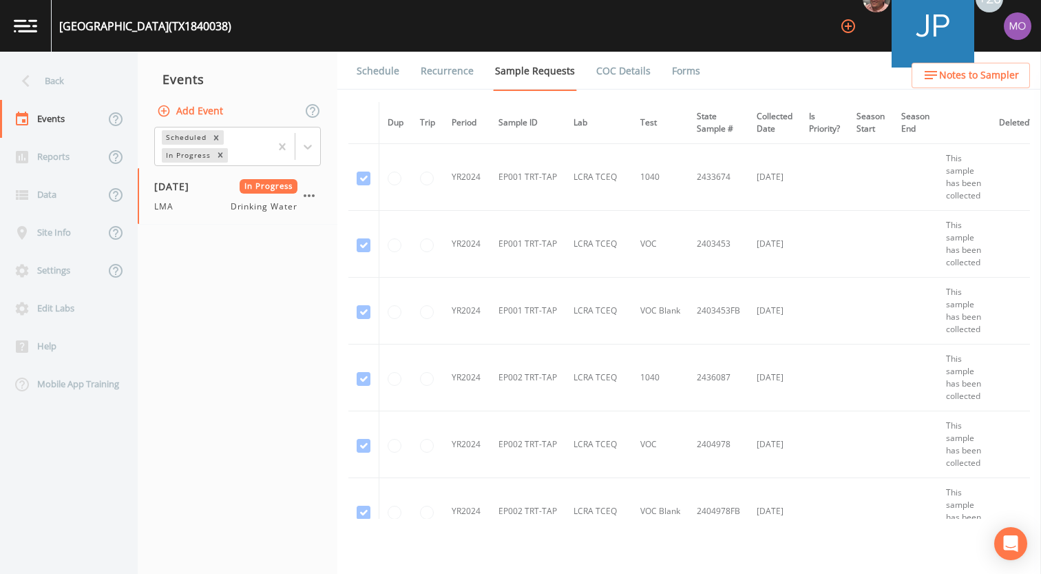
type input "LMA"
type input "[DATE]"
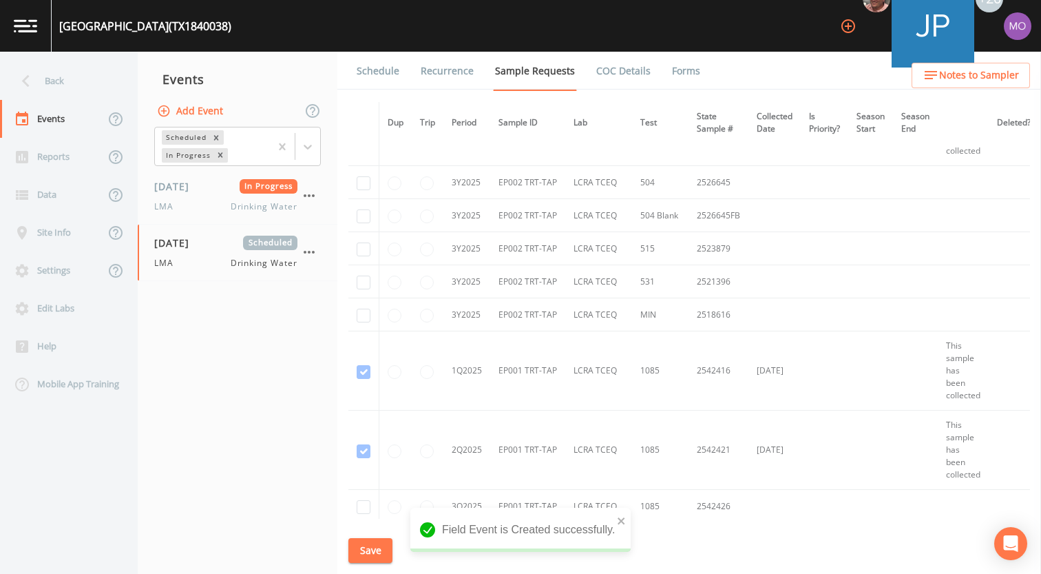
scroll to position [2095, 0]
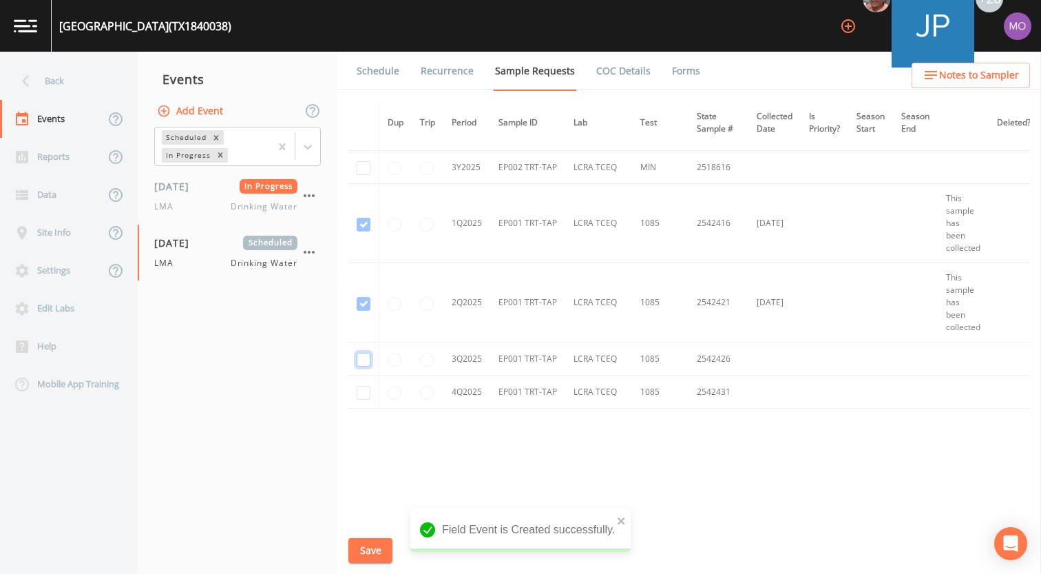
click at [364, 355] on input "checkbox" at bounding box center [364, 360] width 14 height 14
checkbox input "true"
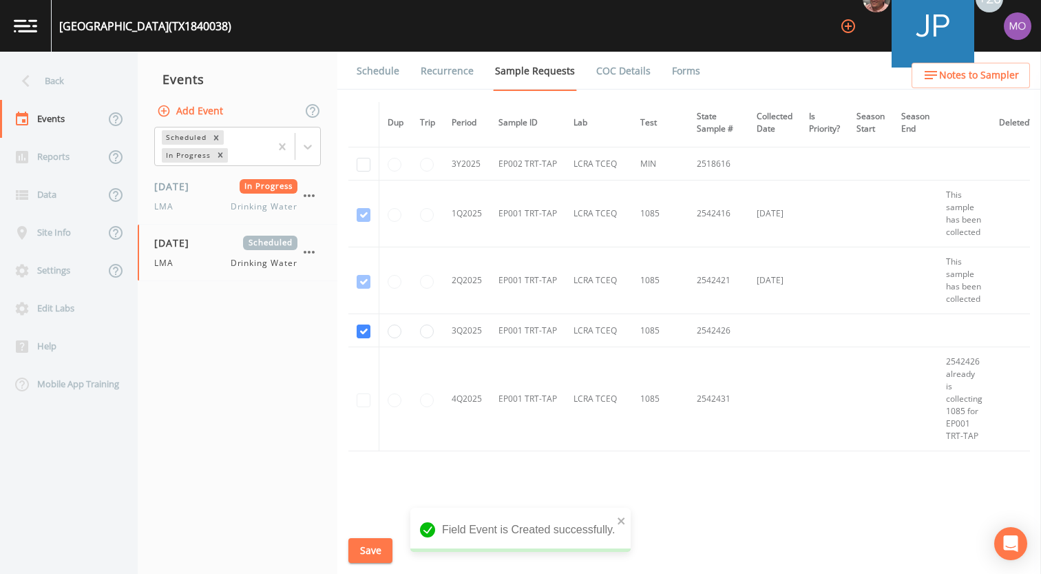
click at [363, 555] on button "Save" at bounding box center [370, 550] width 44 height 25
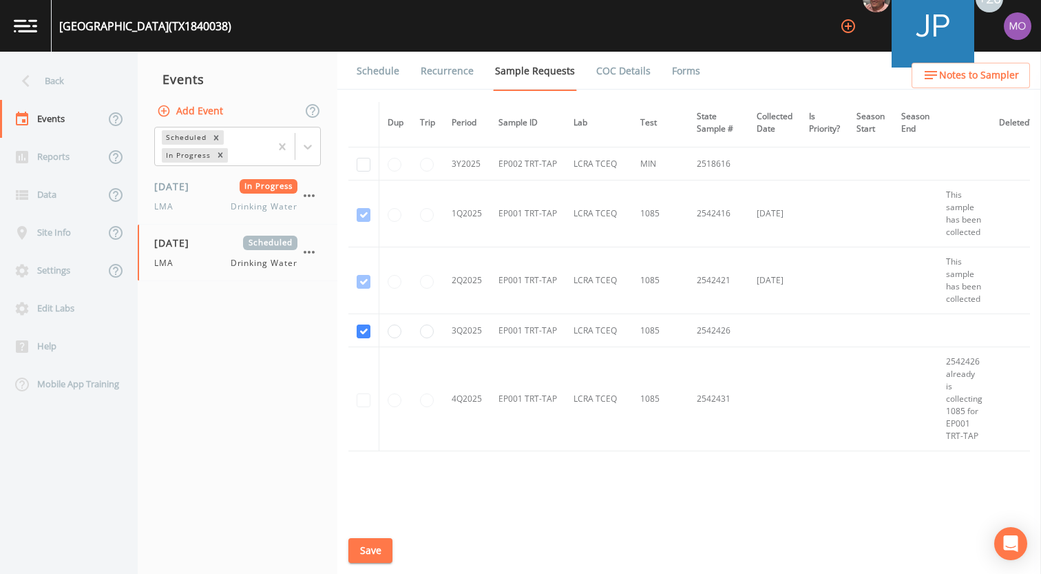
click at [382, 74] on link "Schedule" at bounding box center [378, 71] width 47 height 39
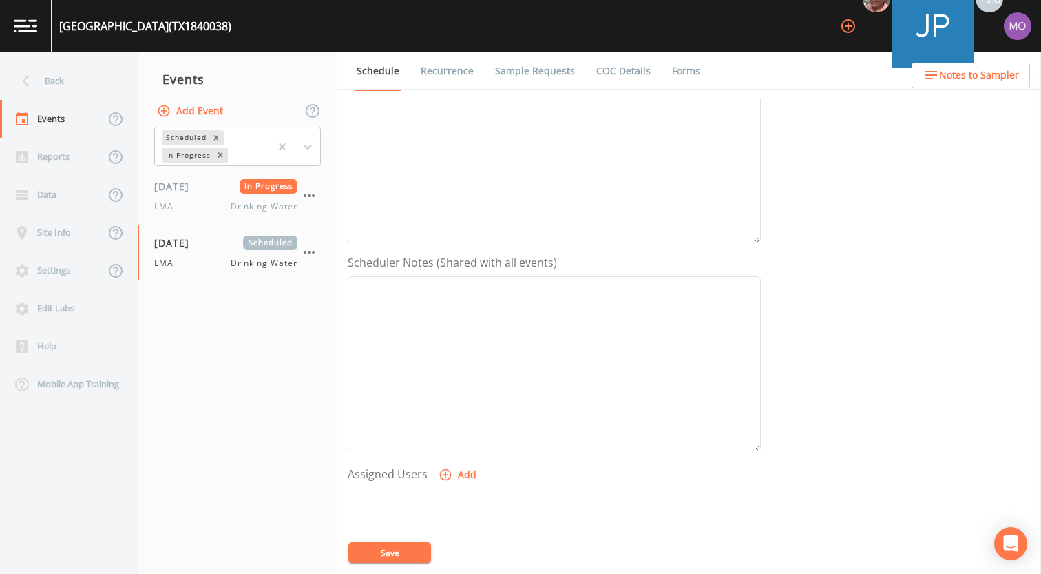
scroll to position [397, 0]
click at [446, 305] on icon "button" at bounding box center [446, 307] width 14 height 14
select select "929757a4-3a67-412e-8a17-ec670da8541b"
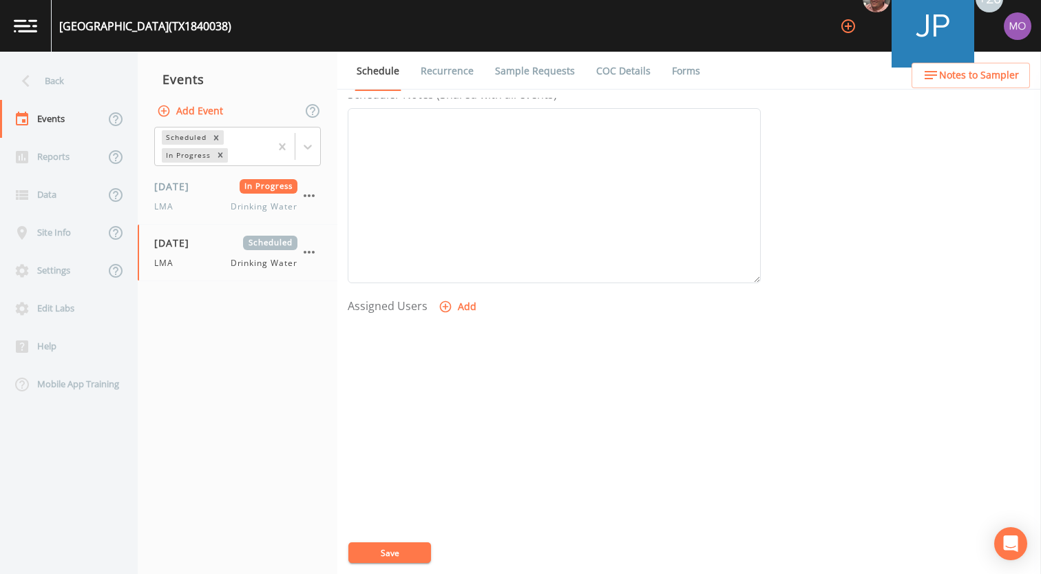
select select
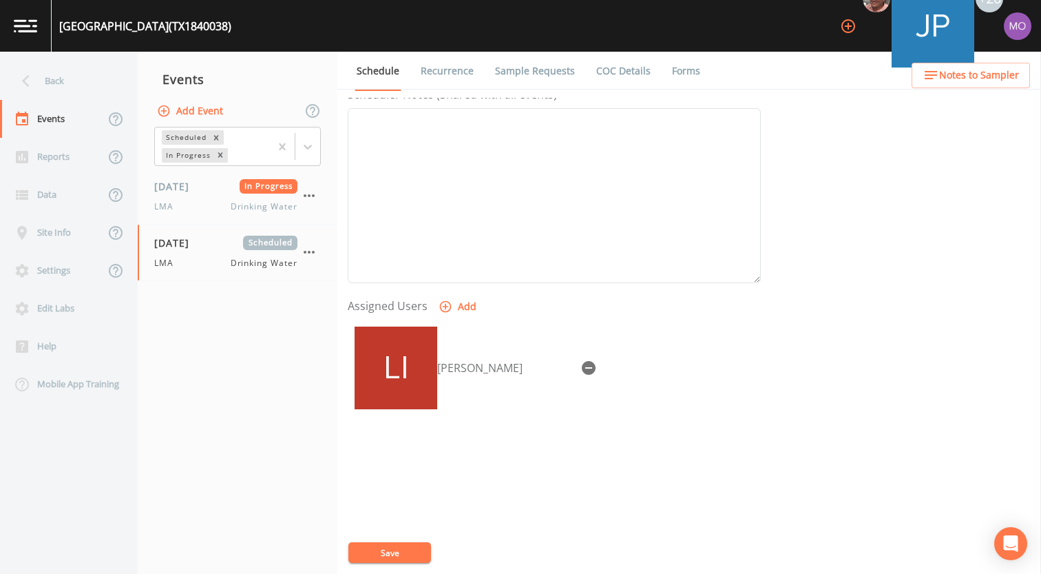
click at [394, 553] on button "Save" at bounding box center [389, 552] width 83 height 21
click at [74, 74] on div "Back" at bounding box center [62, 81] width 124 height 38
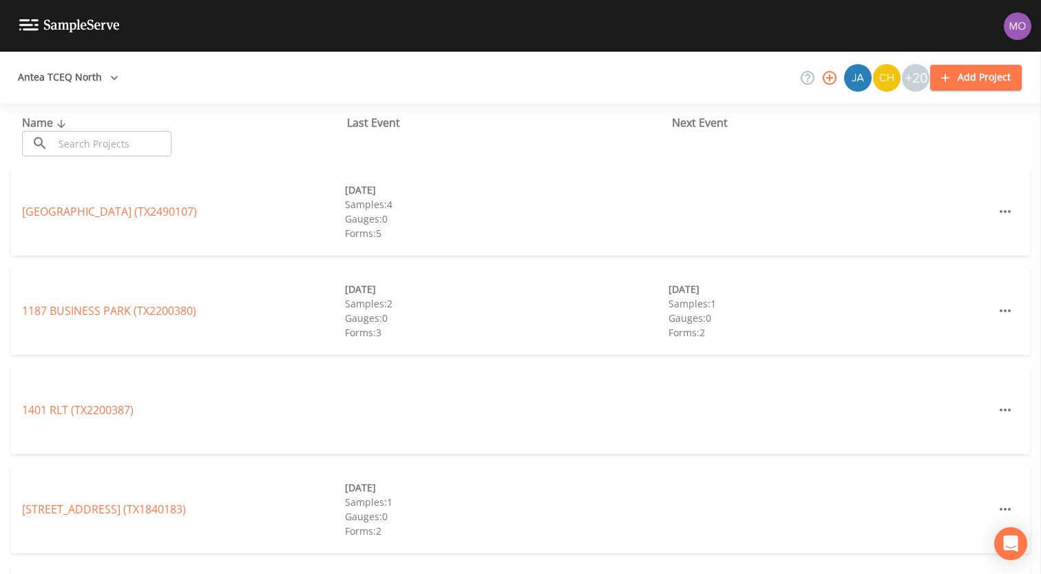
click at [103, 147] on input "text" at bounding box center [113, 143] width 118 height 25
paste input "TX1840012"
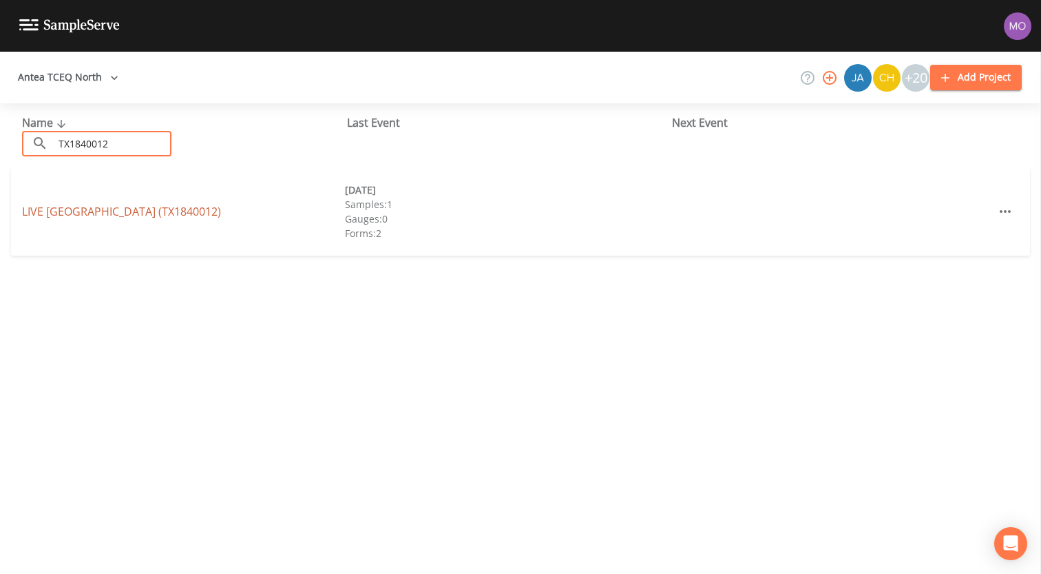
type input "TX1840012"
click at [90, 211] on link "LIVE [GEOGRAPHIC_DATA] (TX1840012)" at bounding box center [121, 211] width 199 height 15
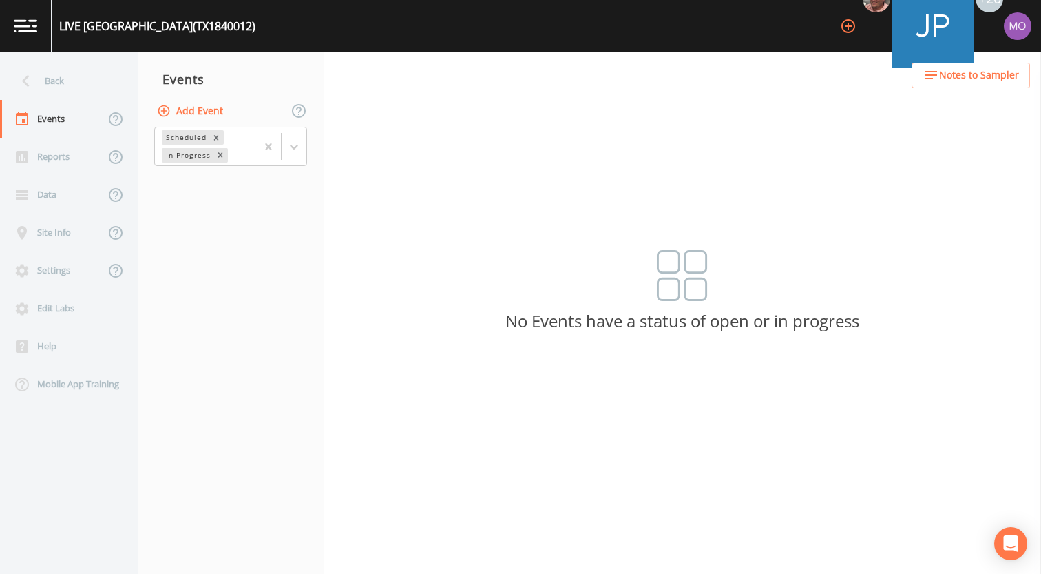
click at [180, 118] on button "Add Event" at bounding box center [191, 110] width 74 height 25
type input "LMA"
type input "[DATE]"
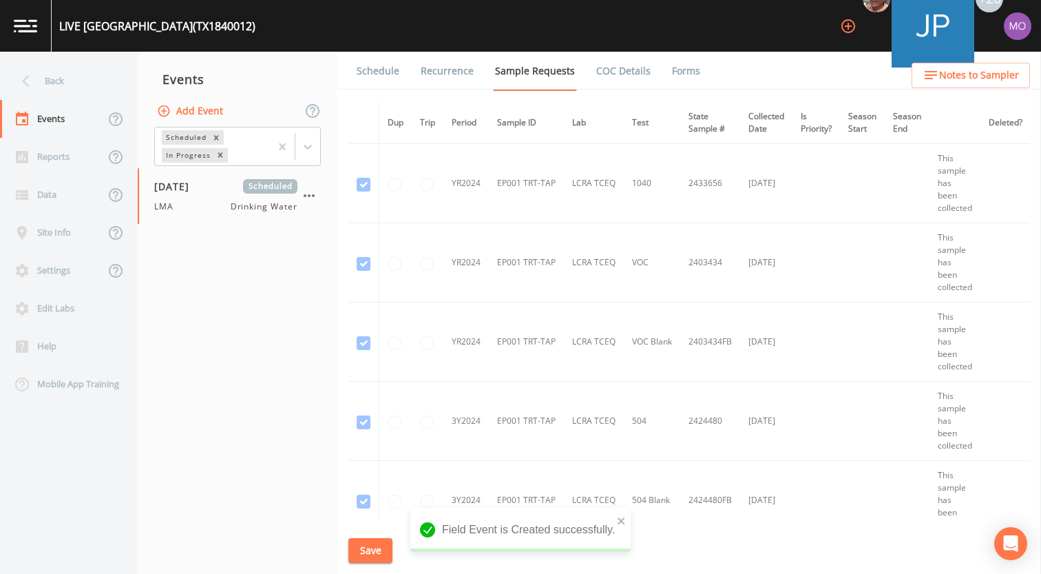
scroll to position [426, 0]
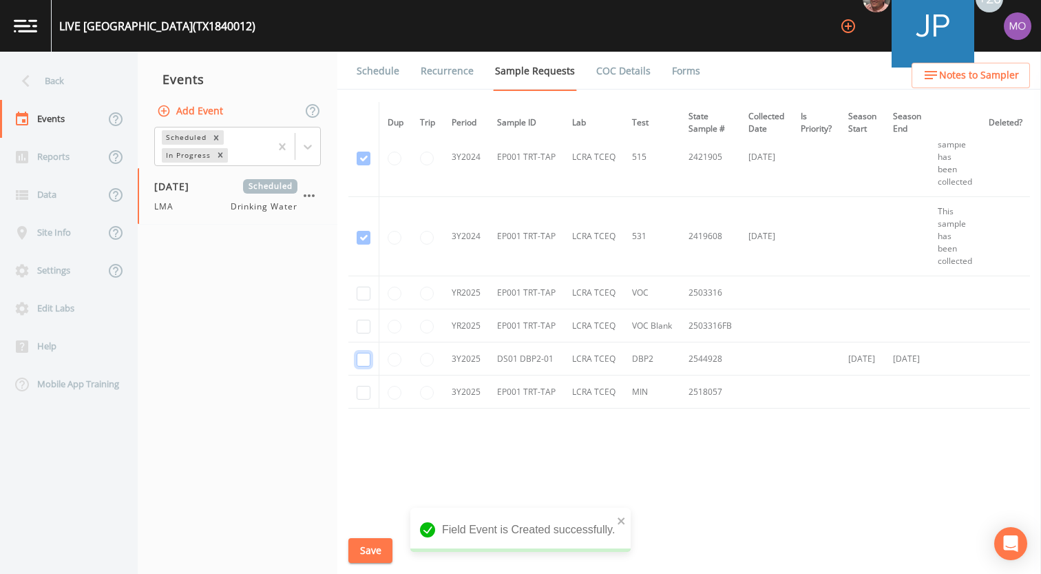
click at [358, 358] on input "checkbox" at bounding box center [364, 360] width 14 height 14
checkbox input "true"
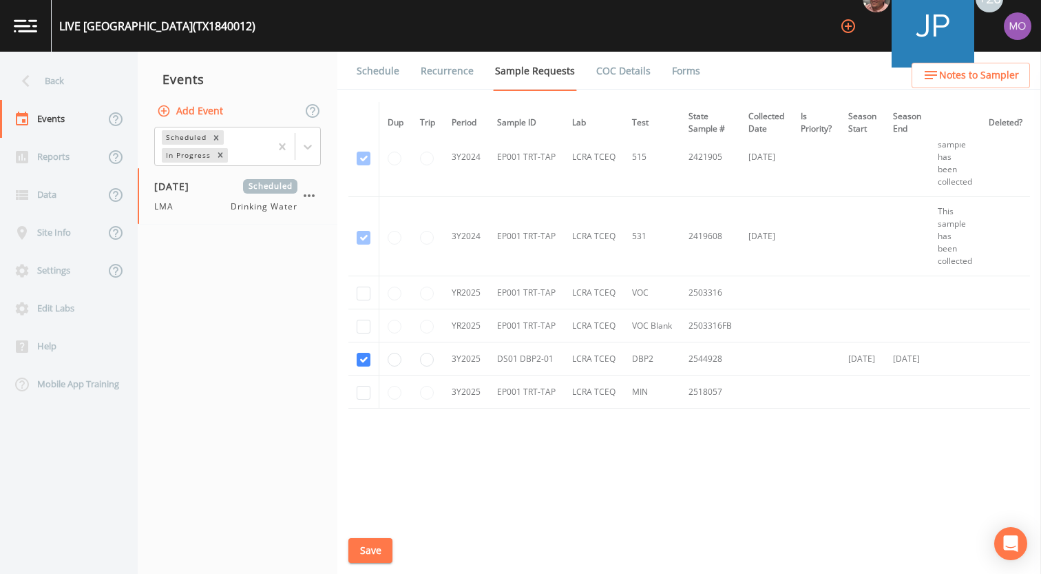
click at [372, 555] on button "Save" at bounding box center [370, 550] width 44 height 25
click at [368, 74] on link "Schedule" at bounding box center [378, 71] width 47 height 39
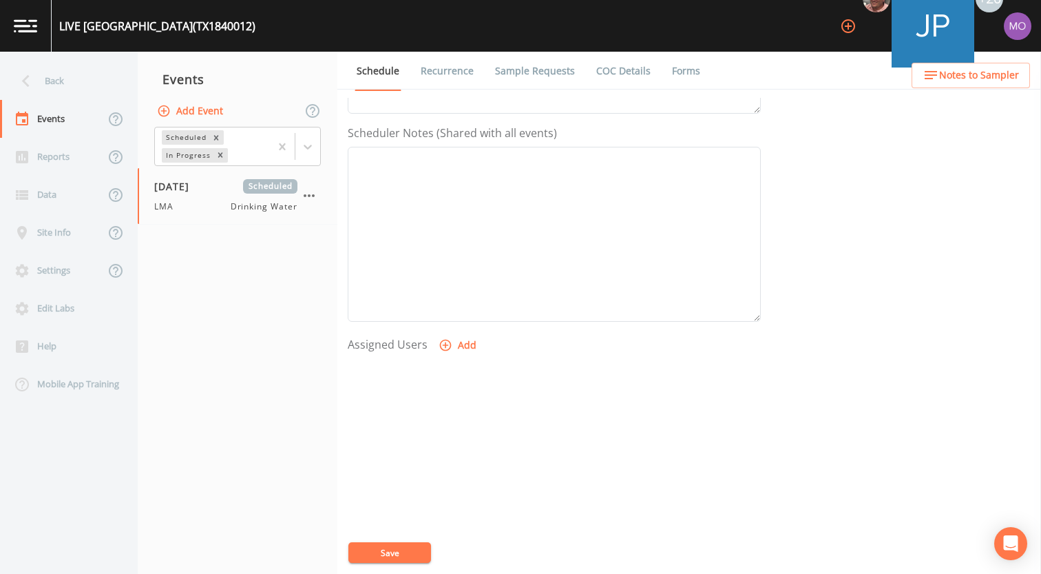
scroll to position [397, 0]
click at [447, 304] on icon "button" at bounding box center [446, 307] width 14 height 14
select select "929757a4-3a67-412e-8a17-ec670da8541b"
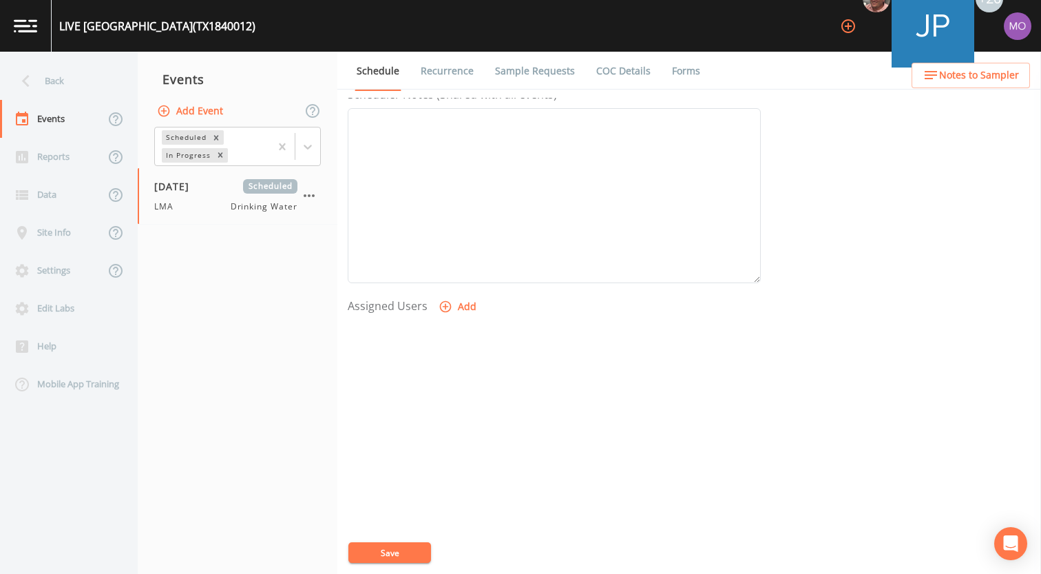
select select
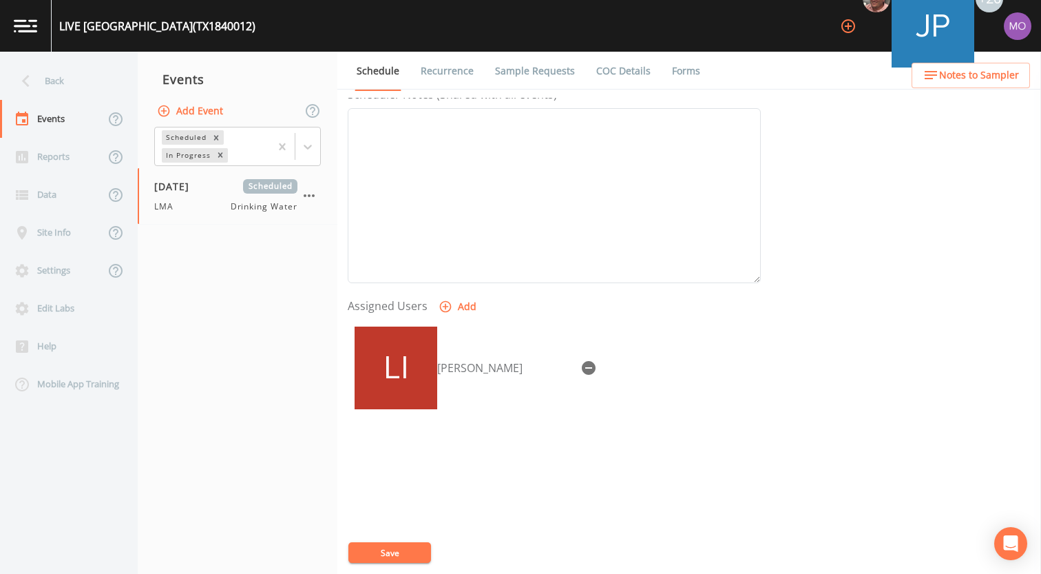
click at [415, 549] on button "Save" at bounding box center [389, 552] width 83 height 21
click at [107, 88] on div "Back" at bounding box center [62, 81] width 124 height 38
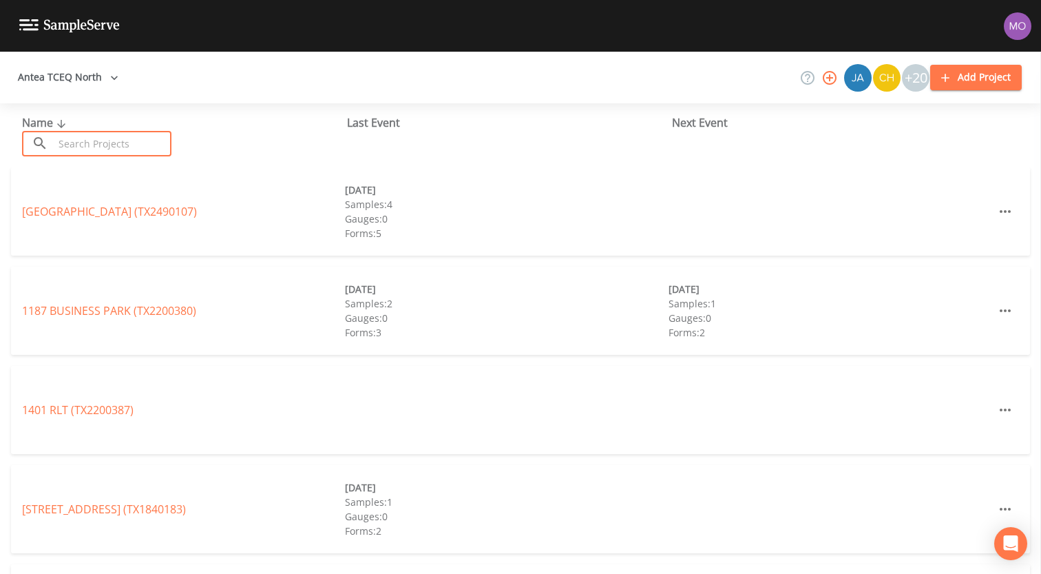
click at [147, 138] on input "text" at bounding box center [113, 143] width 118 height 25
paste input "TX1840076"
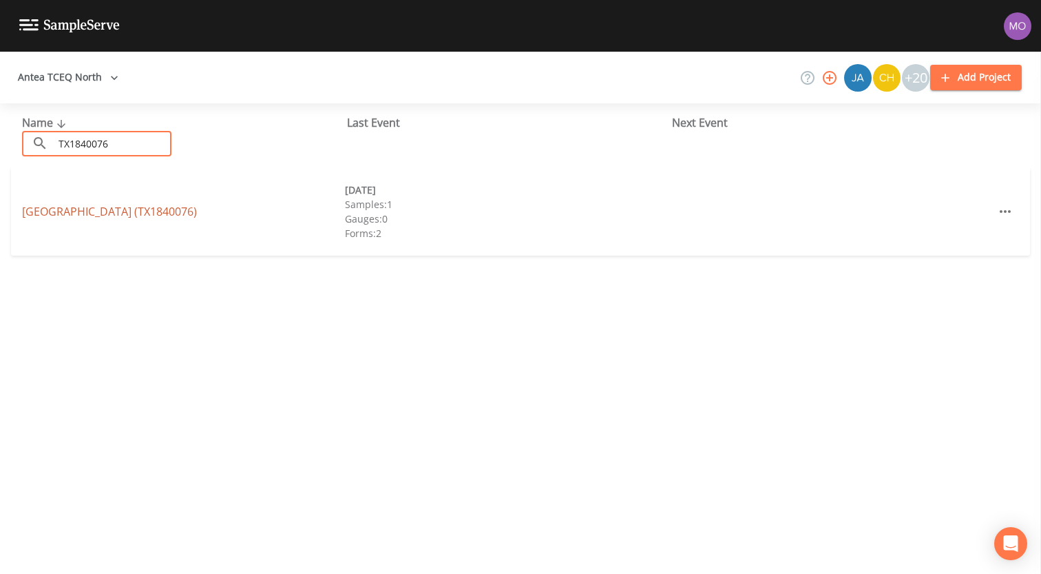
type input "TX1840076"
click at [167, 204] on link "[GEOGRAPHIC_DATA] (TX1840076)" at bounding box center [109, 211] width 175 height 15
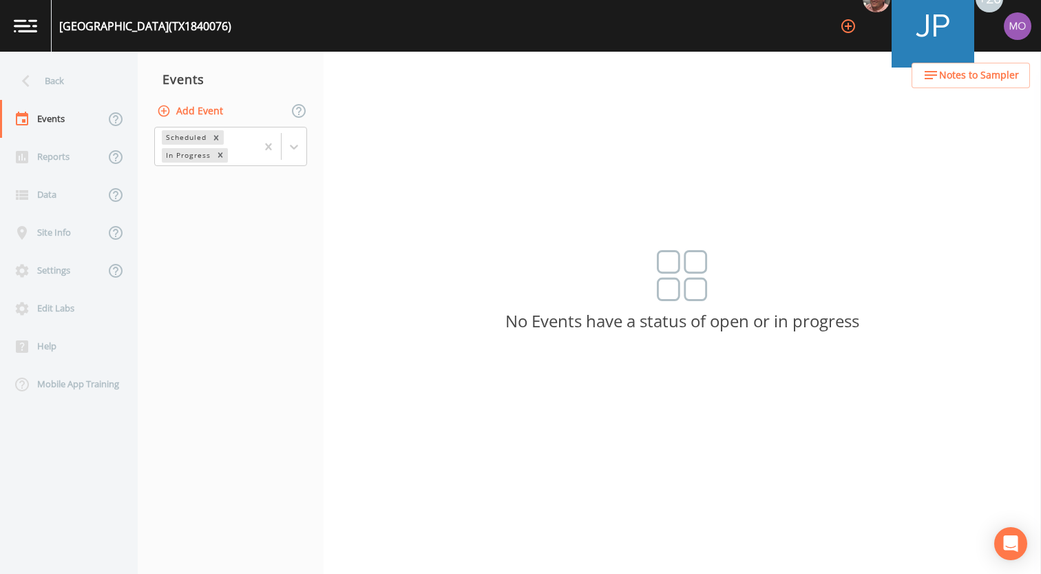
click at [183, 117] on button "Add Event" at bounding box center [191, 110] width 74 height 25
type input "LMA"
type input "[DATE]"
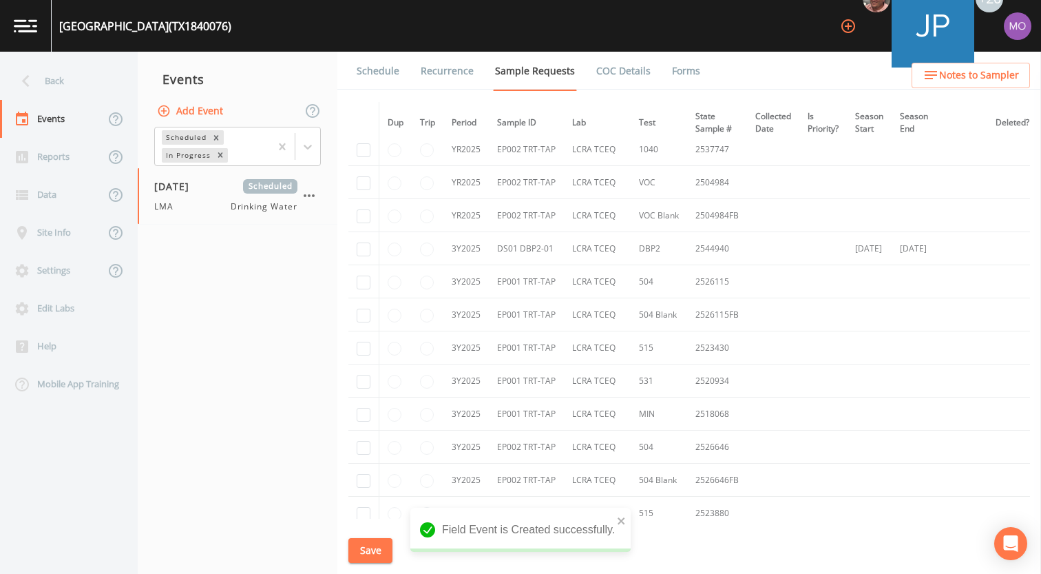
scroll to position [840, 0]
click at [364, 278] on input "checkbox" at bounding box center [364, 278] width 14 height 14
checkbox input "true"
click at [373, 552] on button "Save" at bounding box center [370, 550] width 44 height 25
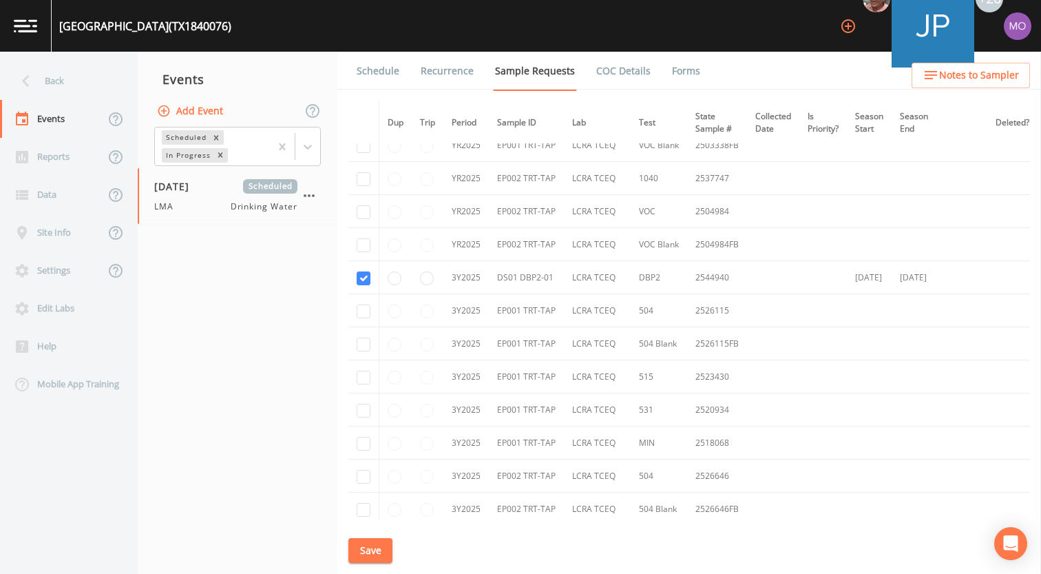
click at [387, 70] on link "Schedule" at bounding box center [378, 71] width 47 height 39
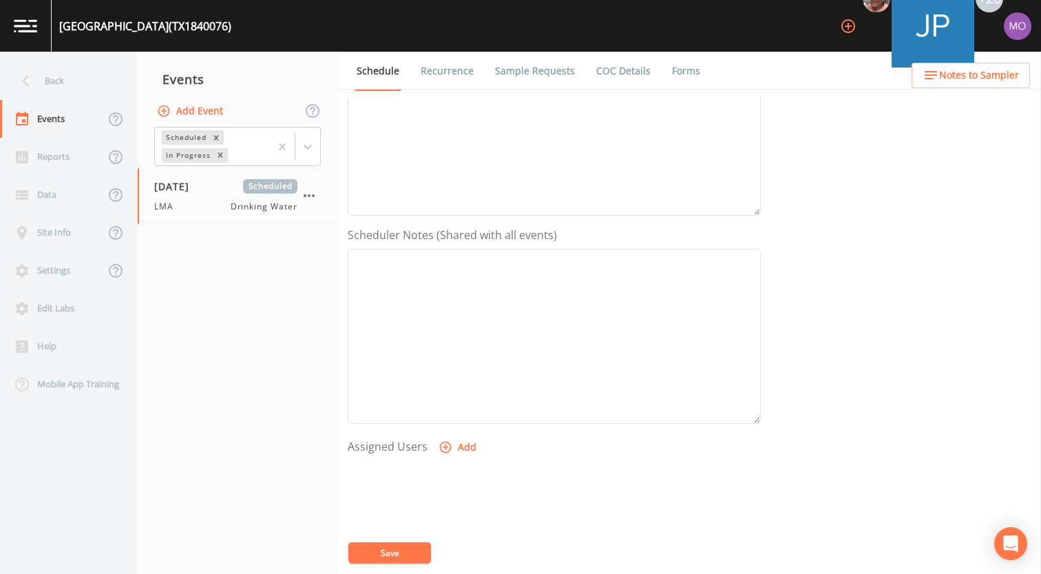
scroll to position [397, 0]
click at [444, 308] on icon "button" at bounding box center [446, 307] width 14 height 14
select select "929757a4-3a67-412e-8a17-ec670da8541b"
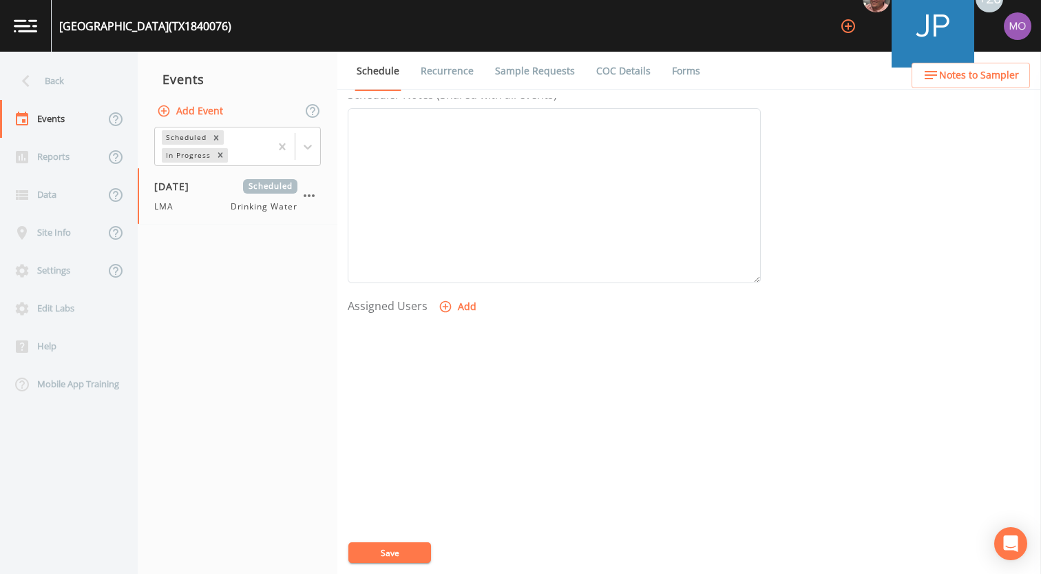
select select
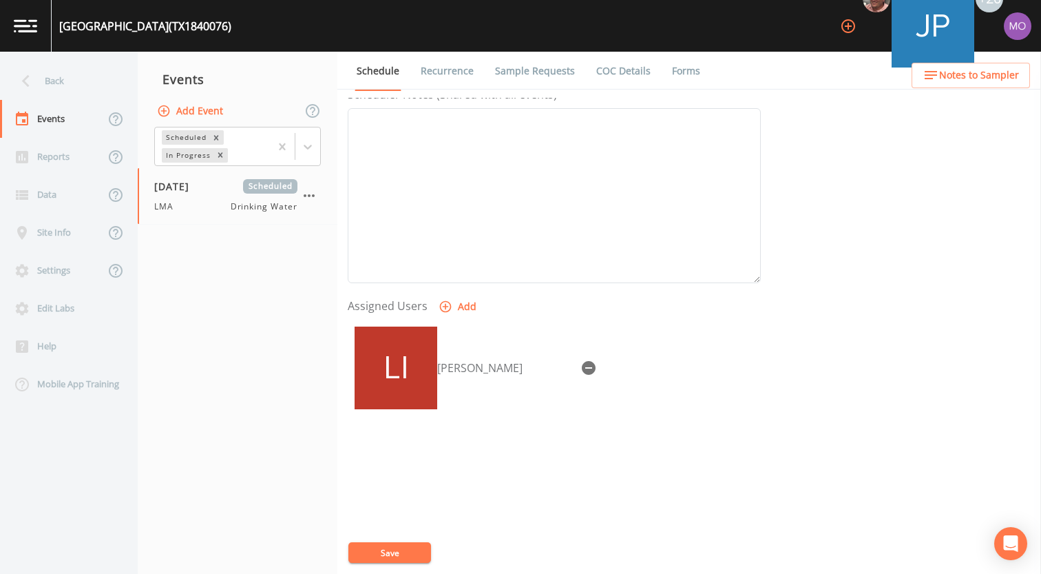
click at [382, 553] on button "Save" at bounding box center [389, 552] width 83 height 21
click at [102, 93] on div "Back" at bounding box center [62, 81] width 124 height 38
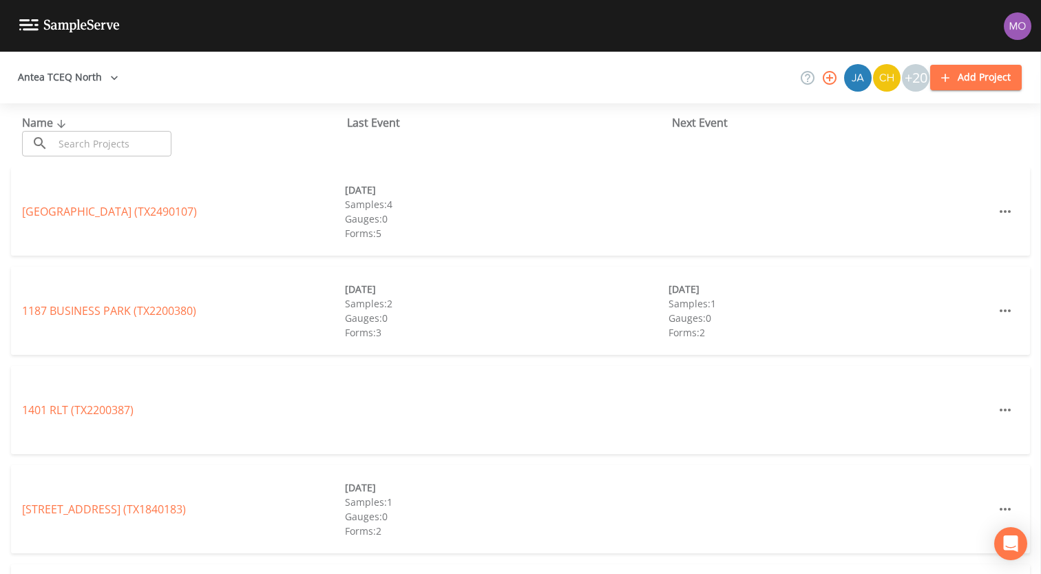
click at [140, 151] on input "text" at bounding box center [113, 143] width 118 height 25
paste input "TX1840017"
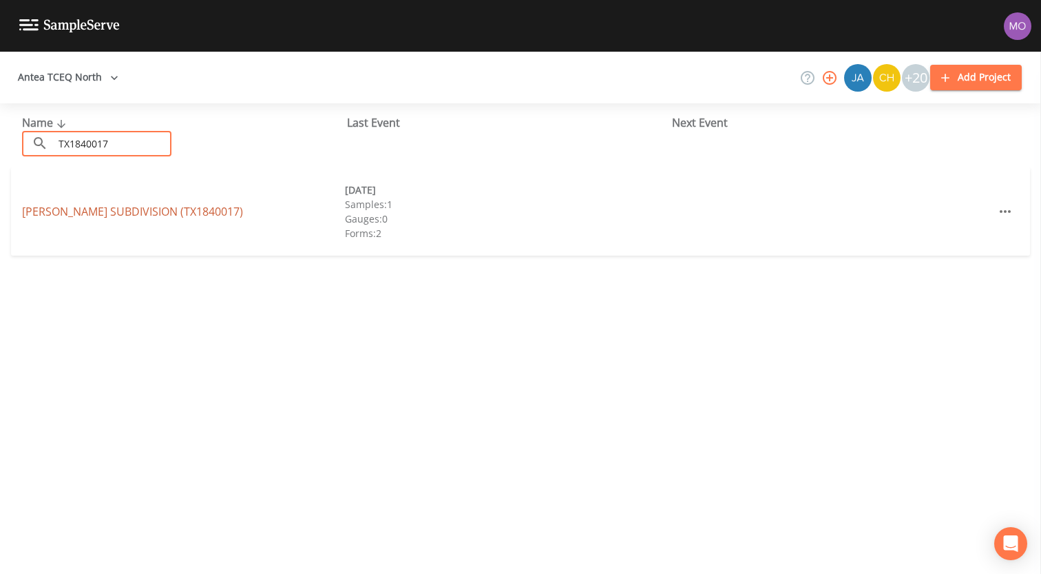
type input "TX1840017"
click at [121, 215] on link "[PERSON_NAME] SUBDIVISION (TX1840017)" at bounding box center [132, 211] width 221 height 15
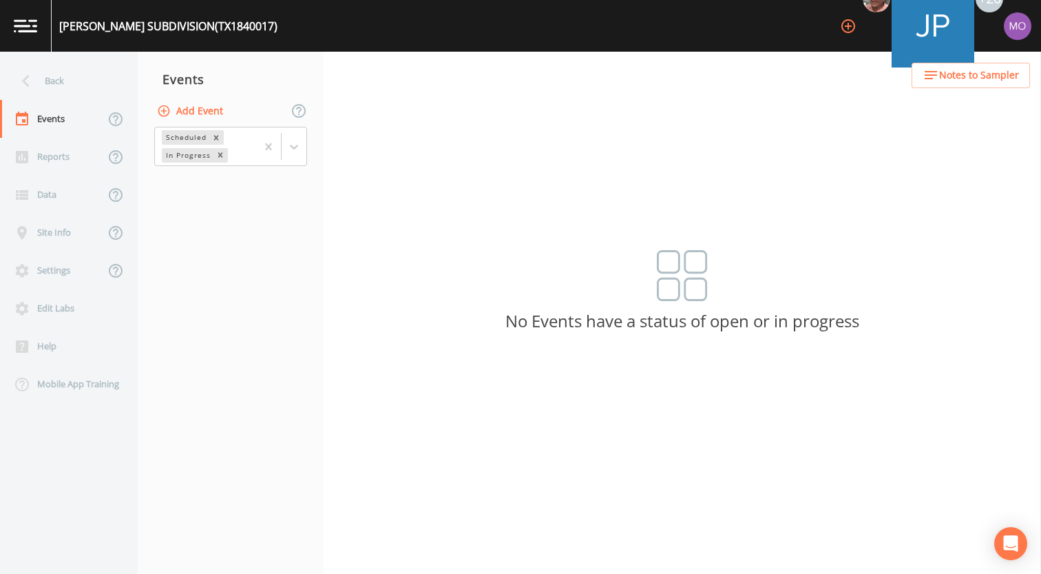
click at [188, 112] on button "Add Event" at bounding box center [191, 110] width 74 height 25
type input "LMA"
type input "[DATE]"
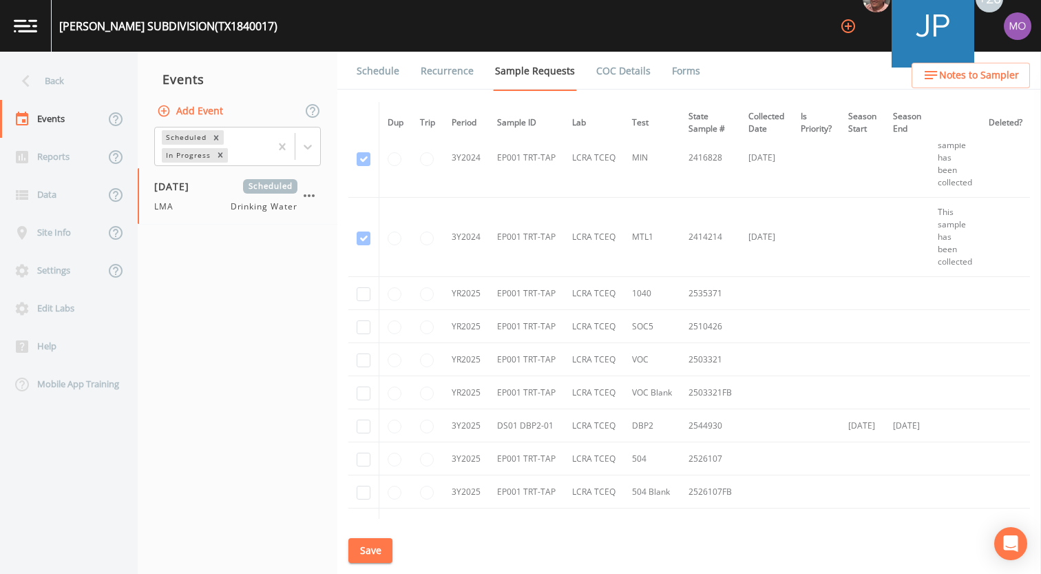
scroll to position [432, 0]
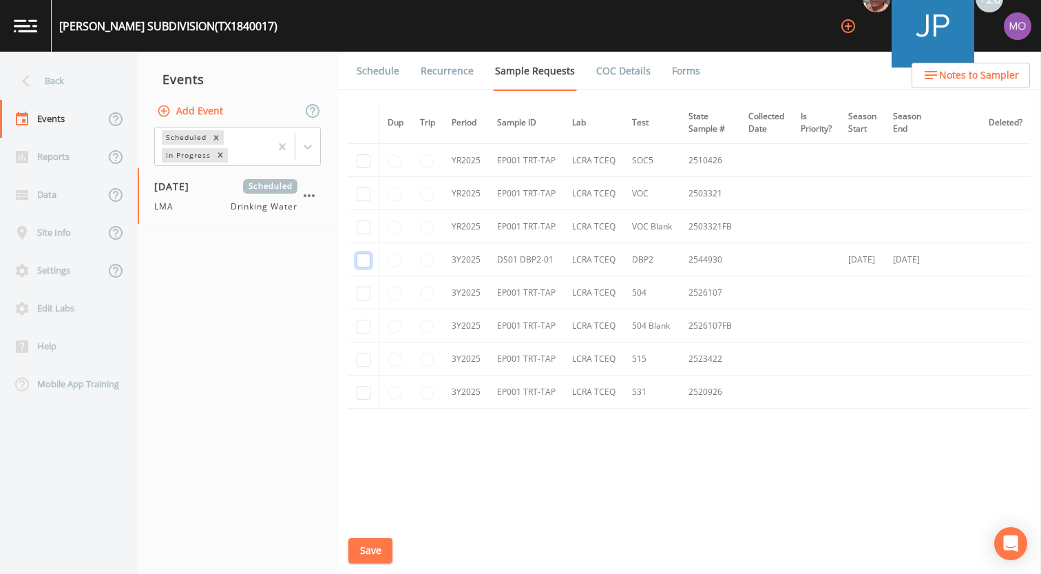
click at [359, 258] on input "checkbox" at bounding box center [364, 260] width 14 height 14
checkbox input "true"
click at [371, 554] on button "Save" at bounding box center [370, 550] width 44 height 25
click at [386, 73] on link "Schedule" at bounding box center [378, 71] width 47 height 39
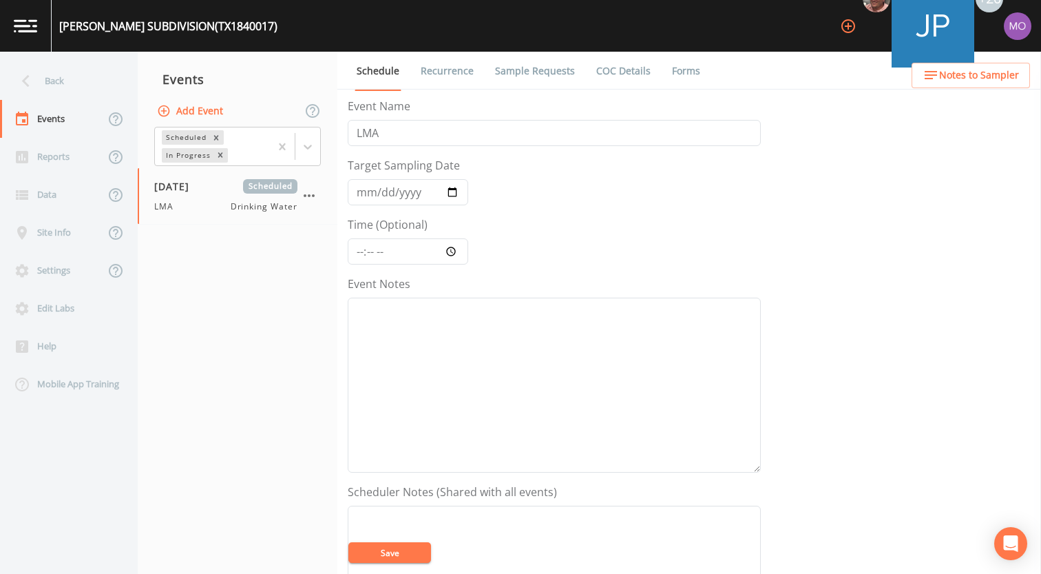
scroll to position [397, 0]
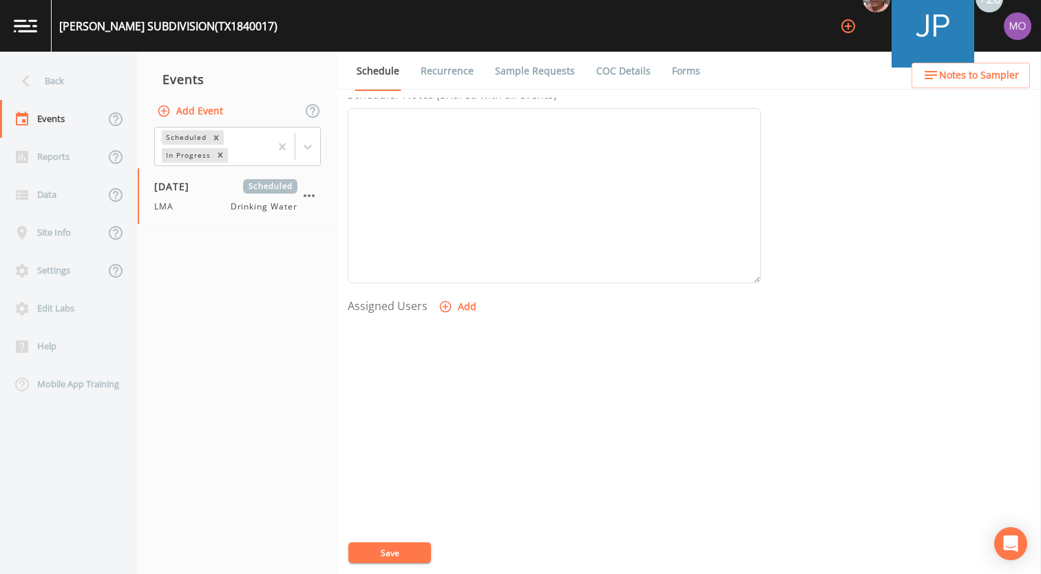
click at [442, 318] on button "Add" at bounding box center [459, 306] width 46 height 25
select select "929757a4-3a67-412e-8a17-ec670da8541b"
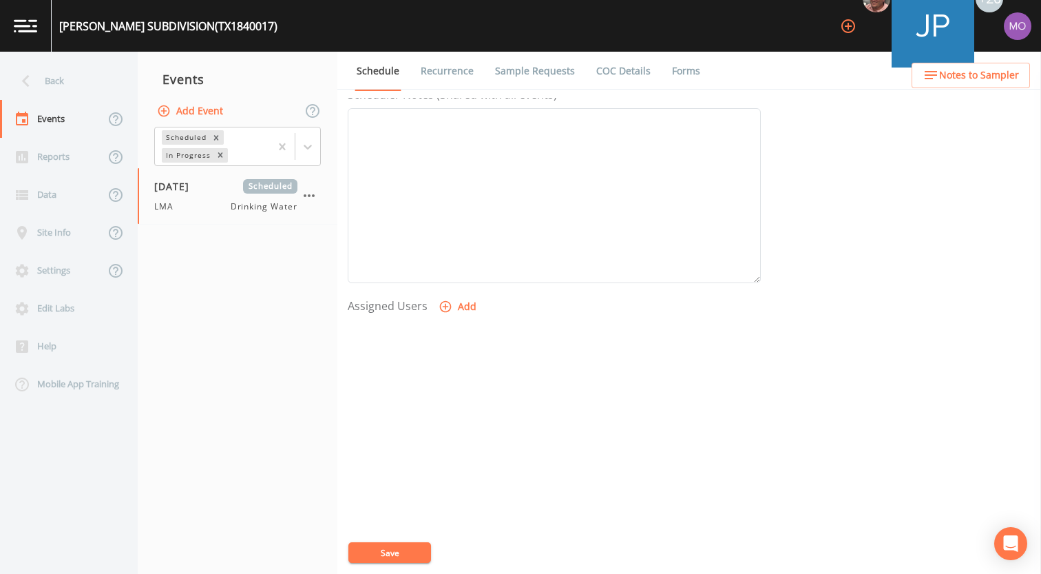
select select
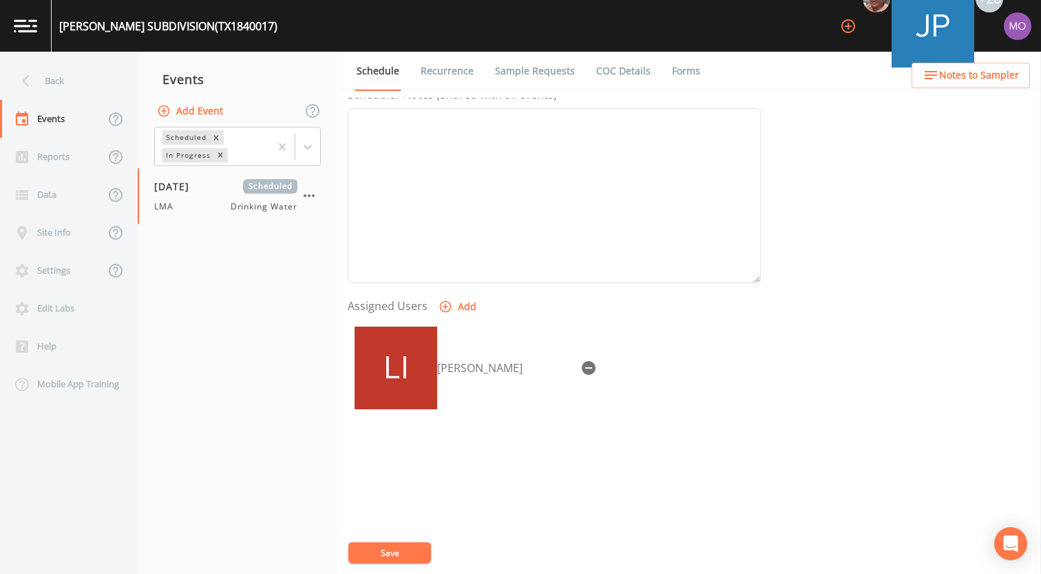
click at [382, 548] on button "Save" at bounding box center [389, 552] width 83 height 21
click at [69, 84] on div "Back" at bounding box center [62, 81] width 124 height 38
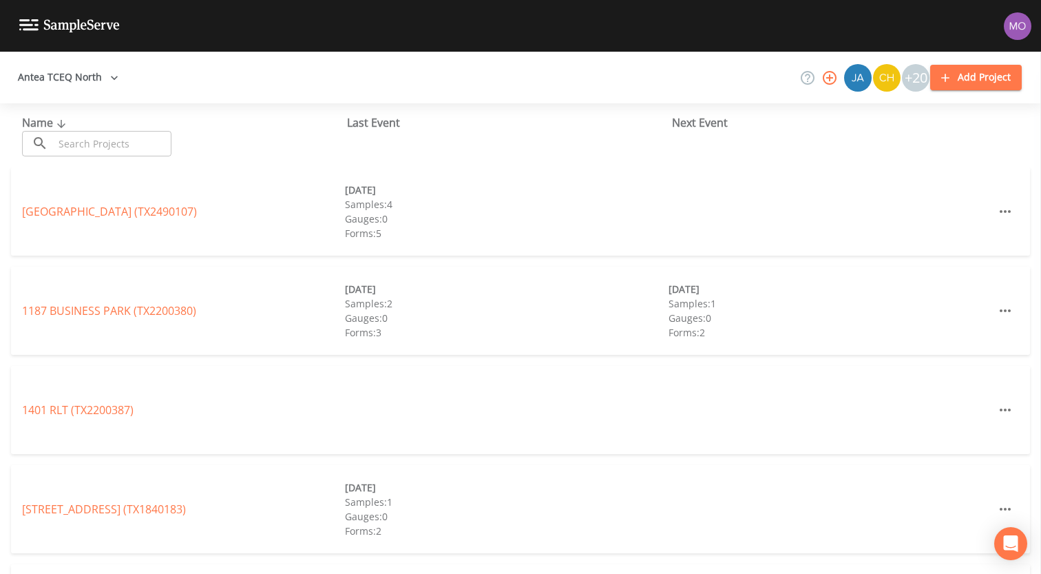
click at [76, 138] on input "text" at bounding box center [113, 143] width 118 height 25
paste input "TX1840016"
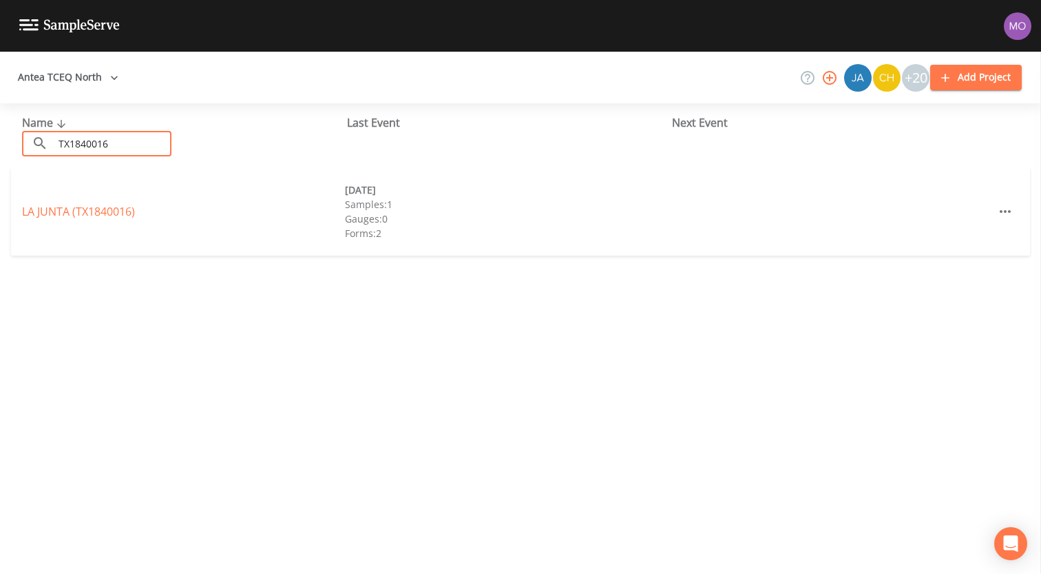
type input "TX1840016"
click at [55, 221] on div "LA JUNTA (TX1840016) [DATE] Samples: 1 Gauges: 0 Forms: 2" at bounding box center [520, 211] width 1019 height 88
click at [54, 216] on link "LA JUNTA (TX1840016)" at bounding box center [78, 211] width 113 height 15
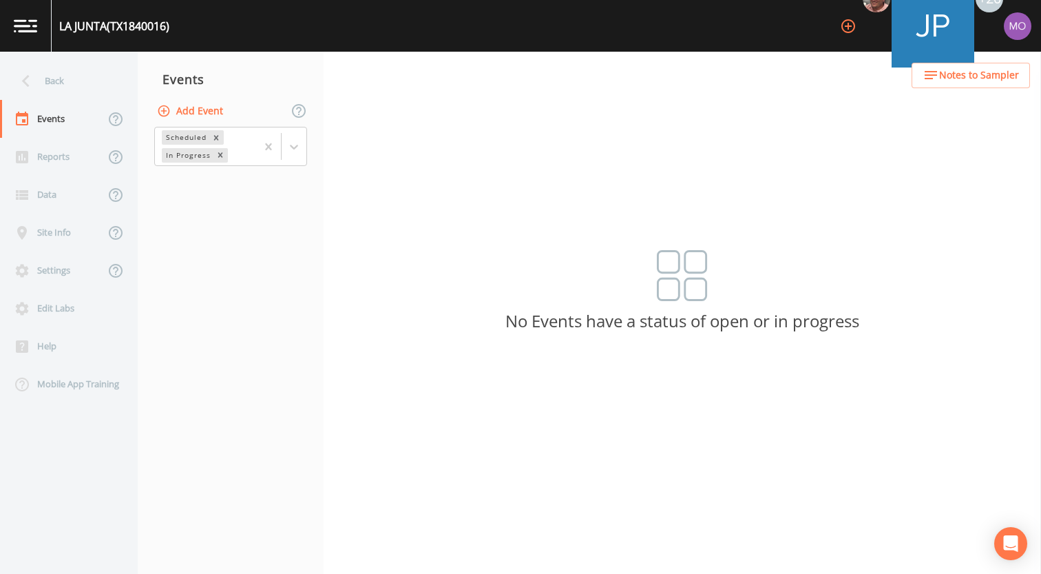
click at [182, 114] on button "Add Event" at bounding box center [191, 110] width 74 height 25
type input "LMA"
type input "[DATE]"
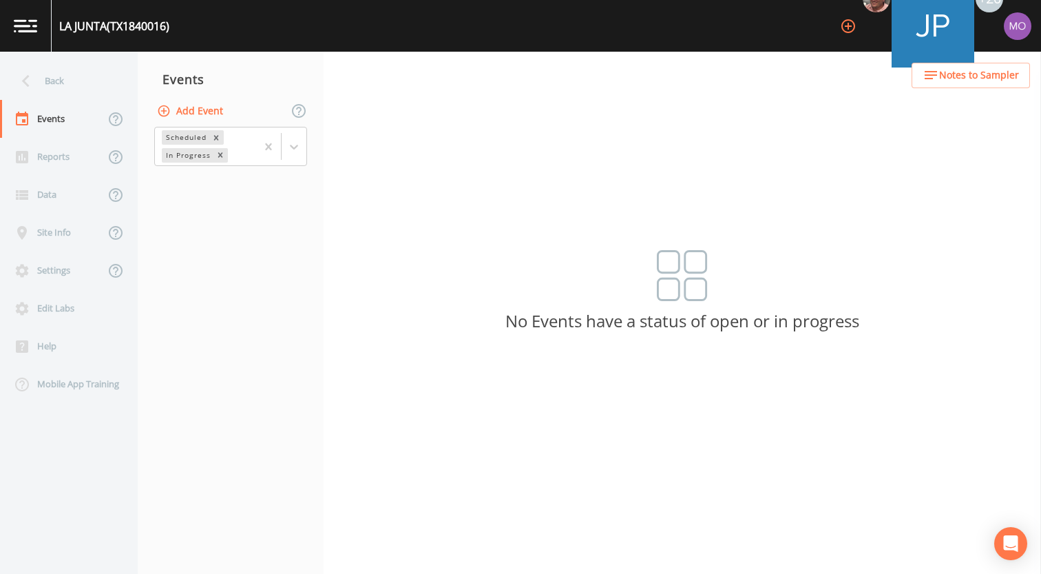
drag, startPoint x: 577, startPoint y: 333, endPoint x: 538, endPoint y: 433, distance: 107.7
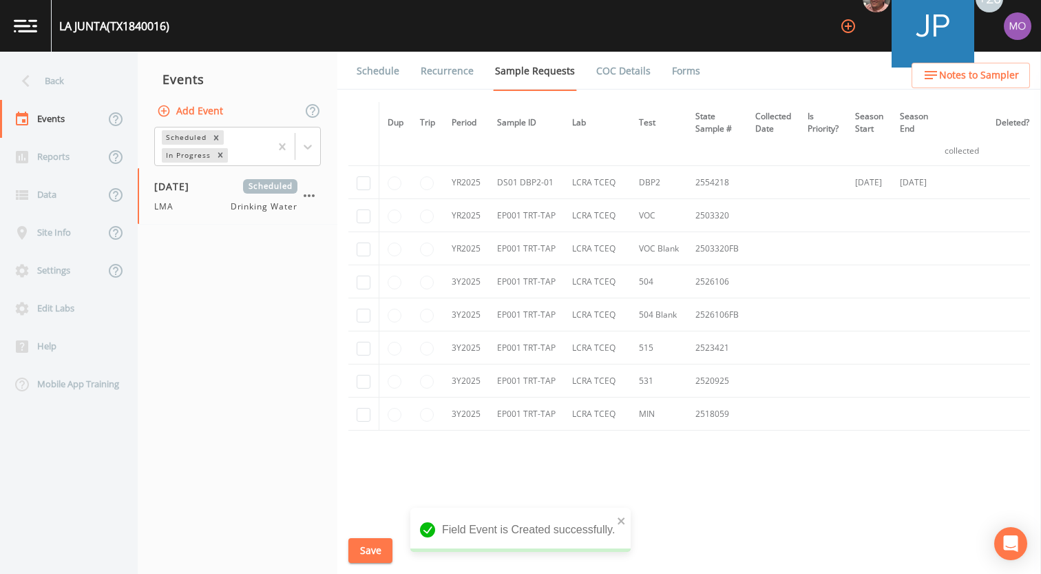
scroll to position [365, 0]
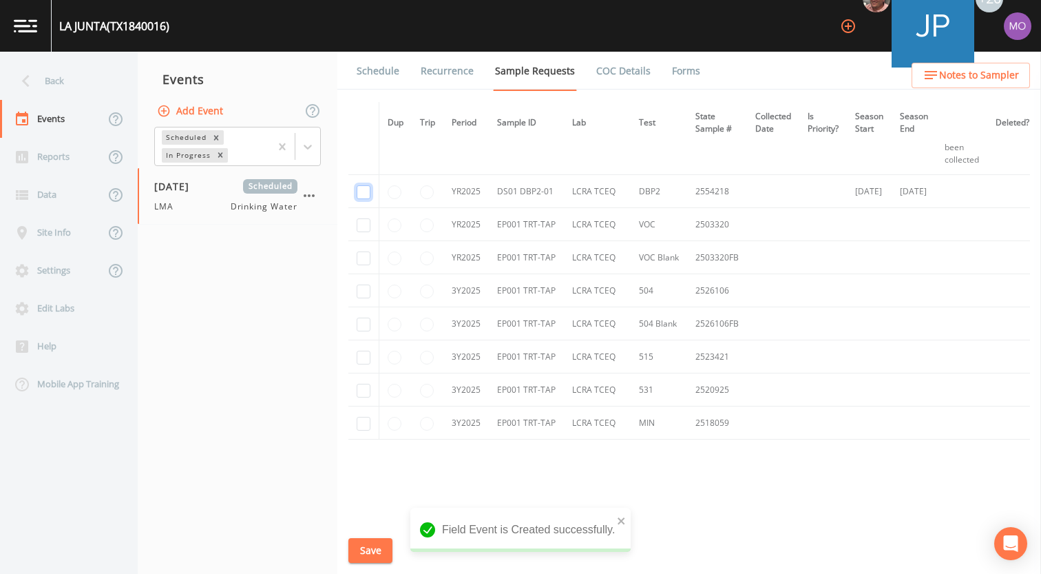
click at [365, 193] on input "checkbox" at bounding box center [364, 192] width 14 height 14
checkbox input "true"
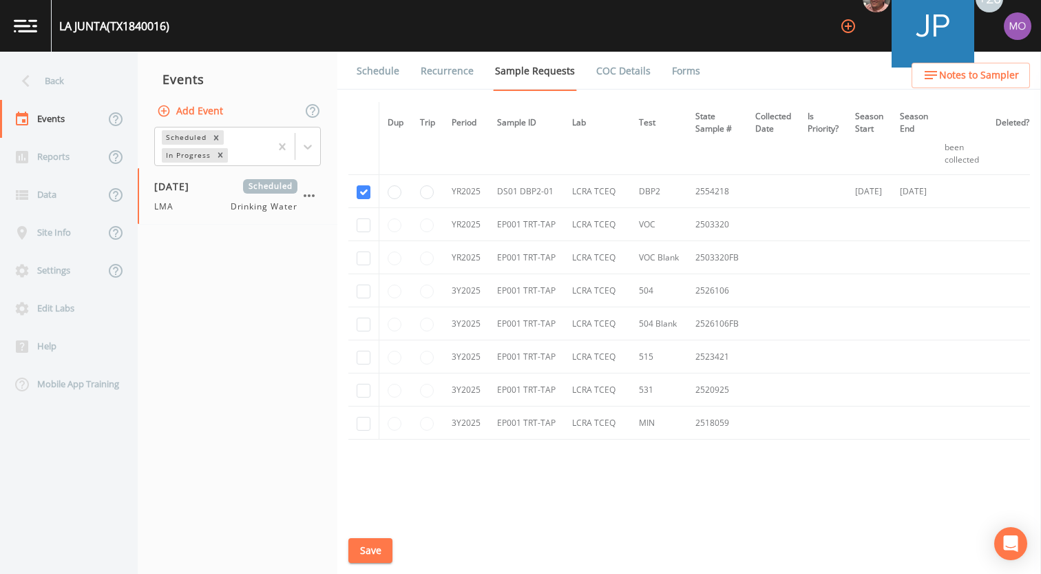
click at [370, 544] on button "Save" at bounding box center [370, 550] width 44 height 25
click at [386, 76] on link "Schedule" at bounding box center [378, 71] width 47 height 39
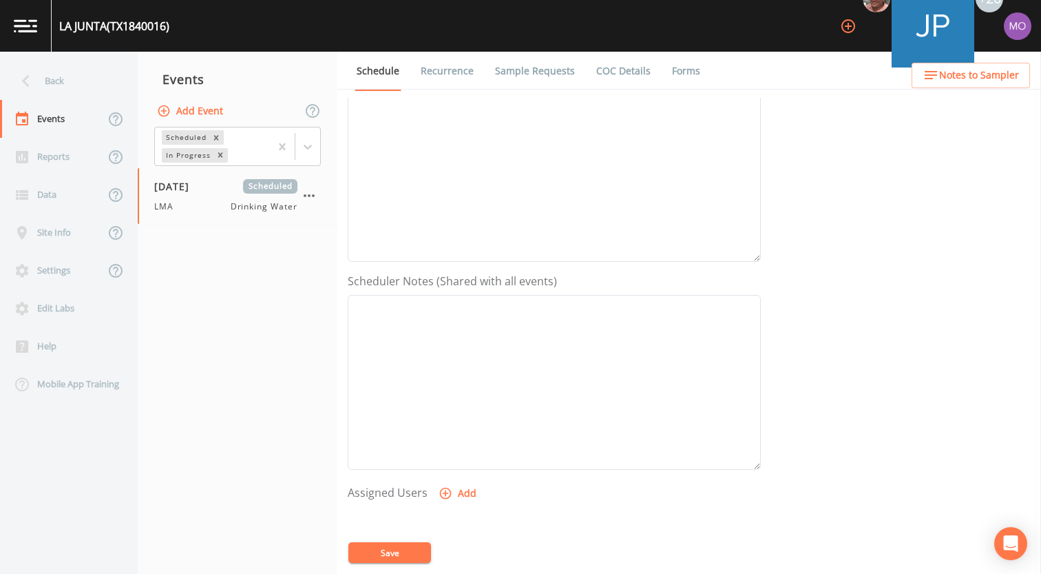
scroll to position [307, 0]
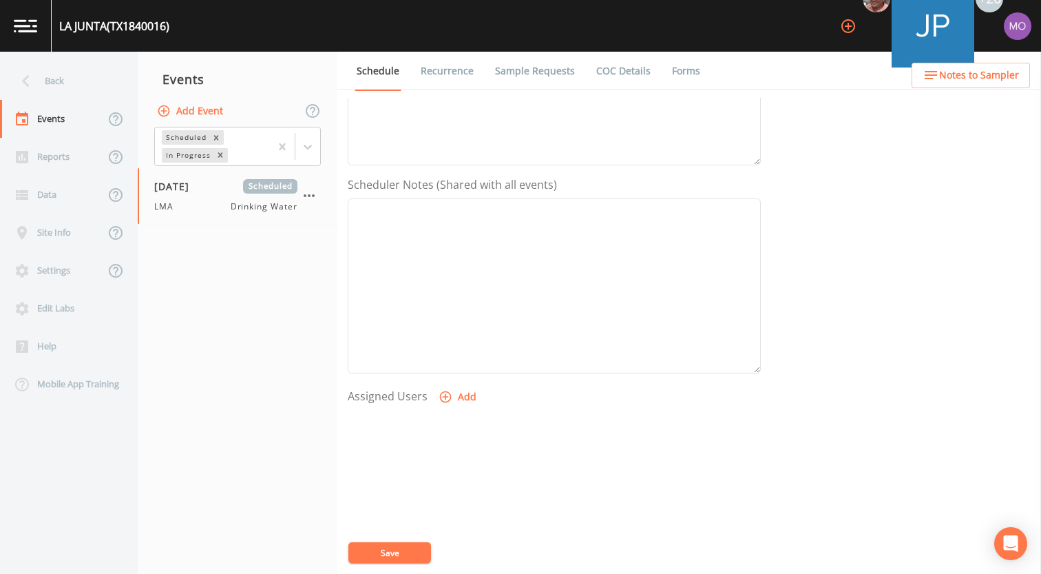
click at [460, 395] on button "Add" at bounding box center [459, 396] width 46 height 25
select select "929757a4-3a67-412e-8a17-ec670da8541b"
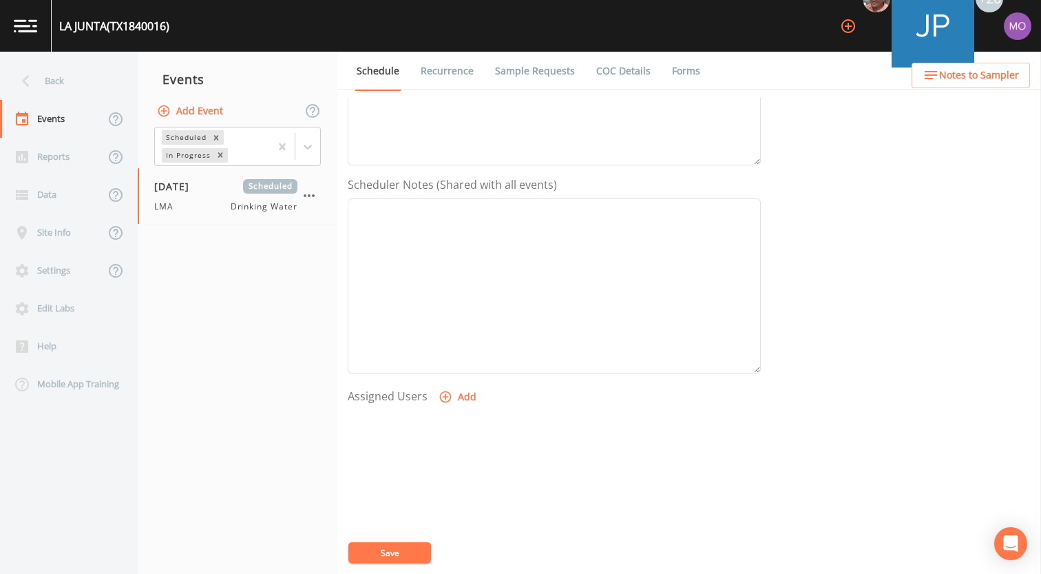
select select
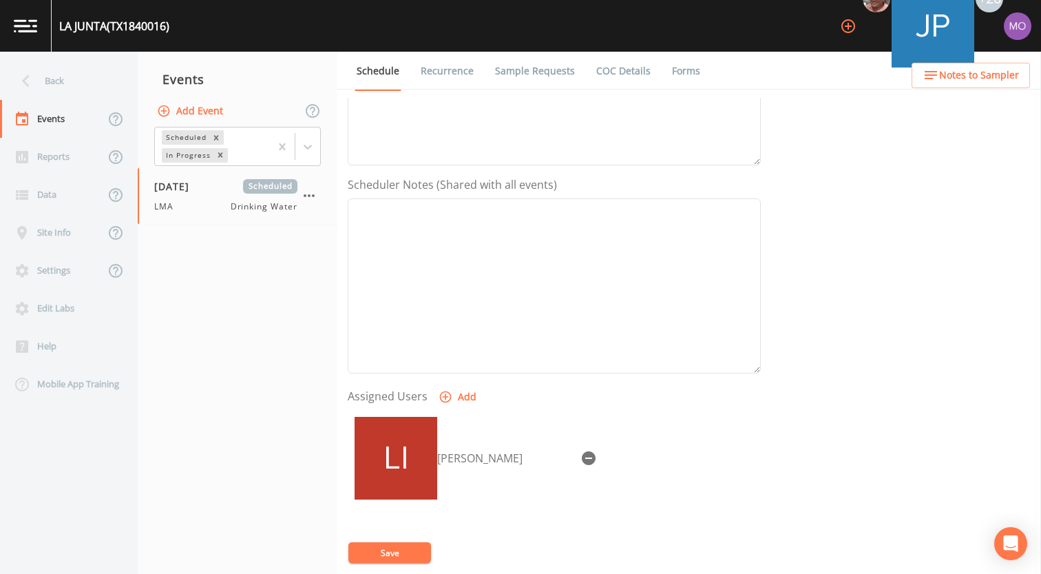
click at [384, 542] on button "Save" at bounding box center [389, 552] width 83 height 21
click at [82, 78] on div "Back" at bounding box center [62, 81] width 124 height 38
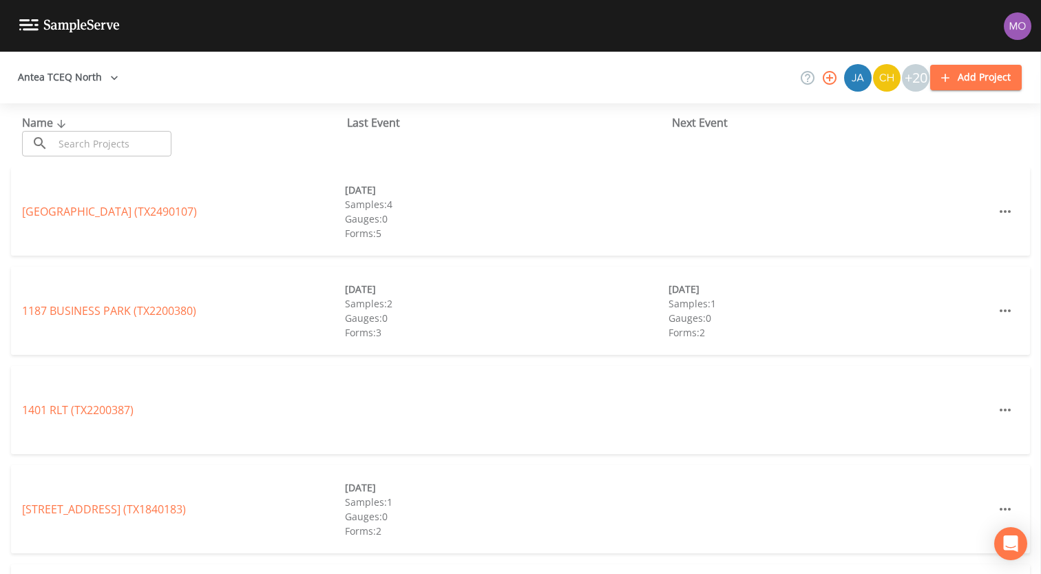
click at [111, 142] on input "text" at bounding box center [113, 143] width 118 height 25
paste input "TX1840098"
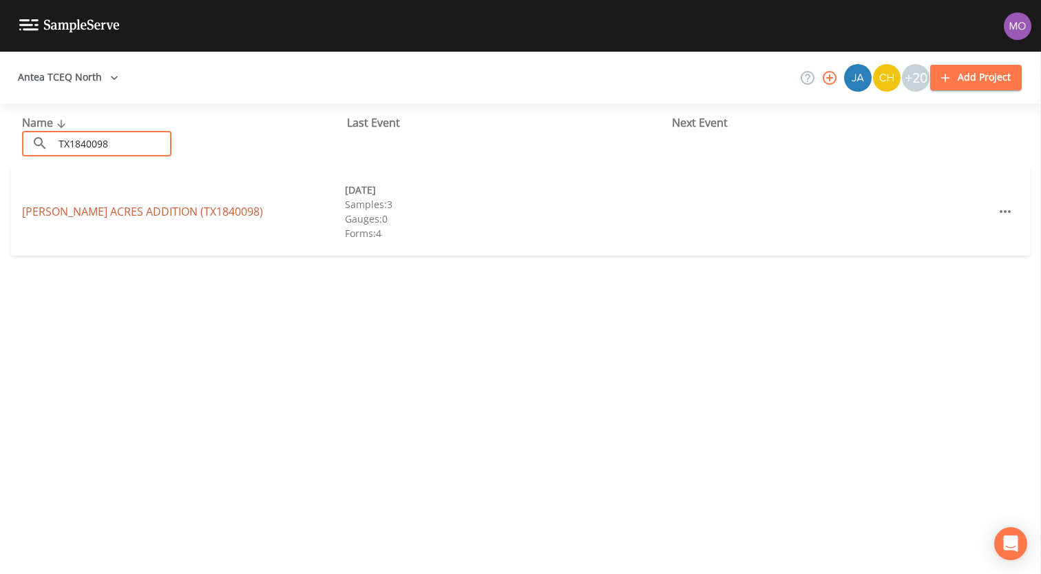
type input "TX1840098"
click at [144, 207] on link "[PERSON_NAME] ACRES ADDITION (TX1840098)" at bounding box center [142, 211] width 241 height 15
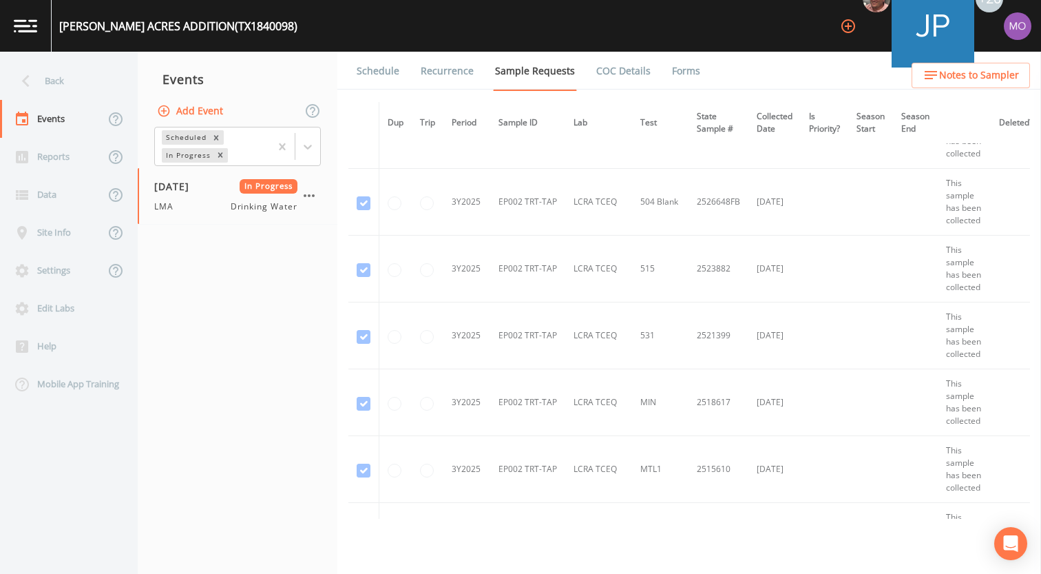
scroll to position [1402, 0]
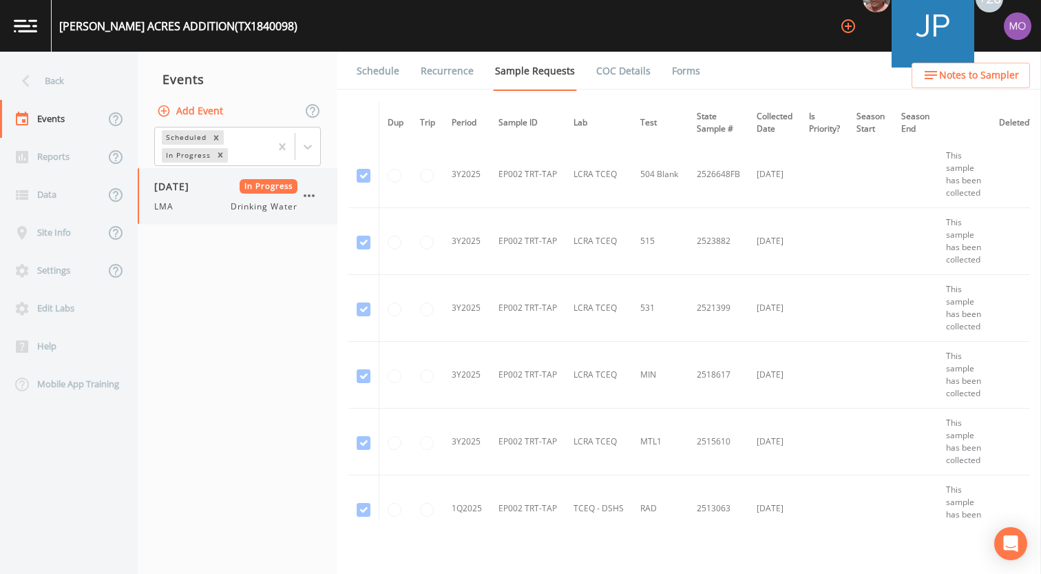
click at [198, 204] on div "LMA Drinking Water" at bounding box center [225, 206] width 143 height 12
click at [678, 75] on link "Forms" at bounding box center [686, 71] width 32 height 39
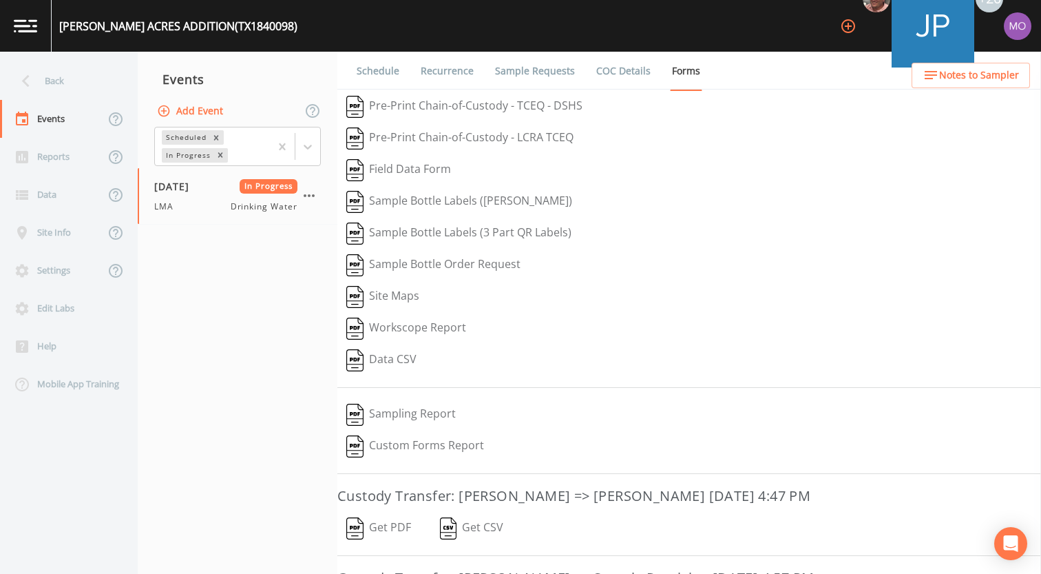
scroll to position [172, 0]
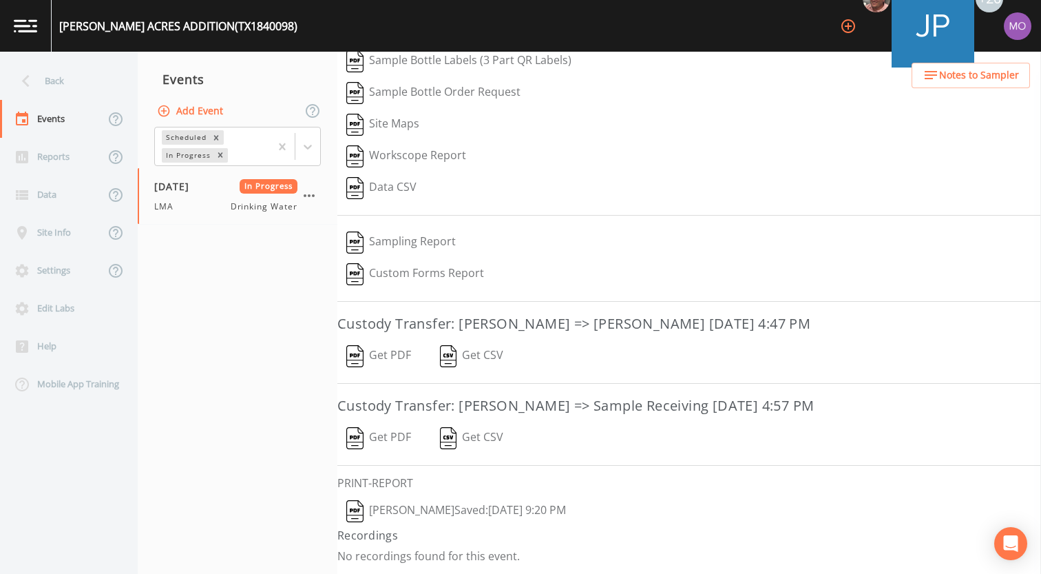
click at [203, 113] on button "Add Event" at bounding box center [191, 110] width 74 height 25
type input "LMA"
type input "[DATE]"
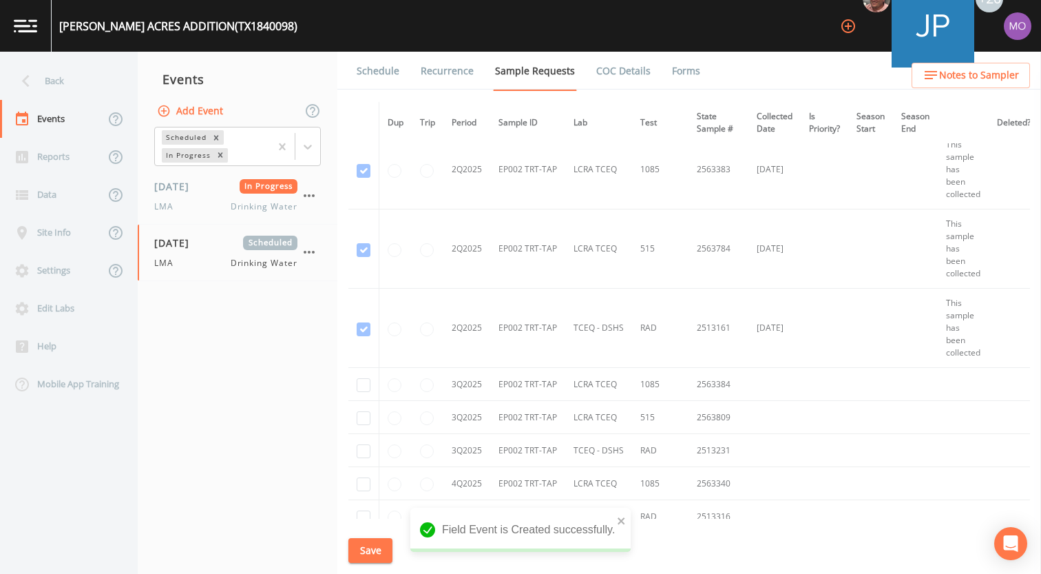
scroll to position [2676, 0]
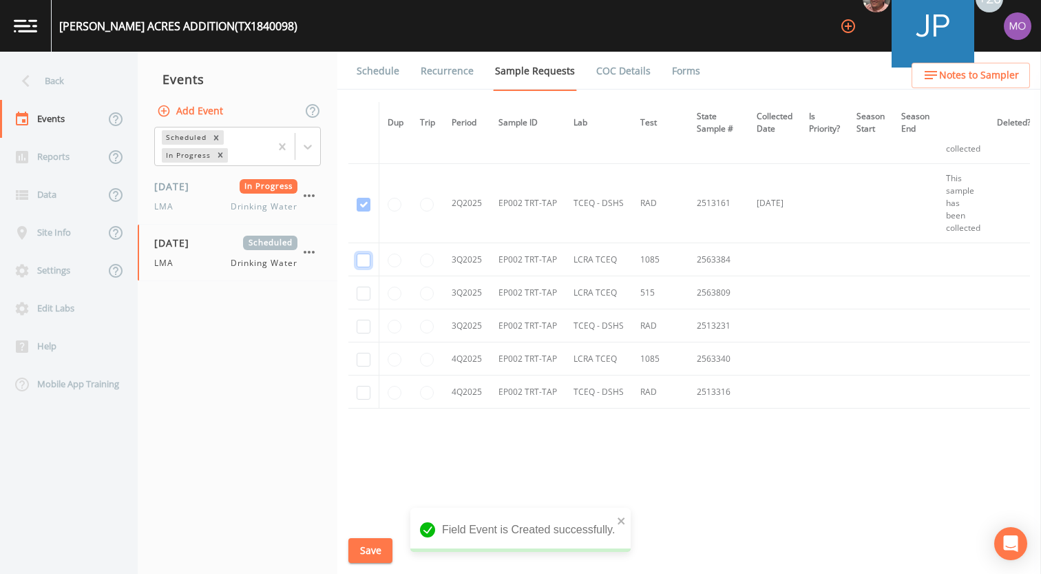
click at [364, 262] on input "checkbox" at bounding box center [364, 260] width 14 height 14
checkbox input "true"
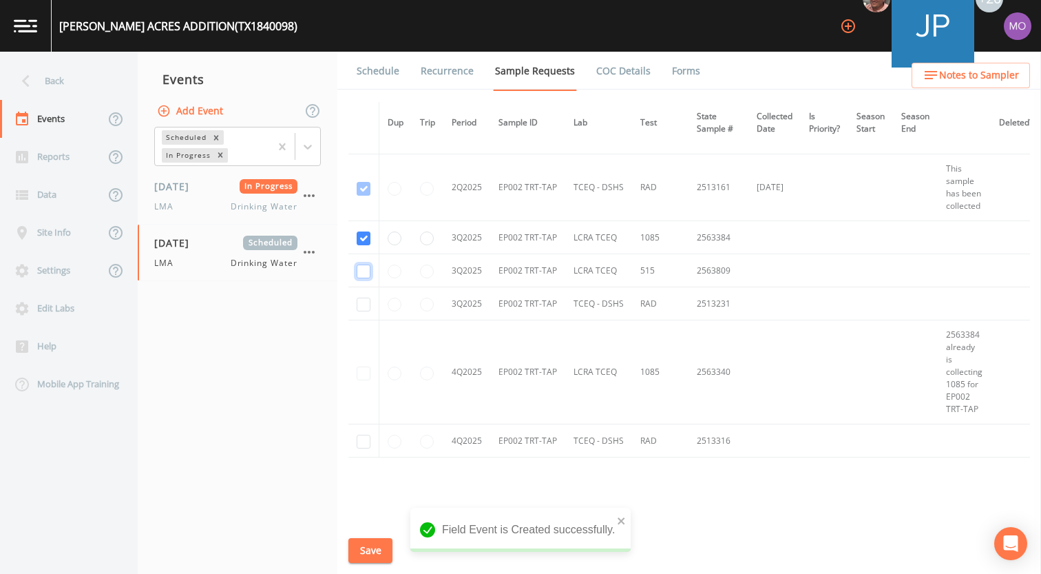
click at [363, 276] on input "checkbox" at bounding box center [364, 271] width 14 height 14
checkbox input "true"
click at [363, 304] on input "checkbox" at bounding box center [364, 304] width 14 height 14
checkbox input "true"
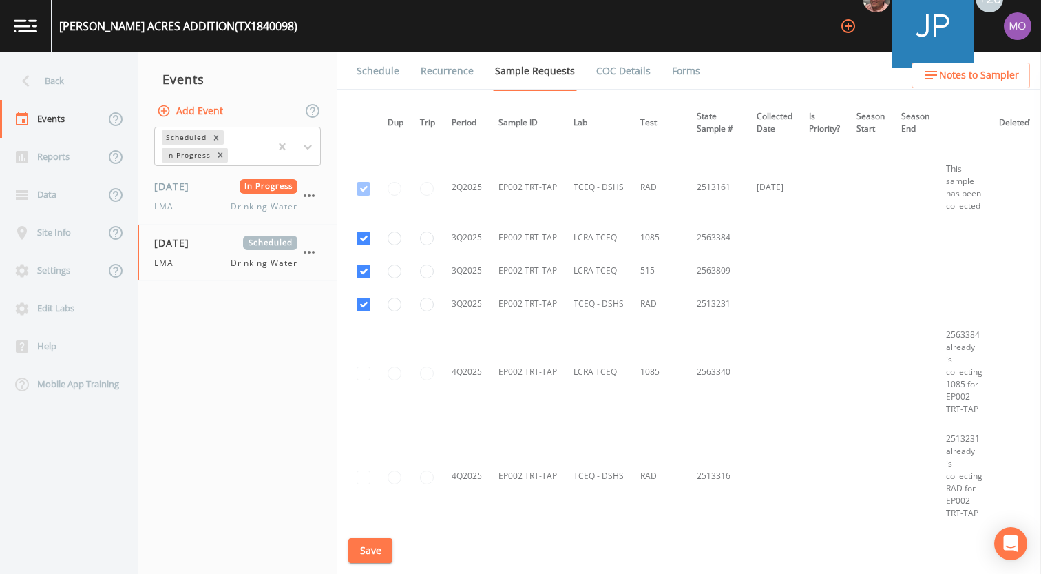
click at [367, 553] on button "Save" at bounding box center [370, 550] width 44 height 25
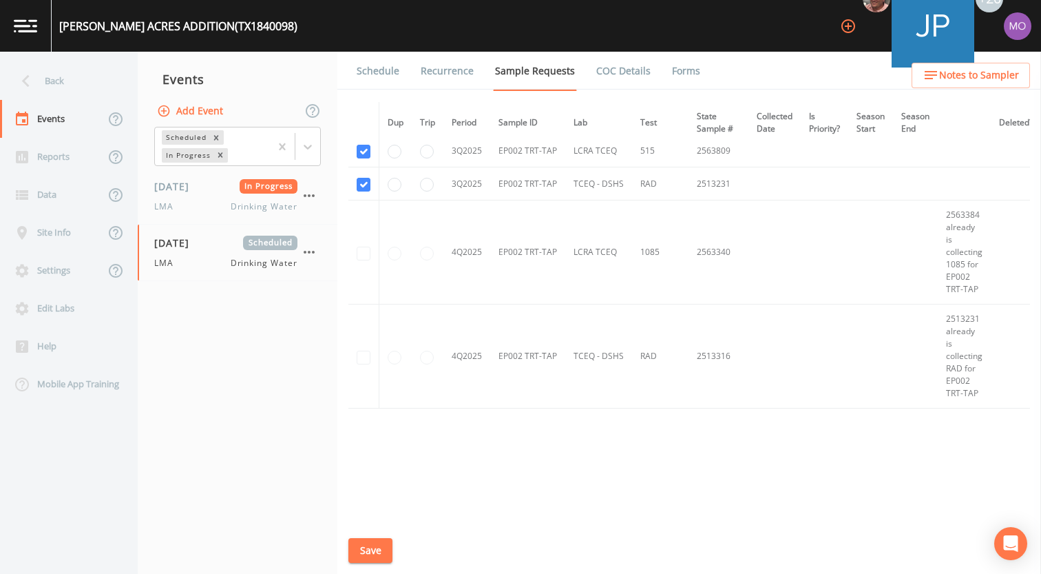
click at [375, 66] on link "Schedule" at bounding box center [378, 71] width 47 height 39
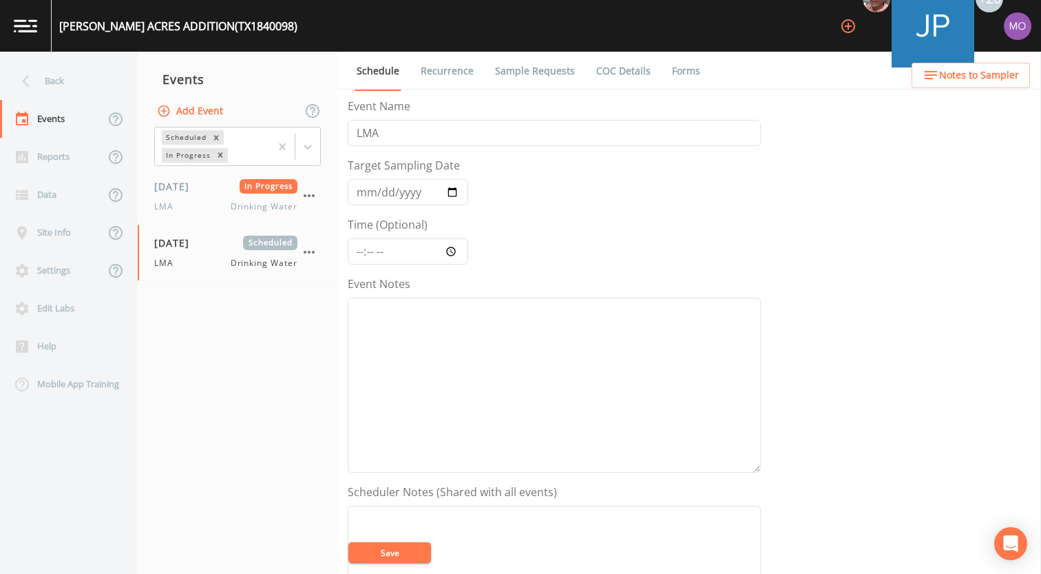
scroll to position [397, 0]
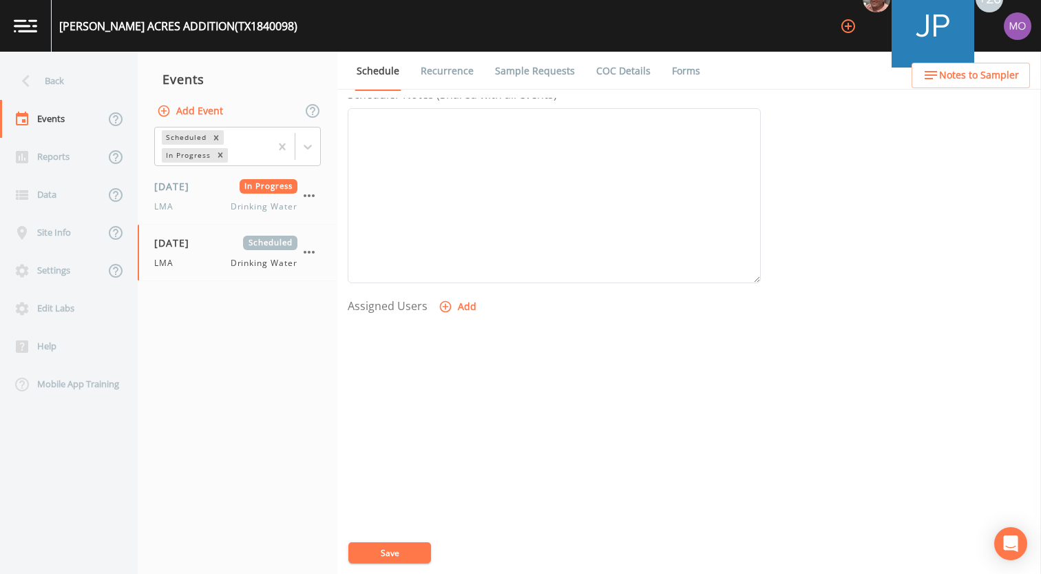
click at [448, 311] on icon "button" at bounding box center [446, 307] width 14 height 14
select select "929757a4-3a67-412e-8a17-ec670da8541b"
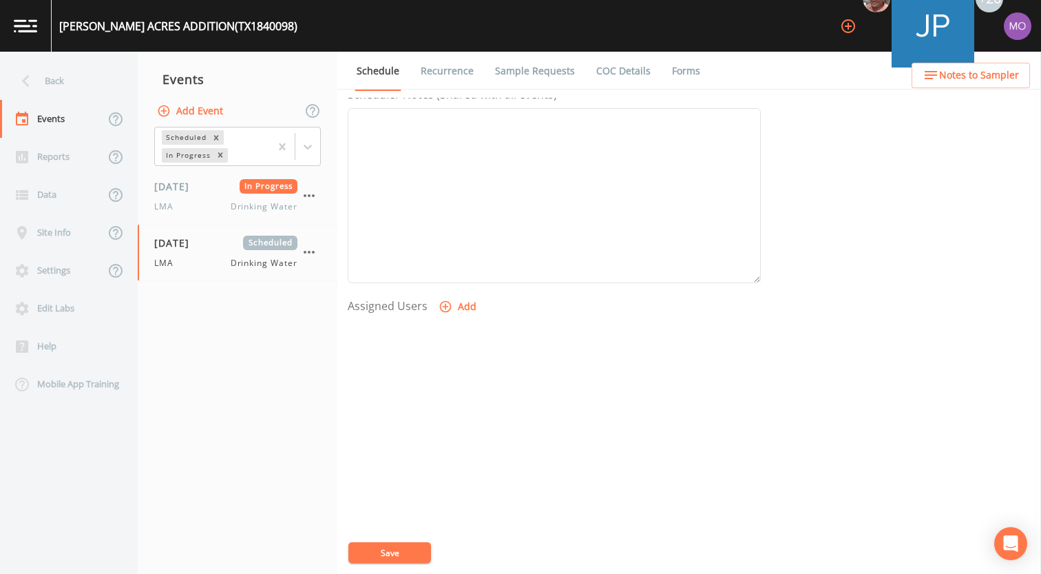
select select
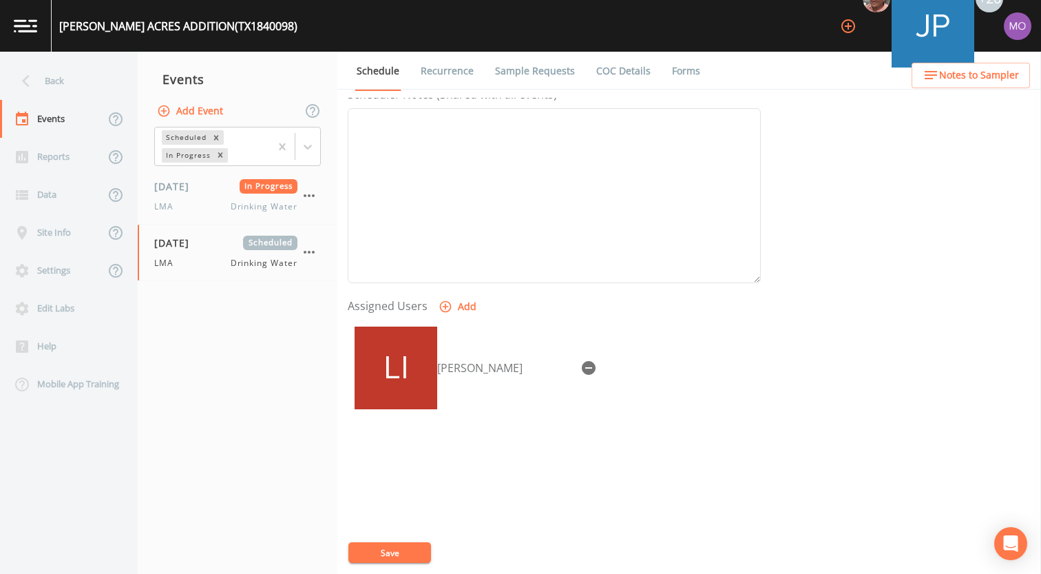
click at [401, 550] on button "Save" at bounding box center [389, 552] width 83 height 21
click at [62, 77] on div "Back" at bounding box center [62, 81] width 124 height 38
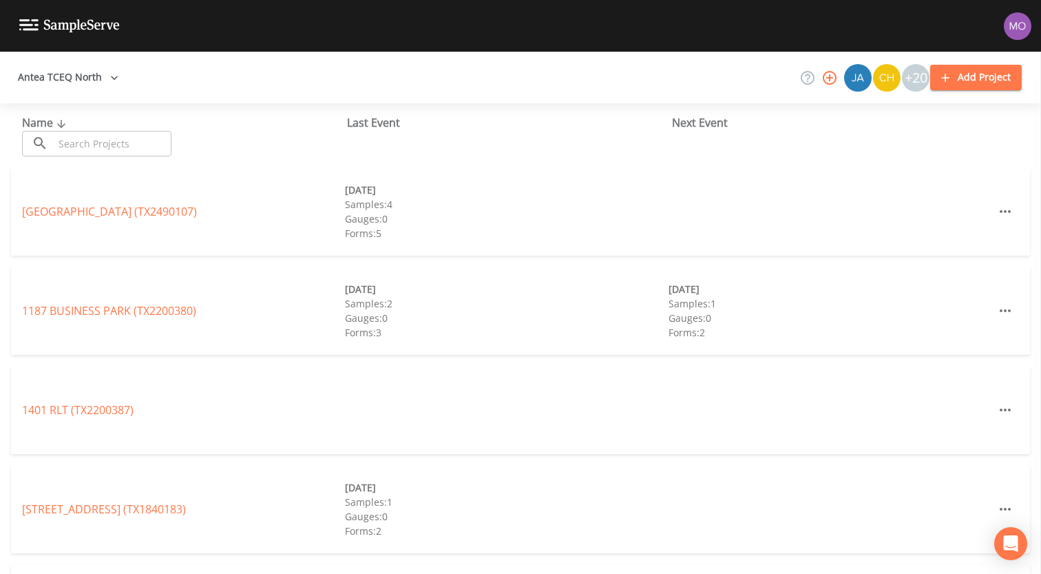
click at [116, 138] on input "text" at bounding box center [113, 143] width 118 height 25
paste input "TX1840021"
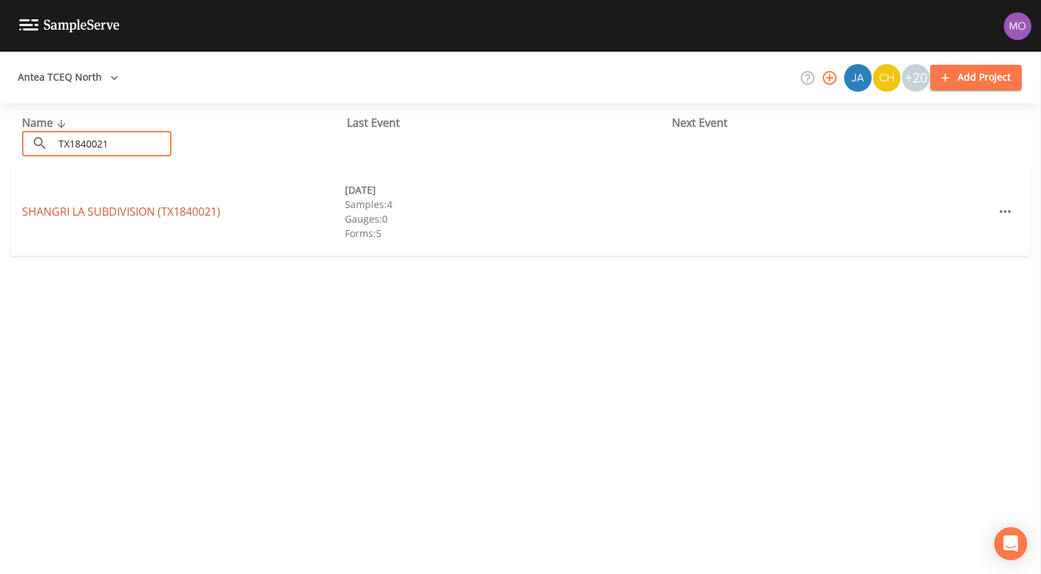
type input "TX1840021"
click at [139, 205] on link "[GEOGRAPHIC_DATA] (TX1840021)" at bounding box center [121, 211] width 198 height 15
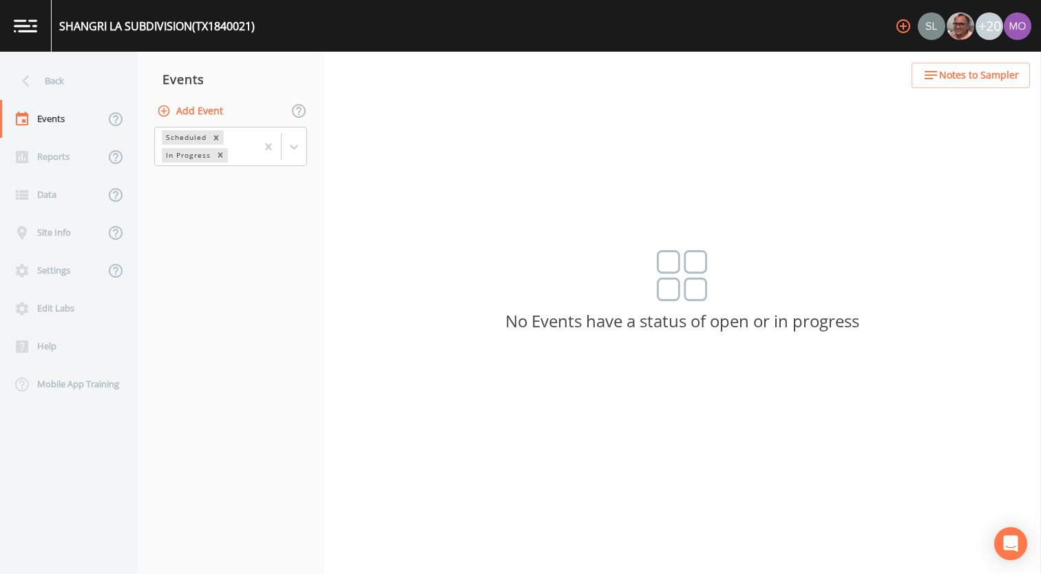
click at [195, 105] on button "Add Event" at bounding box center [191, 110] width 74 height 25
type input "LMA"
type input "[DATE]"
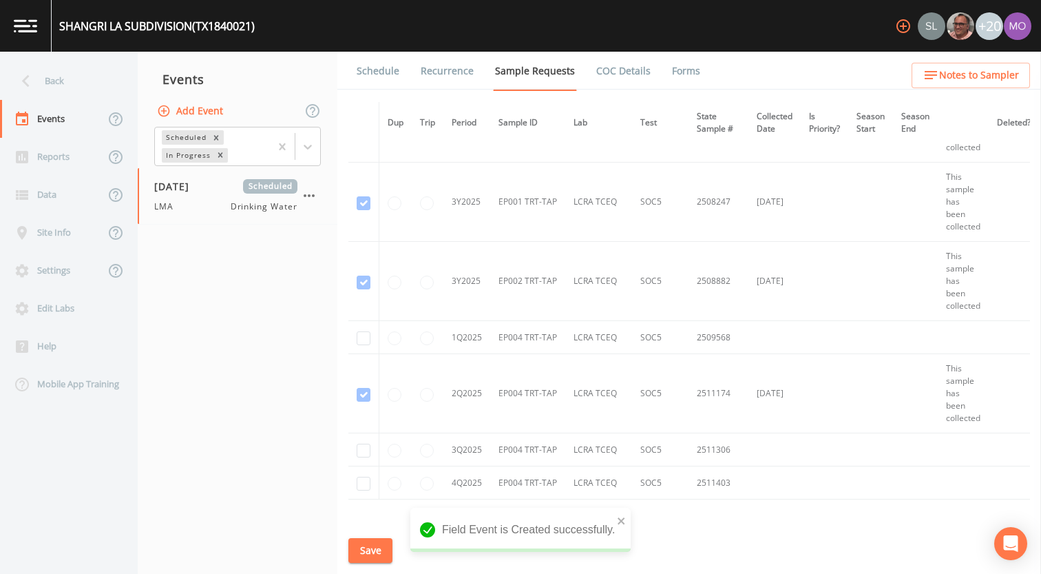
scroll to position [3322, 0]
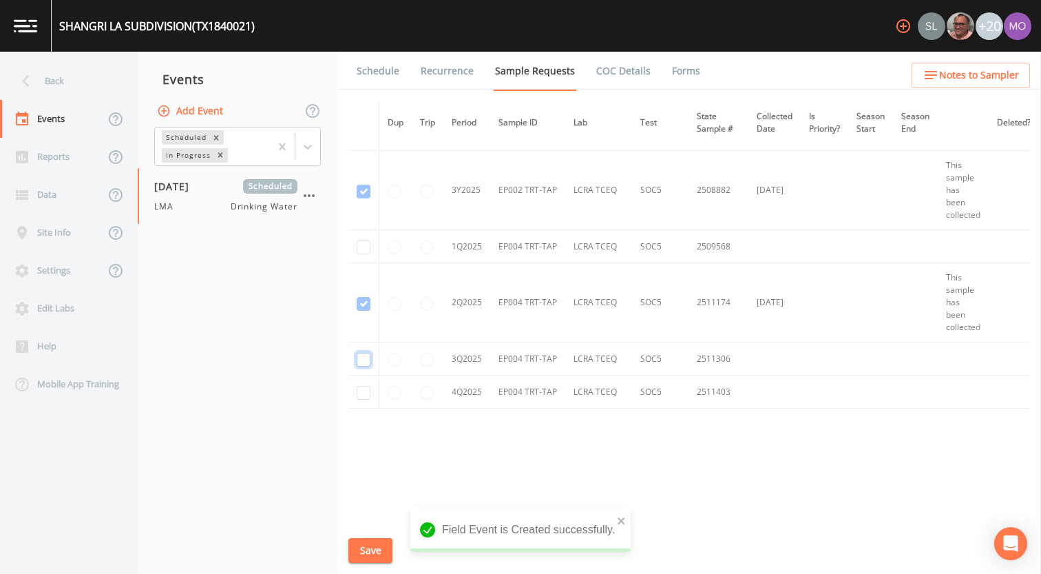
click at [364, 357] on input "checkbox" at bounding box center [364, 360] width 14 height 14
checkbox input "true"
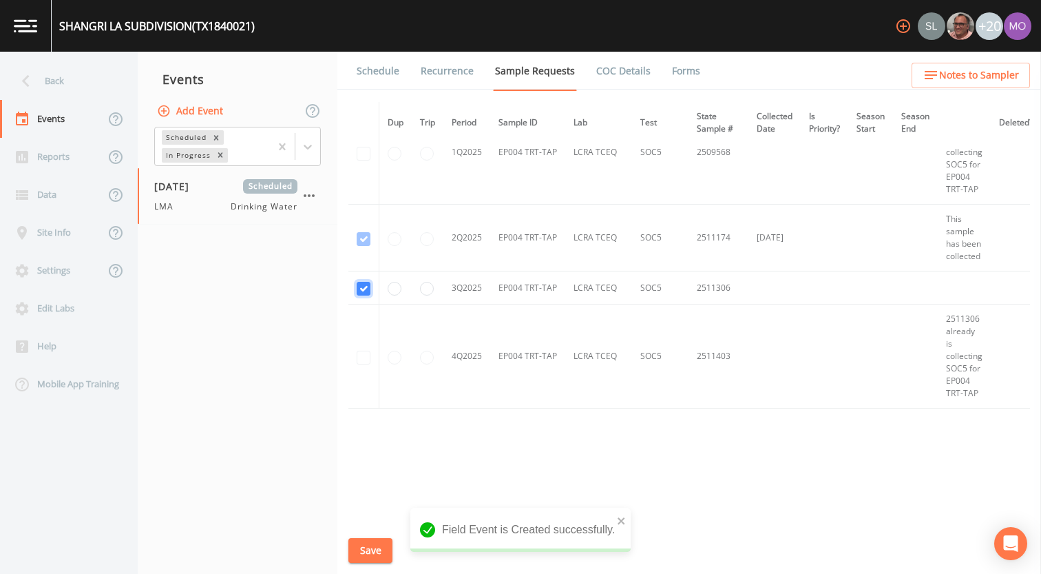
scroll to position [2808, 0]
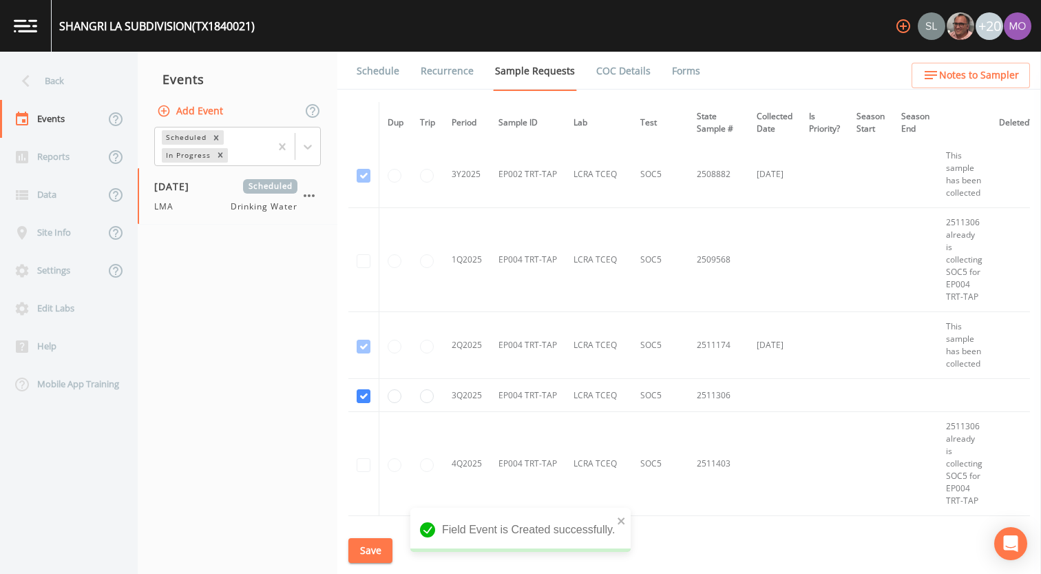
click at [359, 543] on button "Save" at bounding box center [370, 550] width 44 height 25
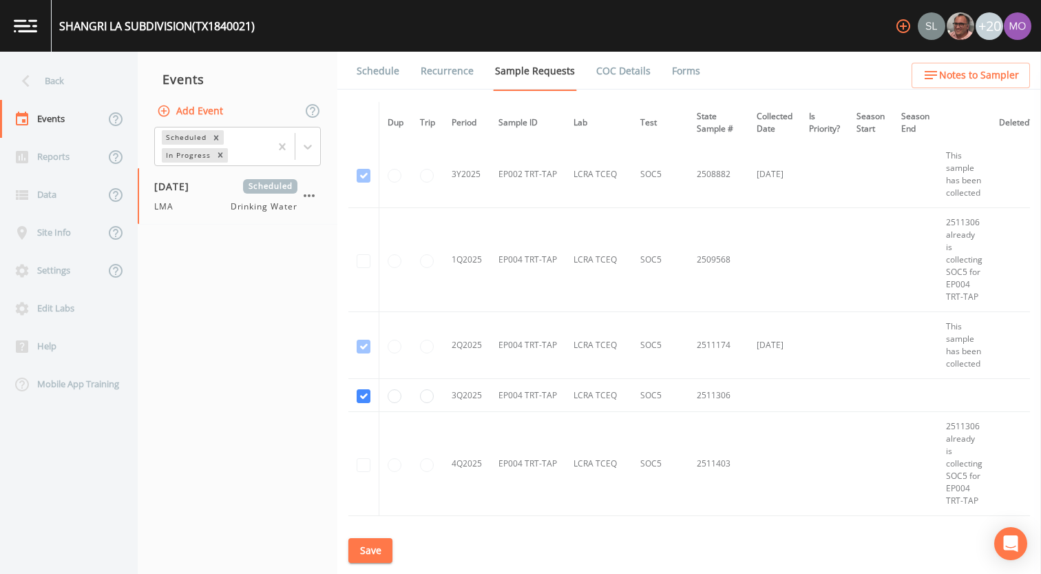
click at [359, 65] on link "Schedule" at bounding box center [378, 71] width 47 height 39
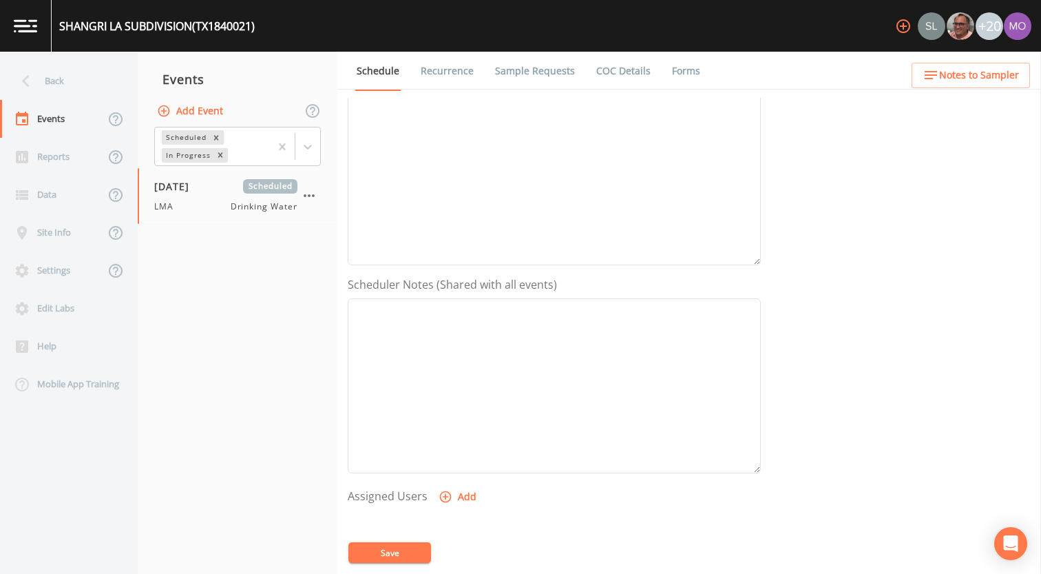
scroll to position [375, 0]
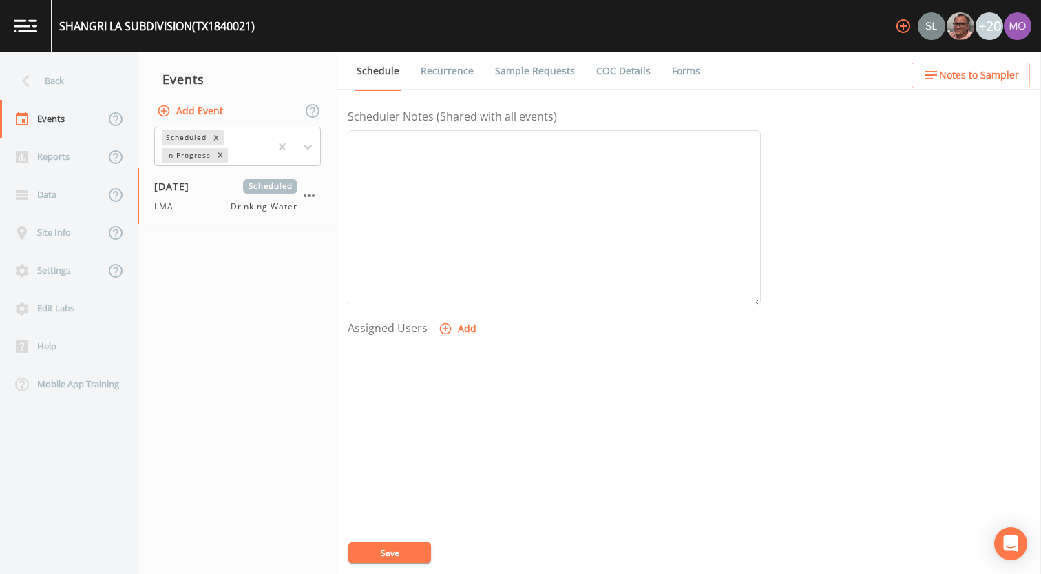
click at [446, 339] on button "Add" at bounding box center [459, 328] width 46 height 25
select select "929757a4-3a67-412e-8a17-ec670da8541b"
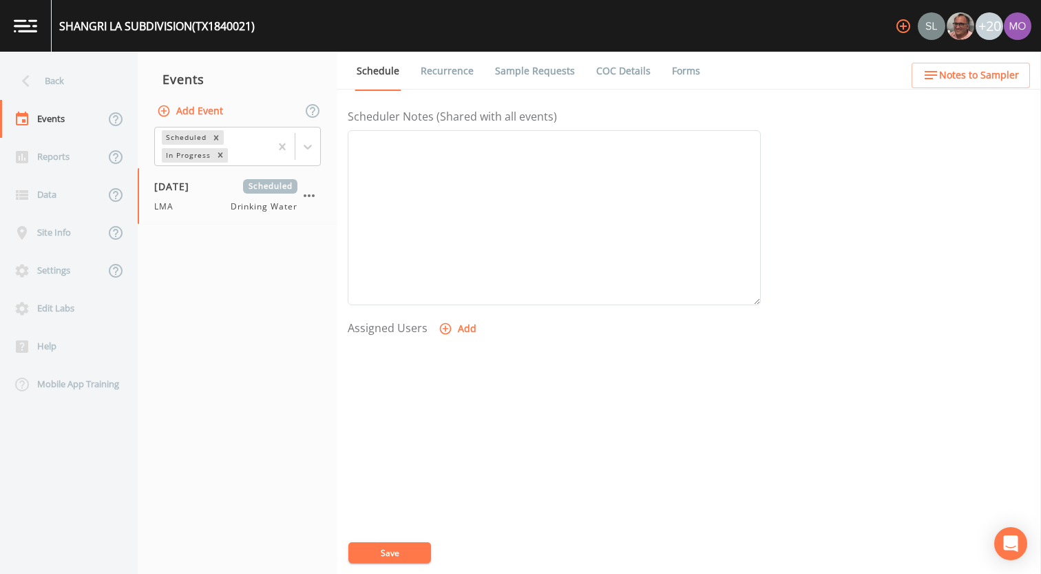
select select
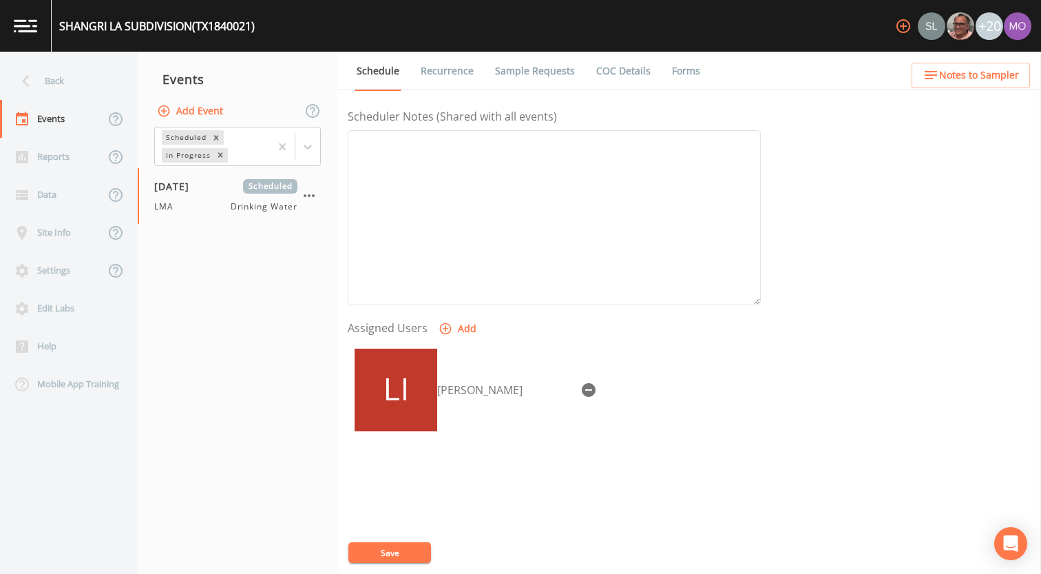
click at [377, 562] on button "Save" at bounding box center [389, 552] width 83 height 21
click at [394, 550] on button "Save" at bounding box center [389, 552] width 83 height 21
click at [71, 81] on div "Back" at bounding box center [62, 81] width 124 height 38
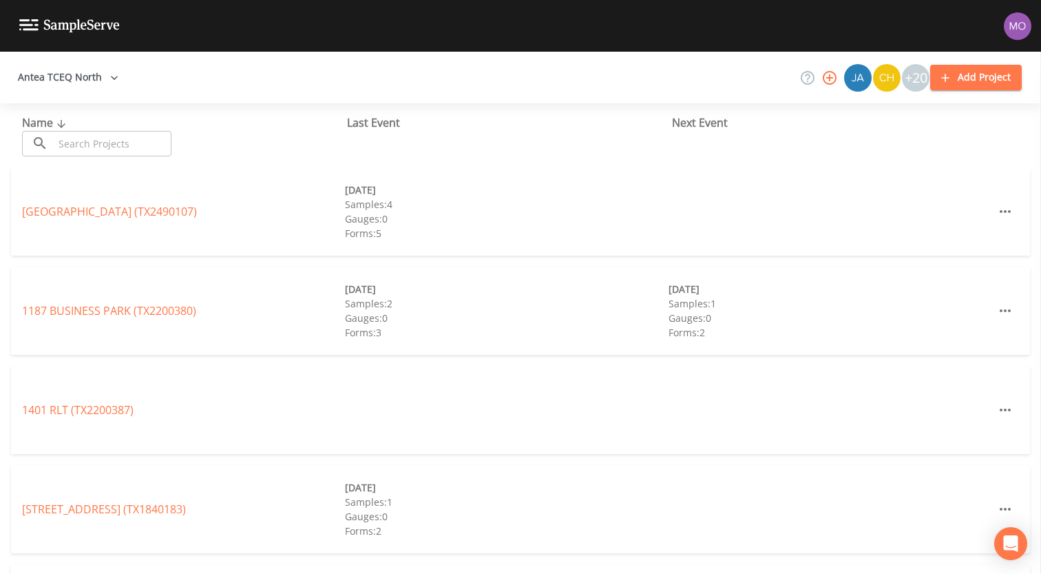
click at [80, 134] on input "text" at bounding box center [113, 143] width 118 height 25
paste input "TX1840133"
type input "TX1840133"
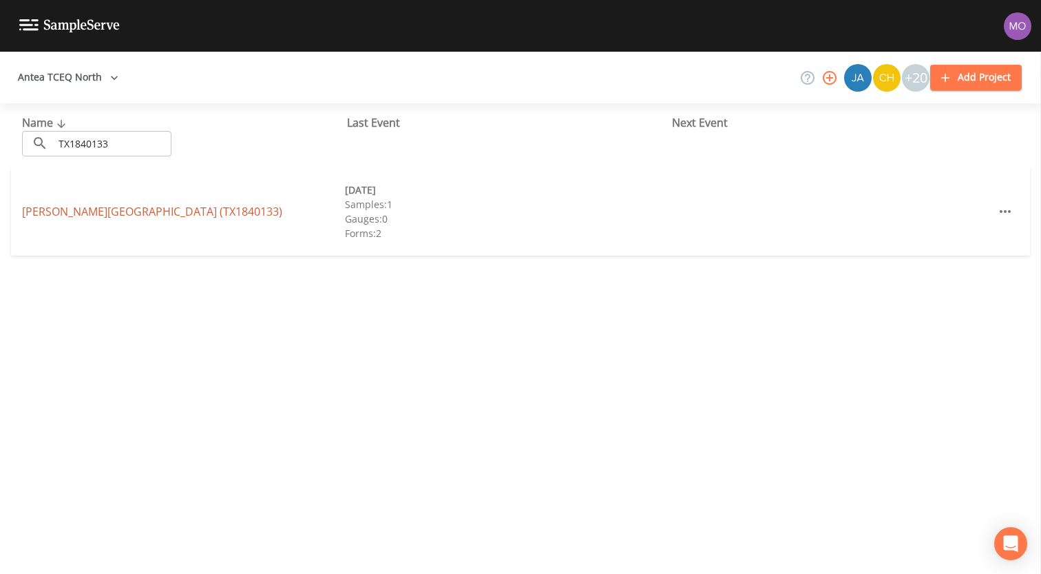
click at [82, 207] on link "[PERSON_NAME][GEOGRAPHIC_DATA] (TX1840133)" at bounding box center [152, 211] width 260 height 15
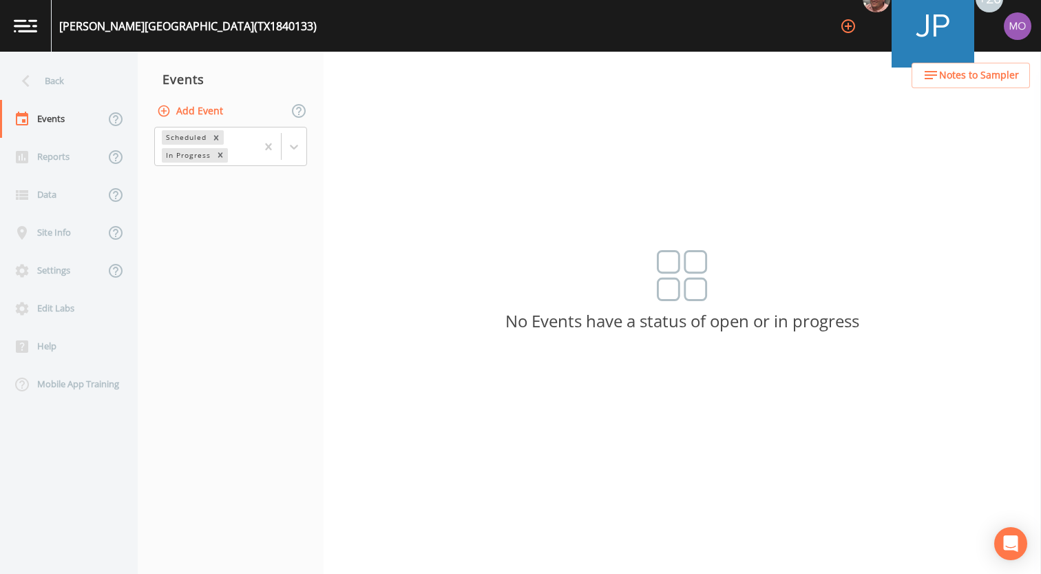
click at [182, 118] on button "Add Event" at bounding box center [191, 110] width 74 height 25
type input "LMA"
type input "[DATE]"
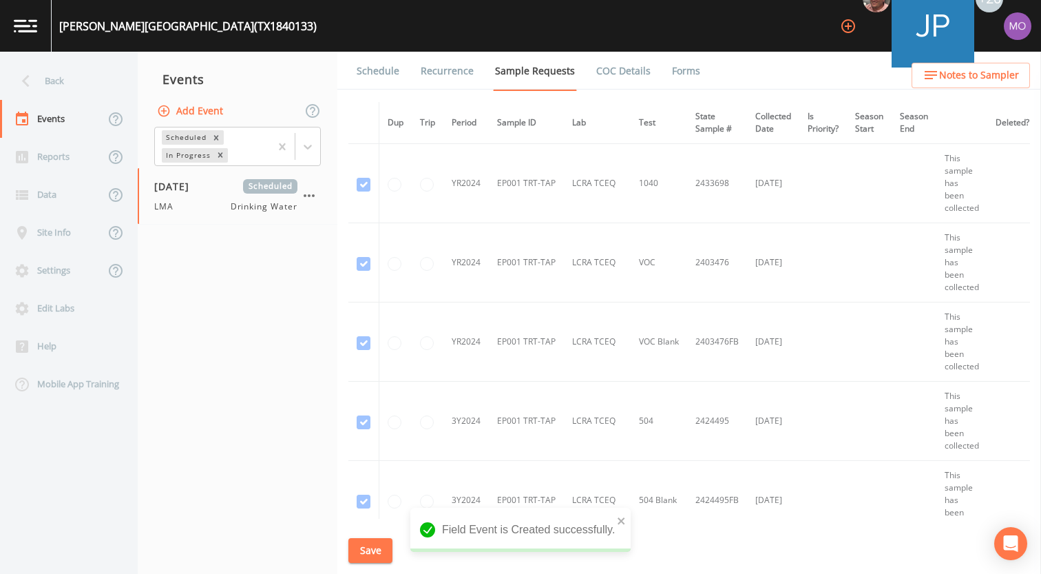
scroll to position [584, 0]
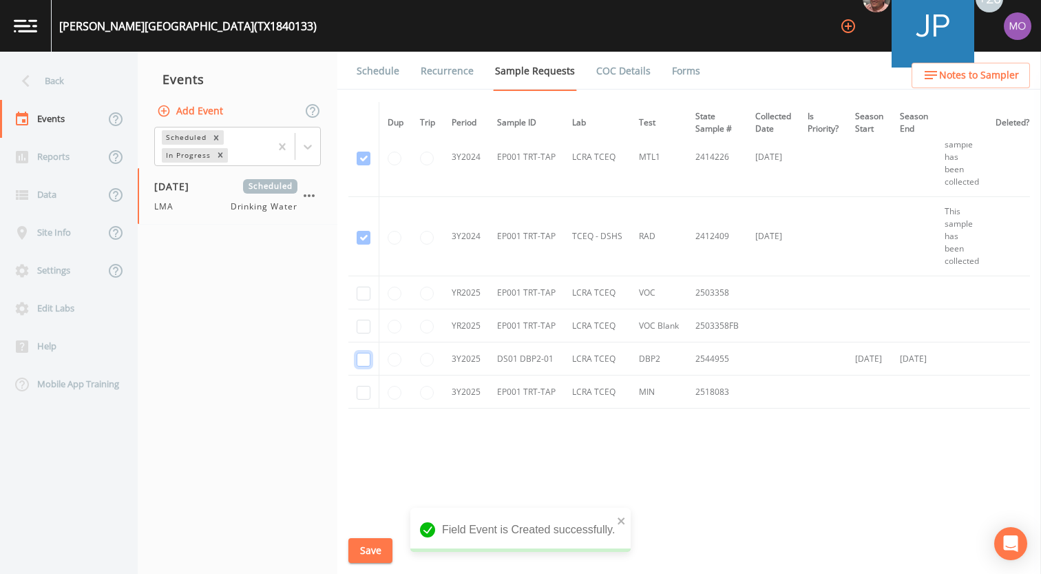
click at [364, 353] on input "checkbox" at bounding box center [364, 360] width 14 height 14
checkbox input "true"
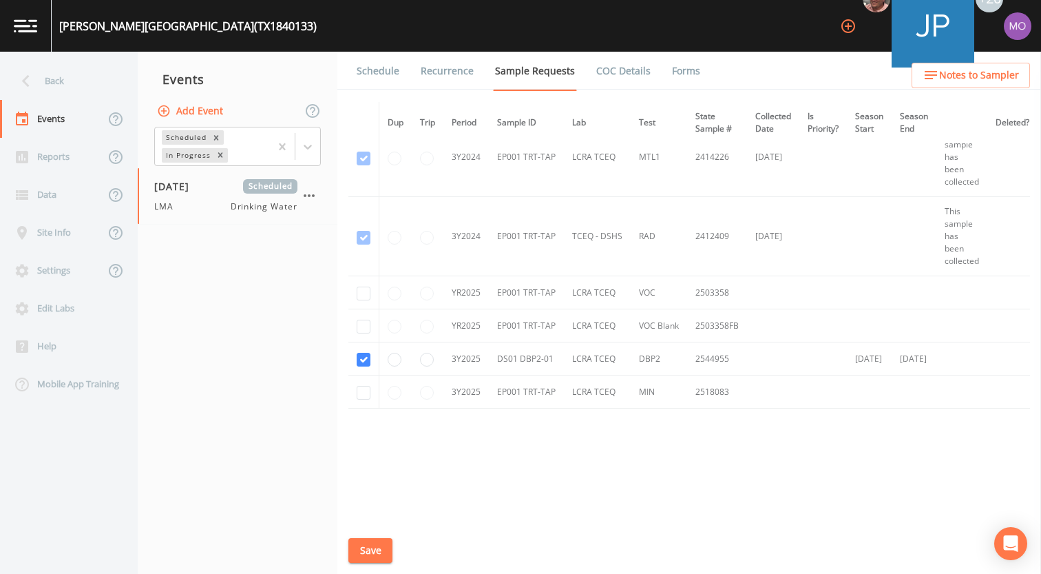
click at [362, 547] on button "Save" at bounding box center [370, 550] width 44 height 25
click at [387, 76] on link "Schedule" at bounding box center [378, 71] width 47 height 39
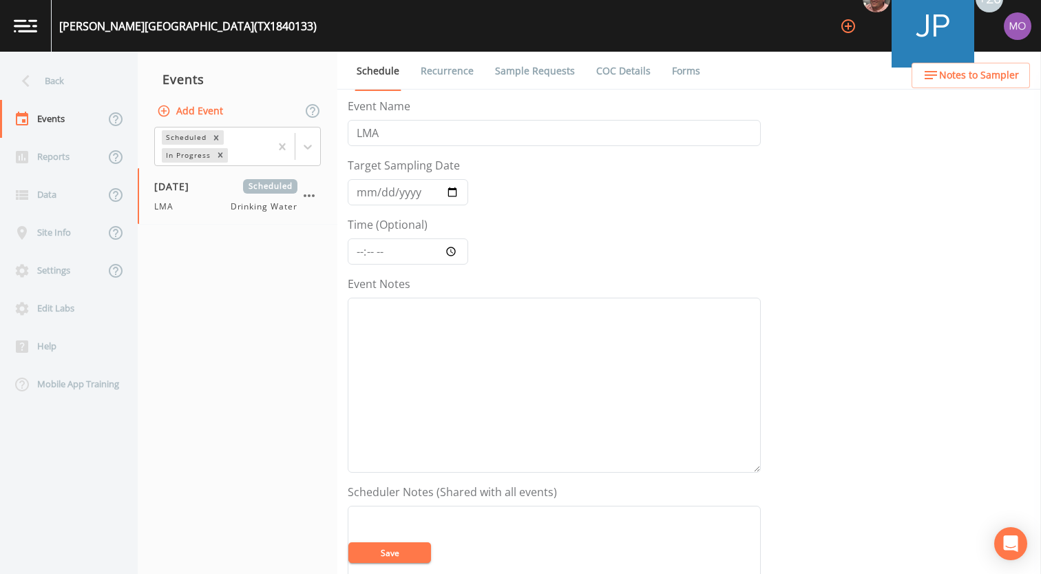
scroll to position [397, 0]
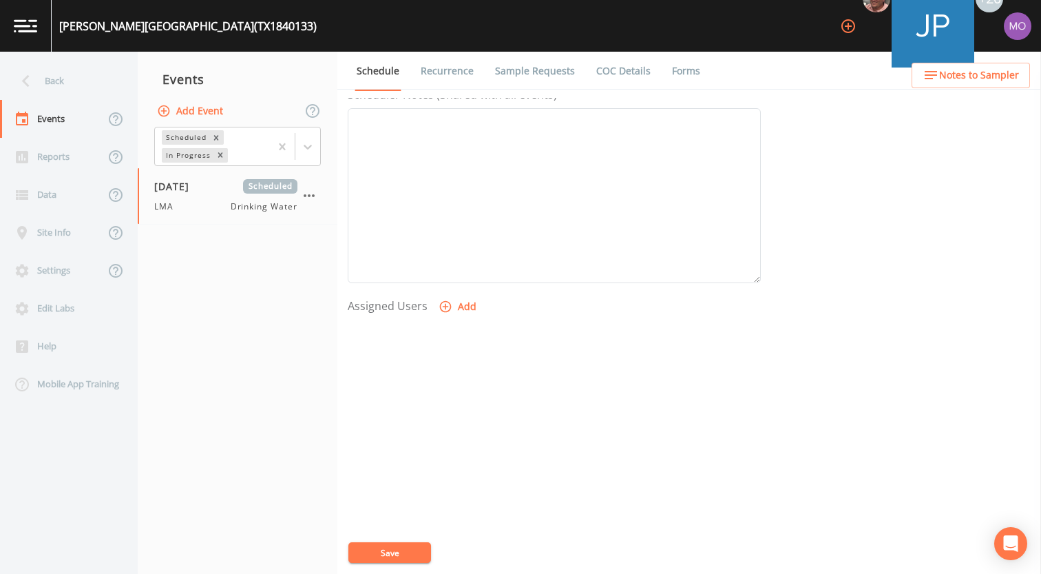
click at [446, 308] on icon "button" at bounding box center [446, 307] width 14 height 14
select select "929757a4-3a67-412e-8a17-ec670da8541b"
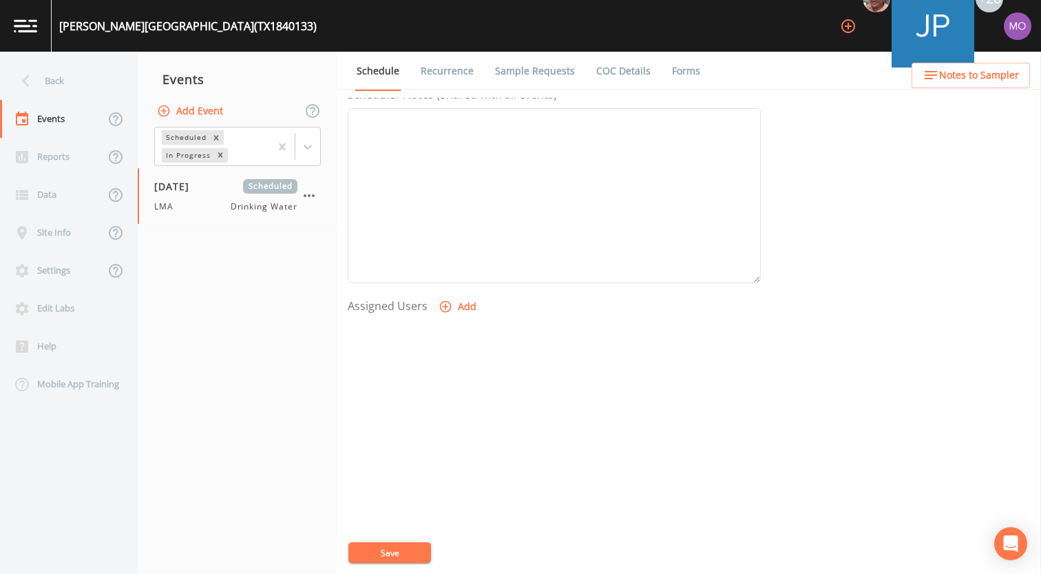
select select
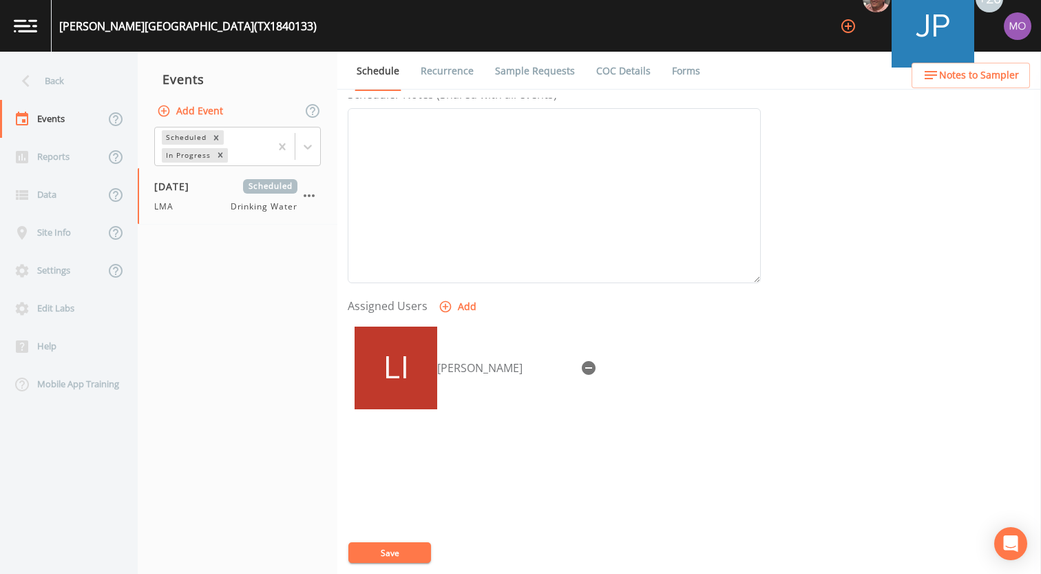
click at [393, 551] on button "Save" at bounding box center [389, 552] width 83 height 21
click at [99, 69] on div "Back" at bounding box center [62, 81] width 124 height 38
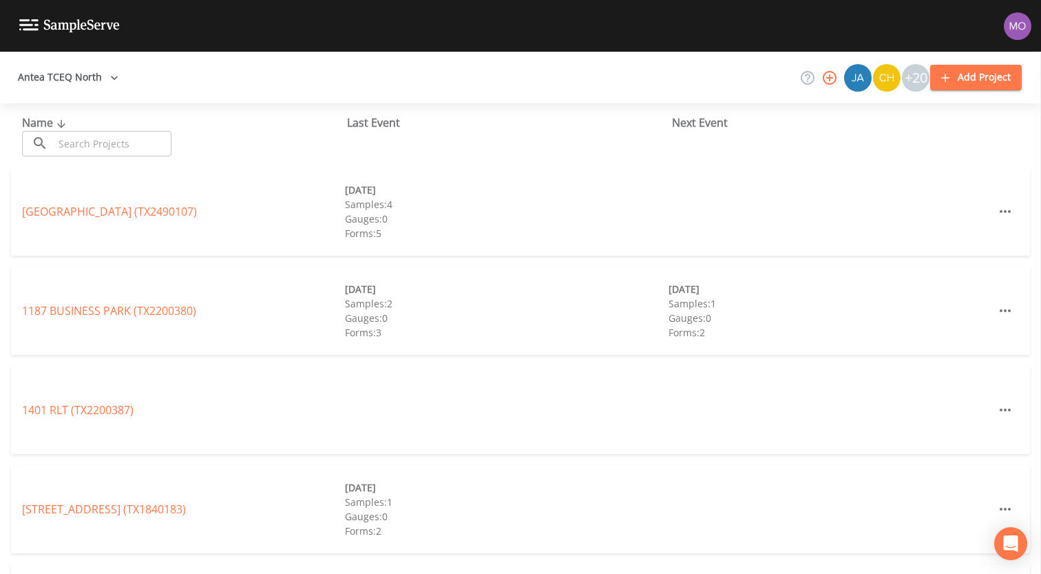
click at [97, 138] on input "text" at bounding box center [113, 143] width 118 height 25
paste input "TX1840047"
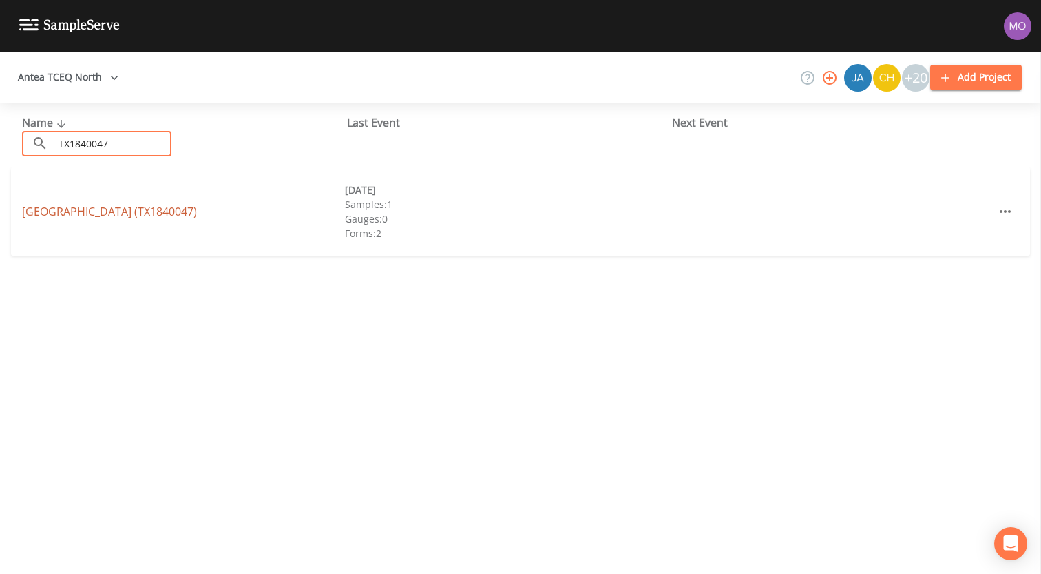
type input "TX1840047"
click at [54, 210] on link "[GEOGRAPHIC_DATA] (TX1840047)" at bounding box center [109, 211] width 175 height 15
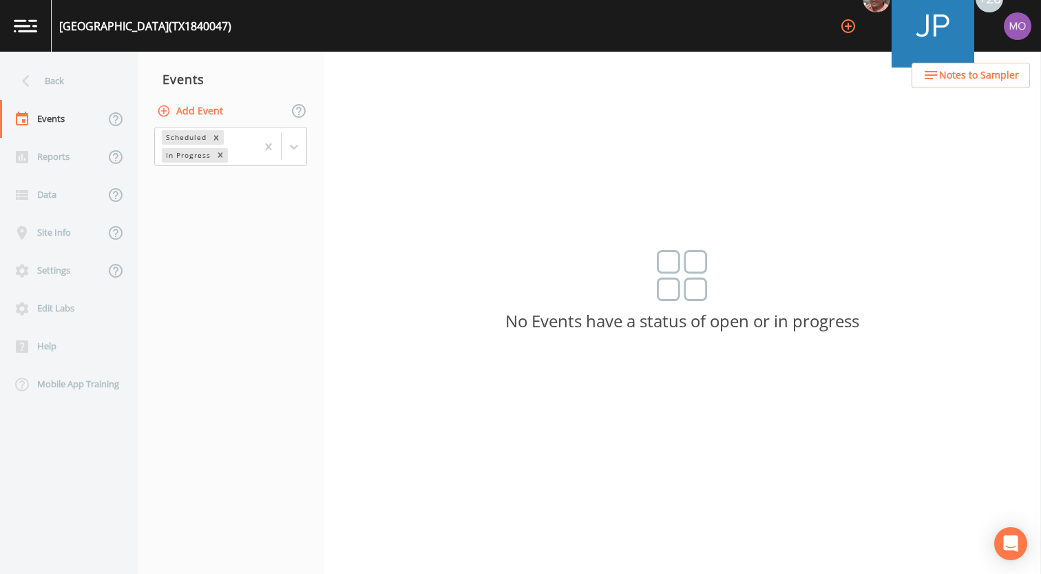
click at [183, 118] on button "Add Event" at bounding box center [191, 110] width 74 height 25
type input "LMA"
type input "[DATE]"
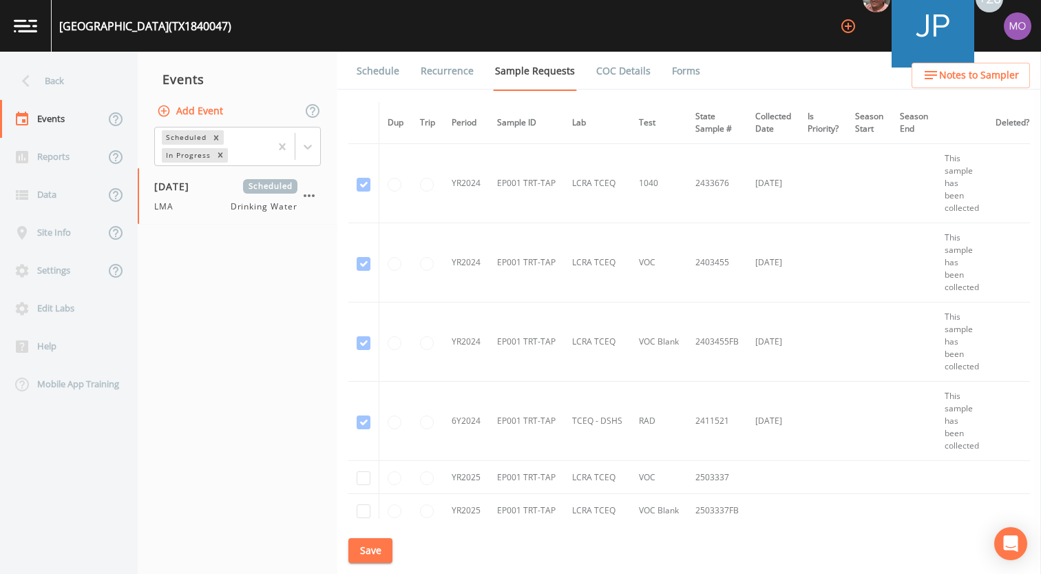
scroll to position [320, 0]
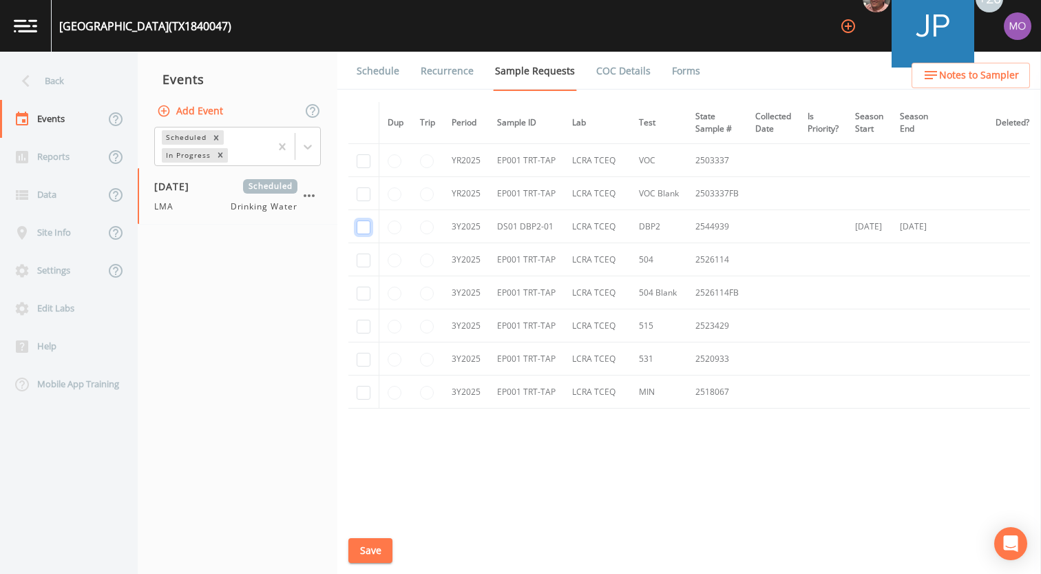
click at [359, 220] on input "checkbox" at bounding box center [364, 227] width 14 height 14
checkbox input "true"
click at [364, 546] on button "Save" at bounding box center [370, 550] width 44 height 25
click at [382, 72] on link "Schedule" at bounding box center [378, 71] width 47 height 39
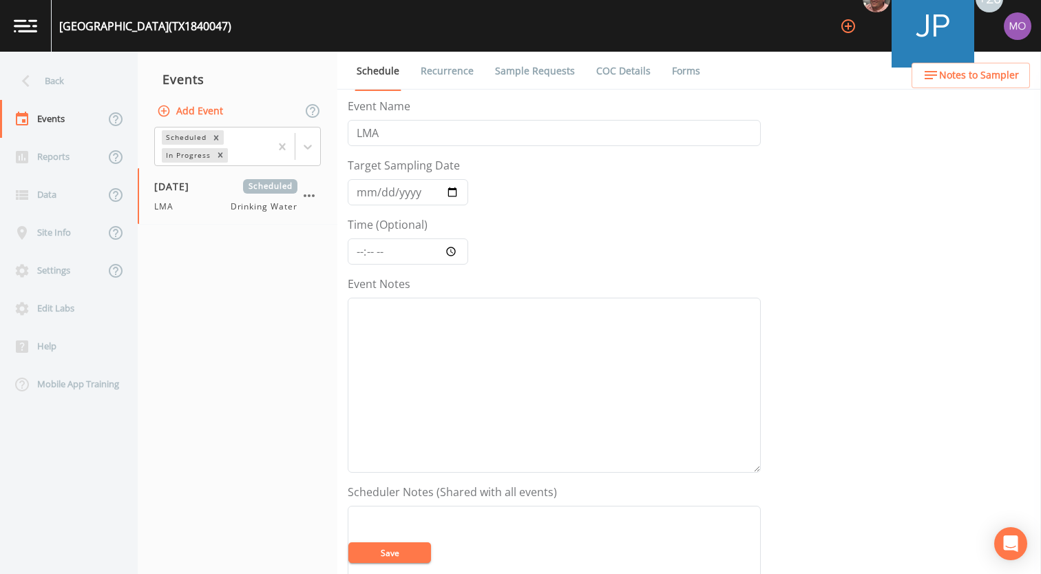
scroll to position [397, 0]
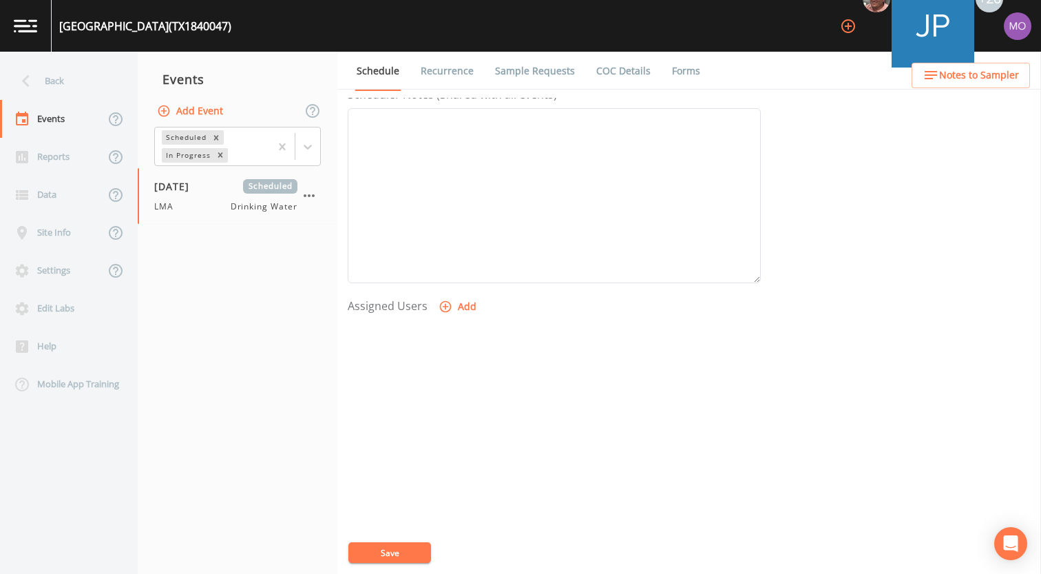
click at [451, 301] on button "Add" at bounding box center [459, 306] width 46 height 25
select select "929757a4-3a67-412e-8a17-ec670da8541b"
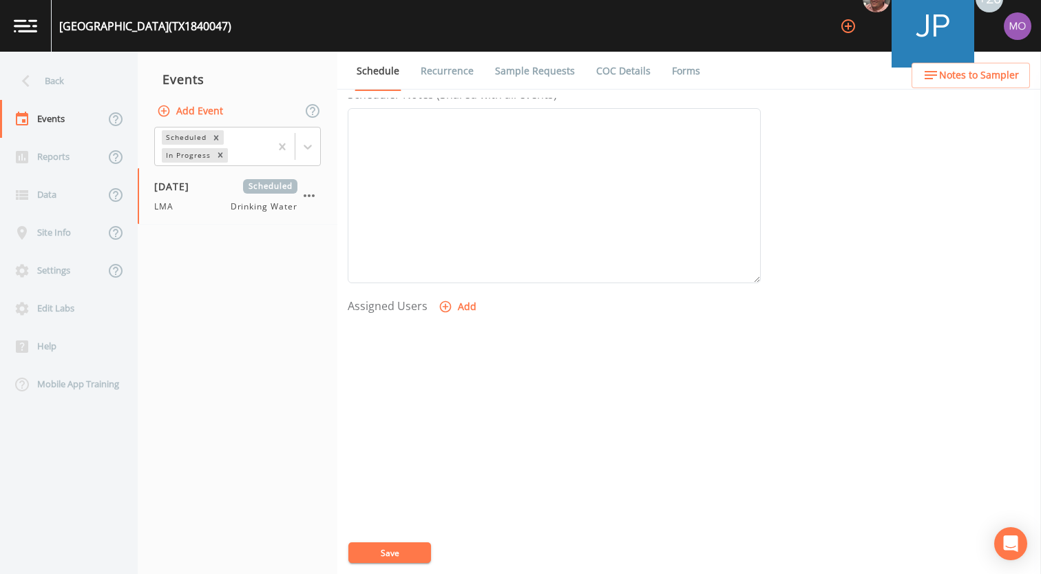
select select
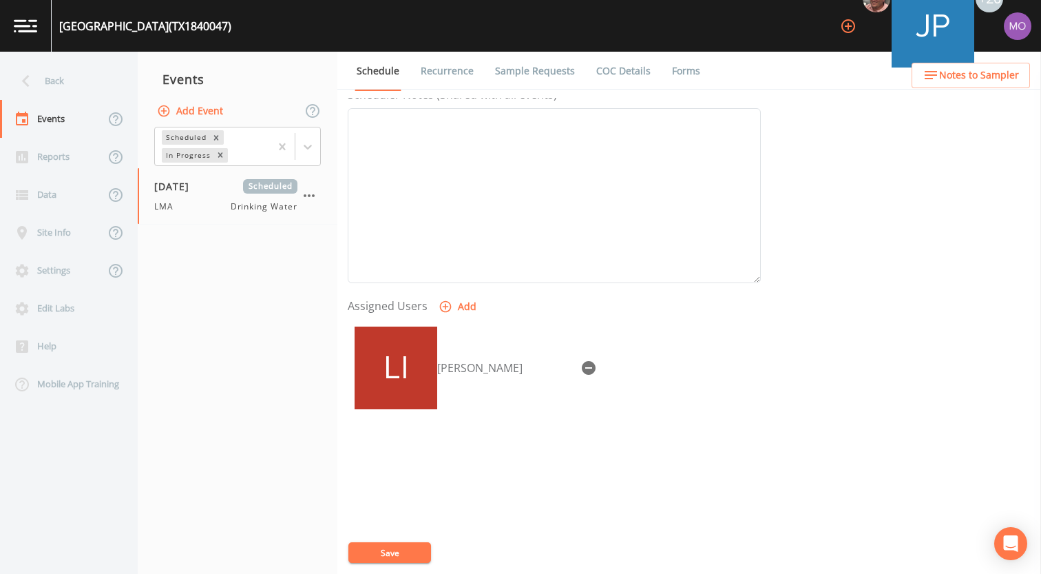
click at [368, 549] on button "Save" at bounding box center [389, 552] width 83 height 21
